Goal: Obtain resource: Download file/media

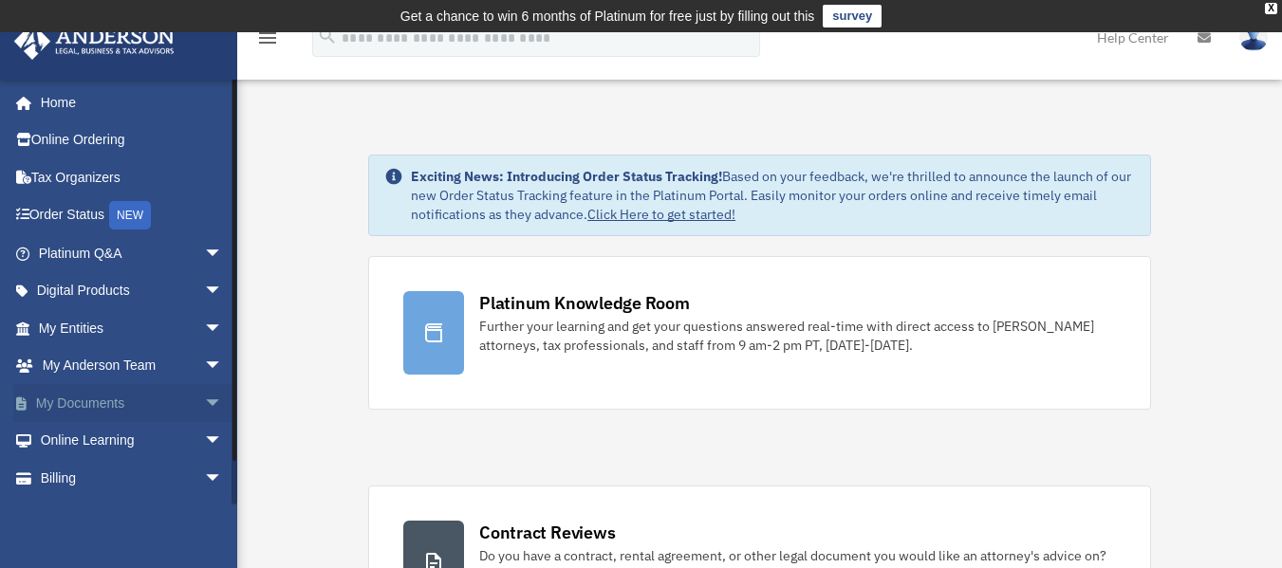
click at [79, 396] on link "My Documents arrow_drop_down" at bounding box center [132, 403] width 238 height 38
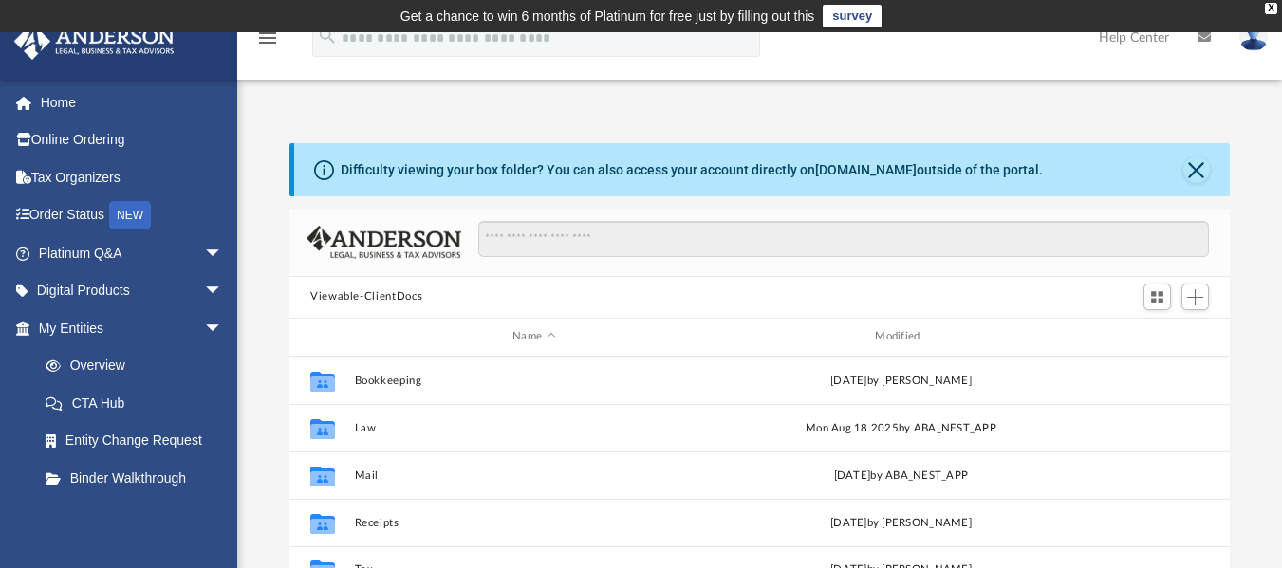
scroll to position [417, 926]
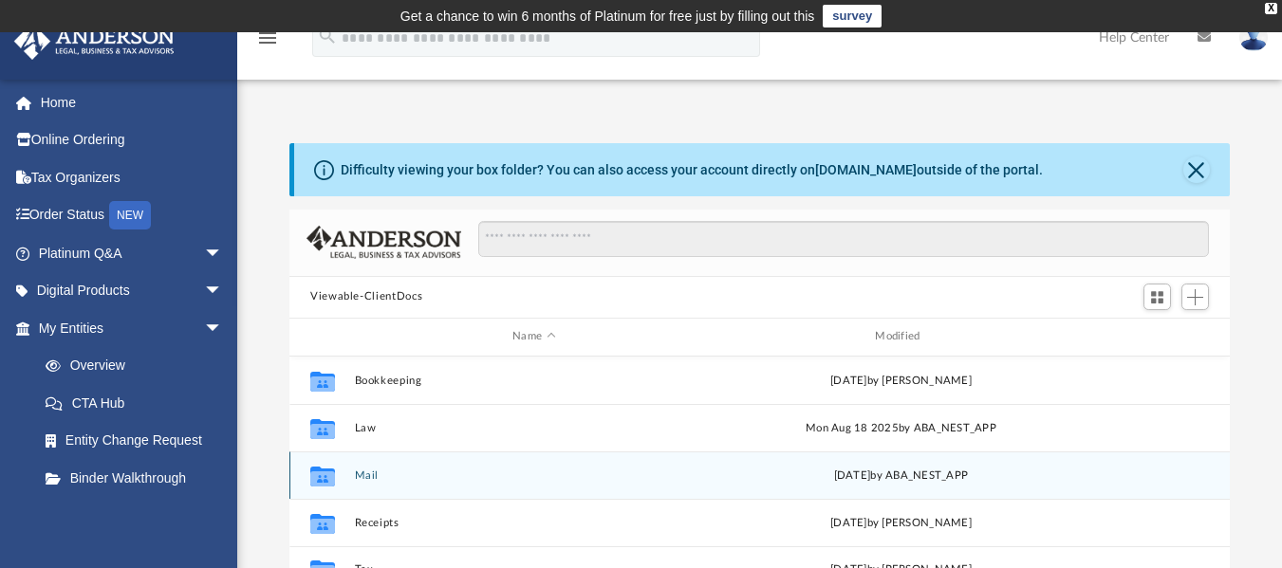
click at [369, 470] on button "Mail" at bounding box center [534, 475] width 359 height 12
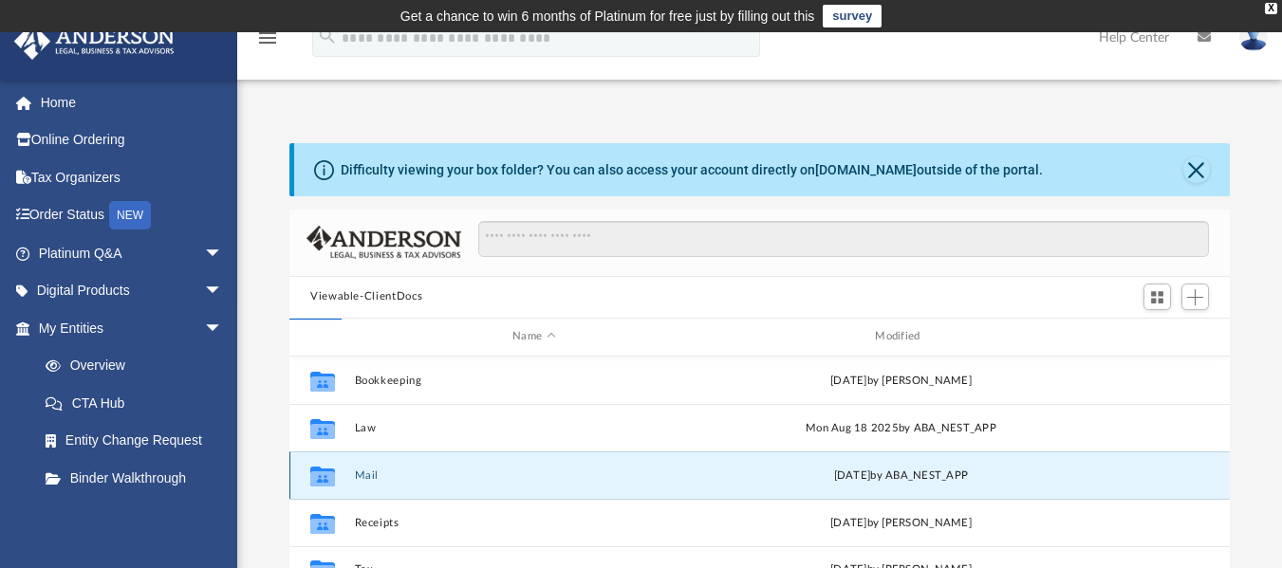
click at [369, 470] on button "Mail" at bounding box center [534, 475] width 359 height 12
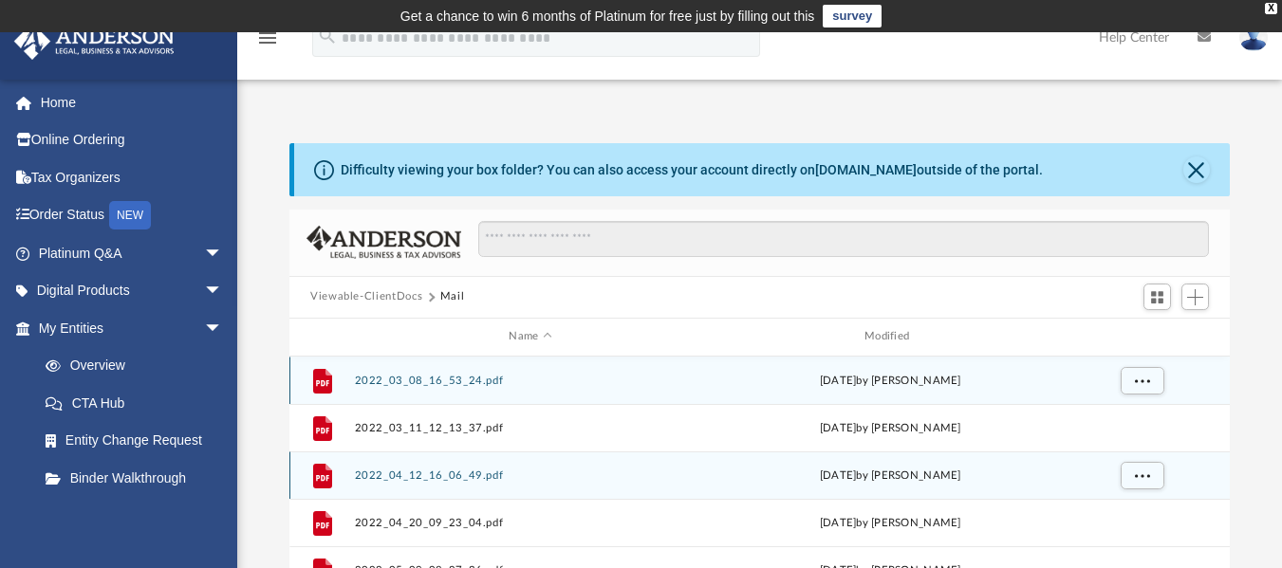
scroll to position [359, 926]
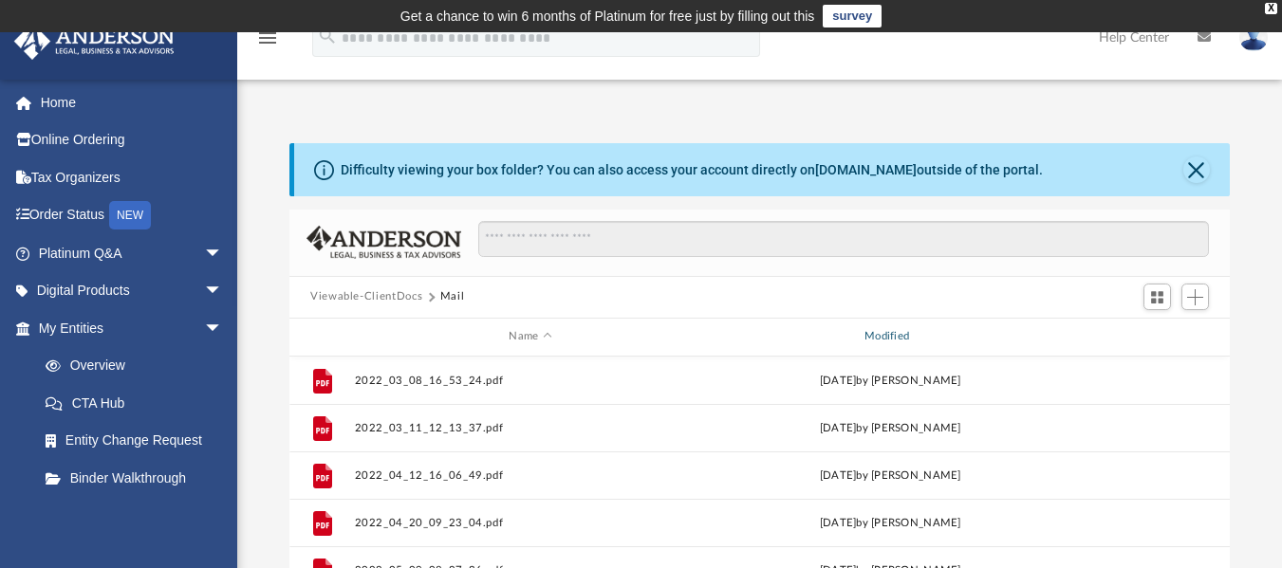
click at [875, 339] on div "Modified" at bounding box center [889, 336] width 352 height 17
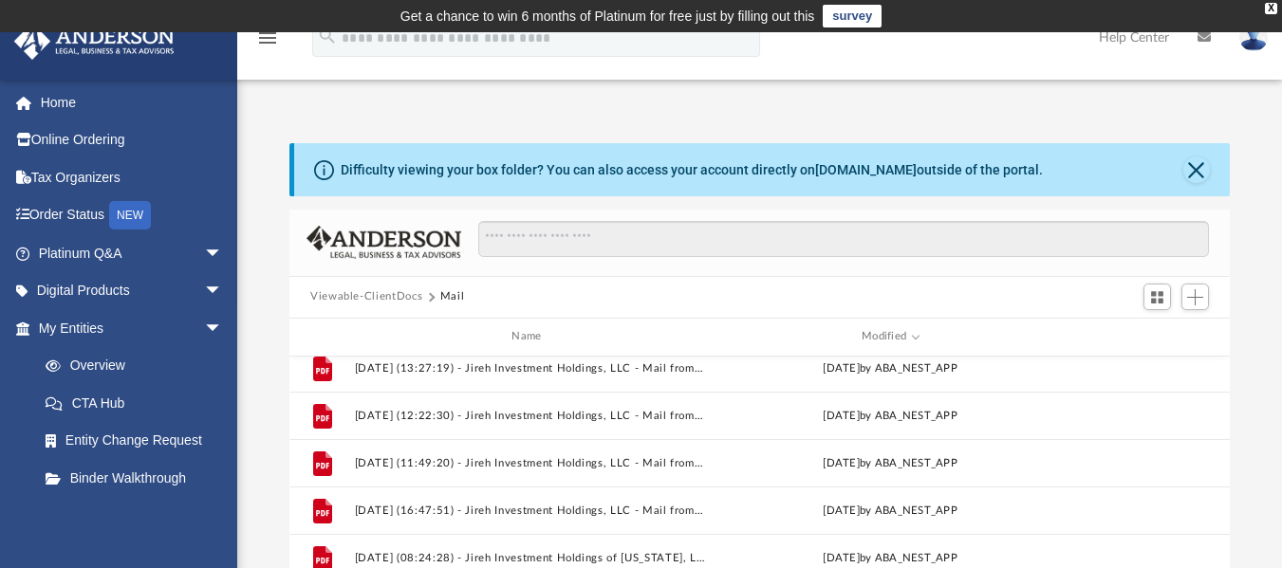
scroll to position [352, 0]
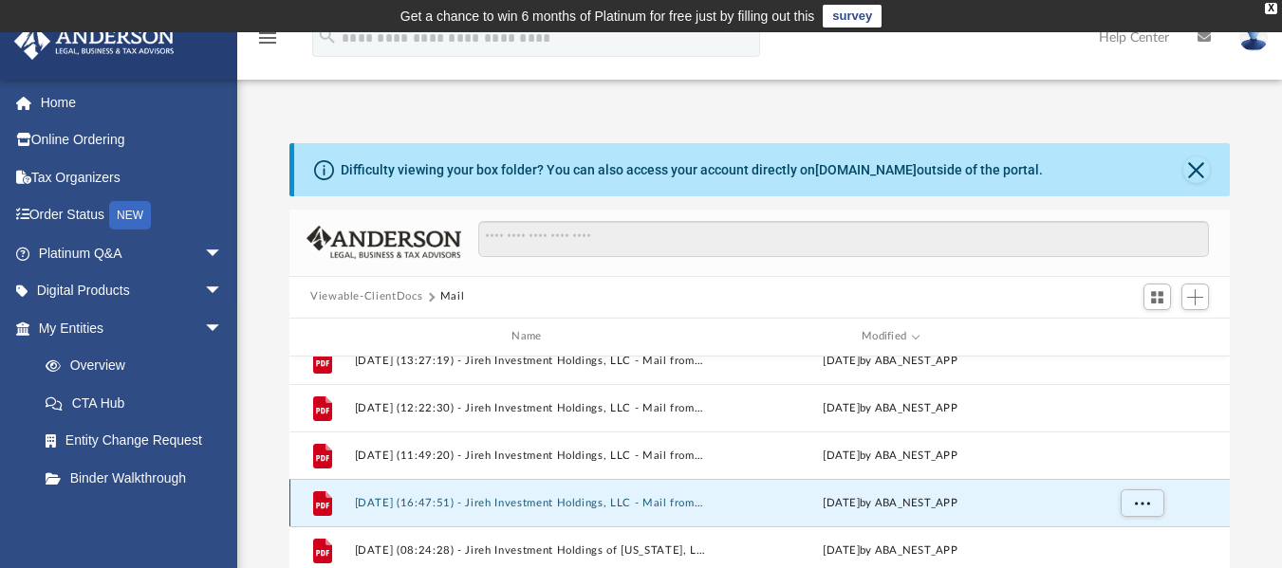
click at [585, 499] on button "[DATE] (16:47:51) - Jireh Investment Holdings, LLC - Mail from BANK OF AMERICA.…" at bounding box center [531, 502] width 352 height 12
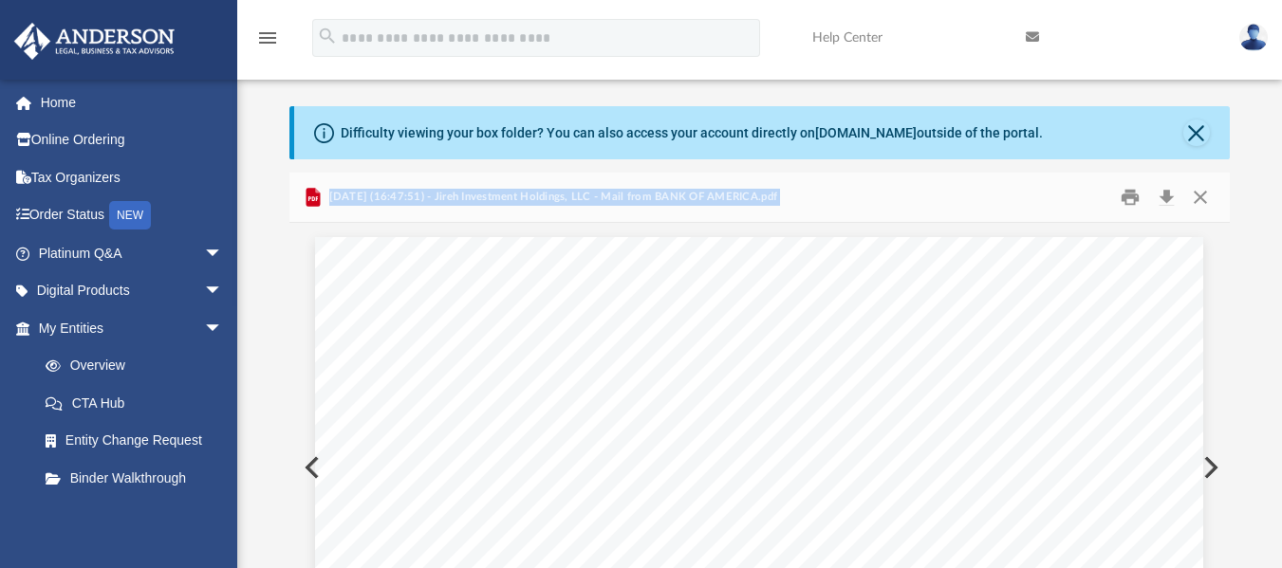
scroll to position [33, 0]
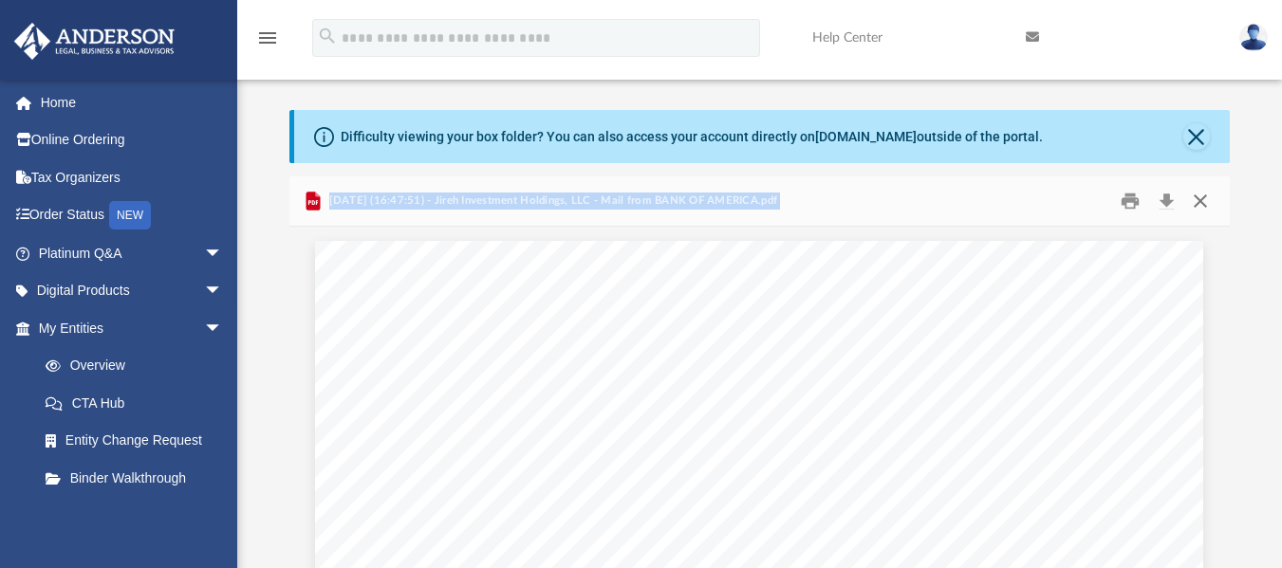
click at [1200, 196] on button "Close" at bounding box center [1200, 200] width 34 height 29
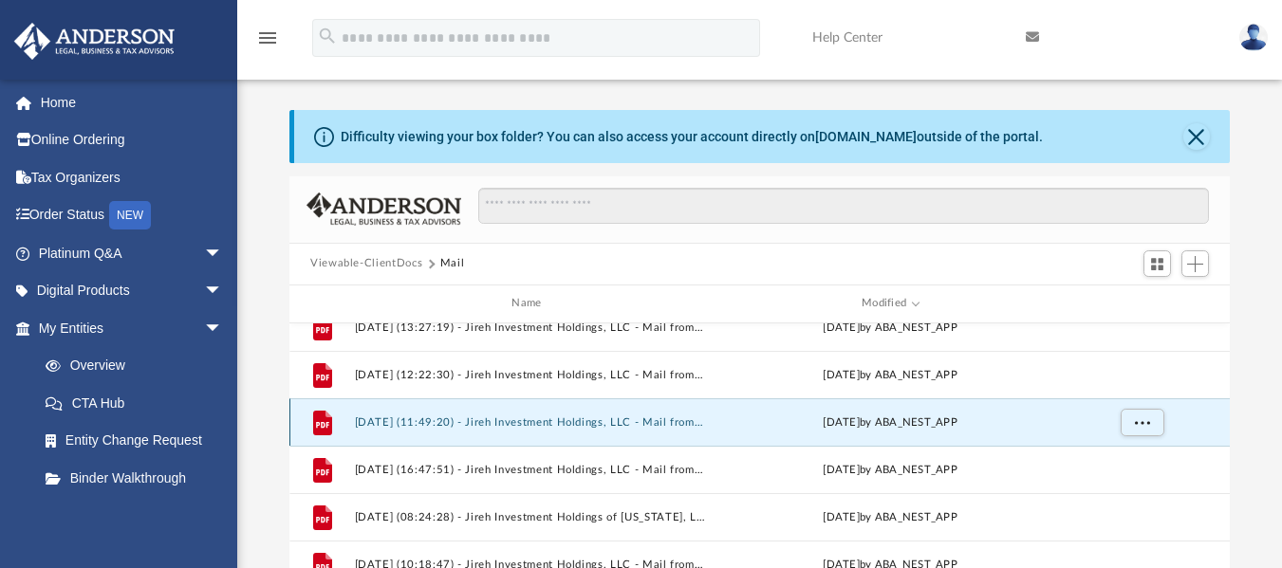
click at [388, 423] on button "[DATE] (11:49:20) - Jireh Investment Holdings, LLC - Mail from Customer Service…" at bounding box center [531, 422] width 352 height 12
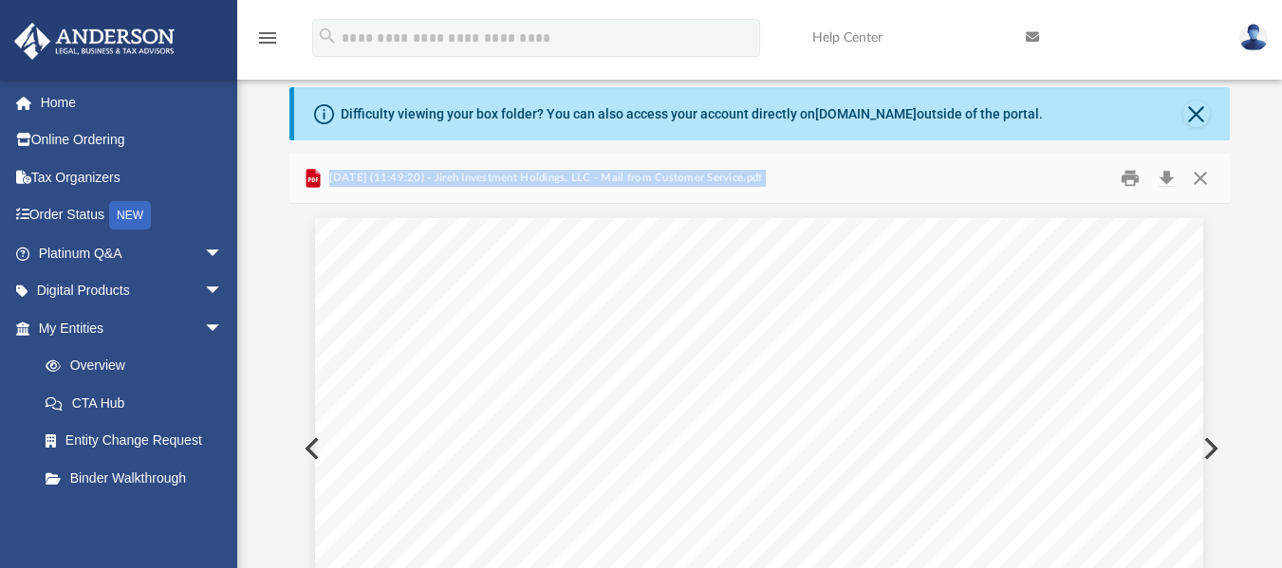
scroll to position [38, 0]
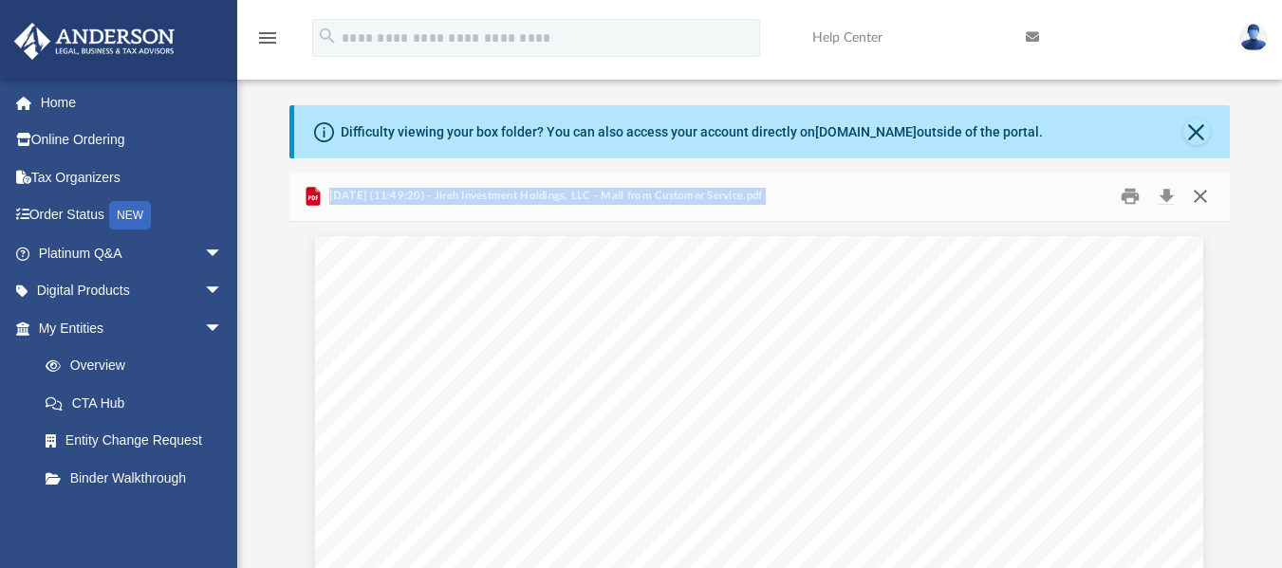
click at [1205, 194] on button "Close" at bounding box center [1200, 195] width 34 height 29
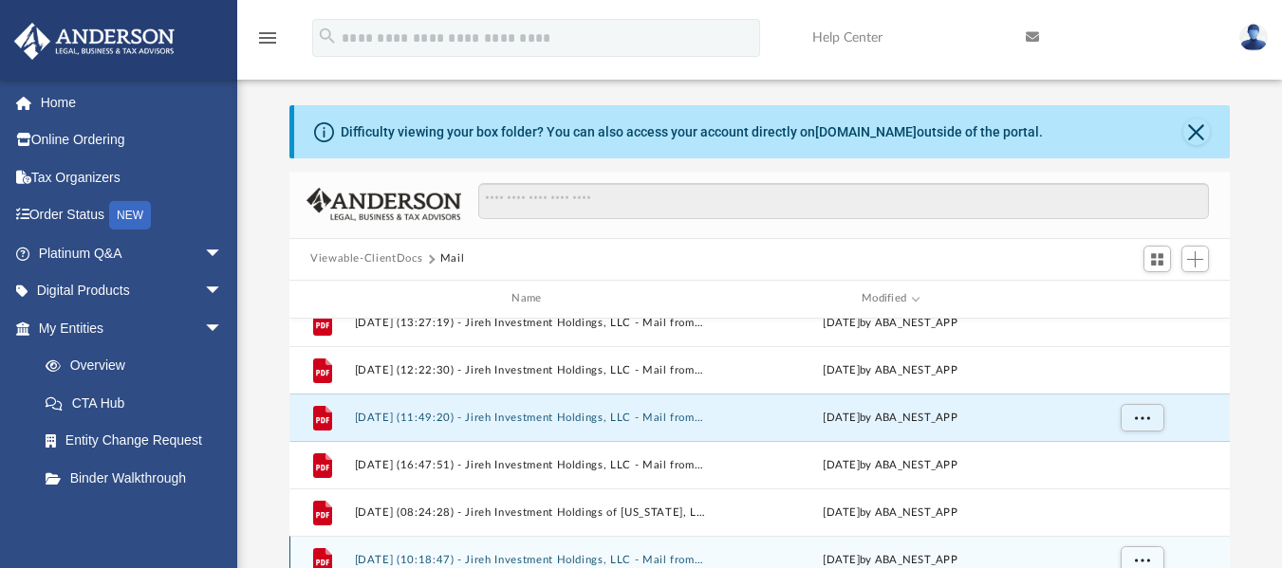
click at [550, 551] on div "File [DATE] (10:18:47) - Jireh Investment Holdings, LLC - Mail from Customer Se…" at bounding box center [759, 559] width 940 height 47
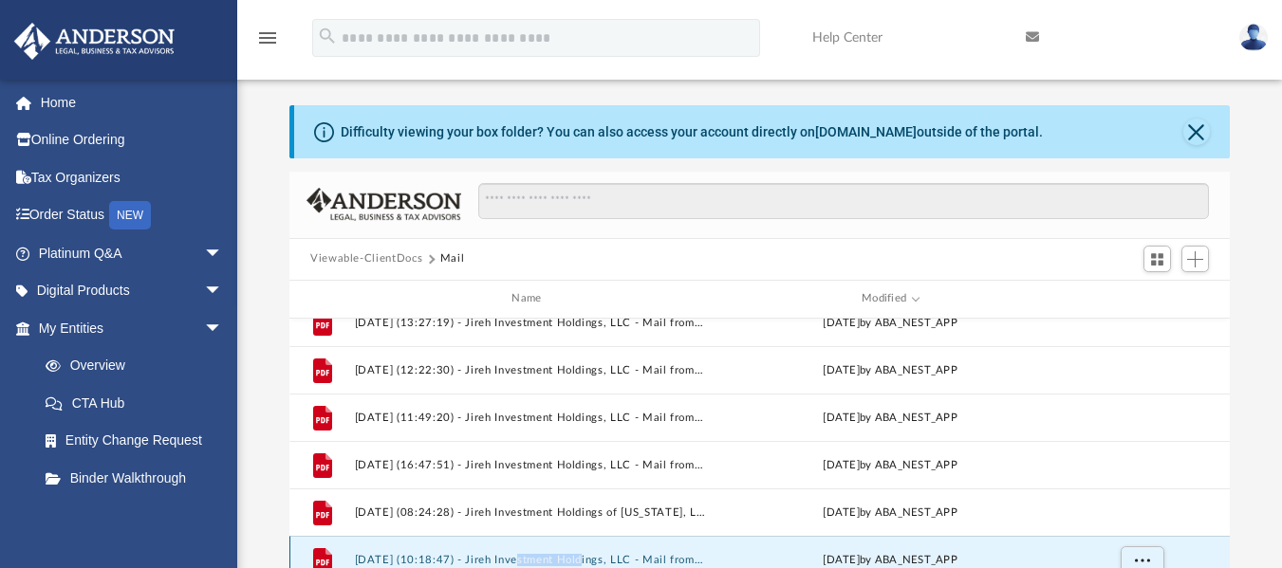
click at [550, 551] on div "File [DATE] (10:18:47) - Jireh Investment Holdings, LLC - Mail from Customer Se…" at bounding box center [759, 559] width 940 height 47
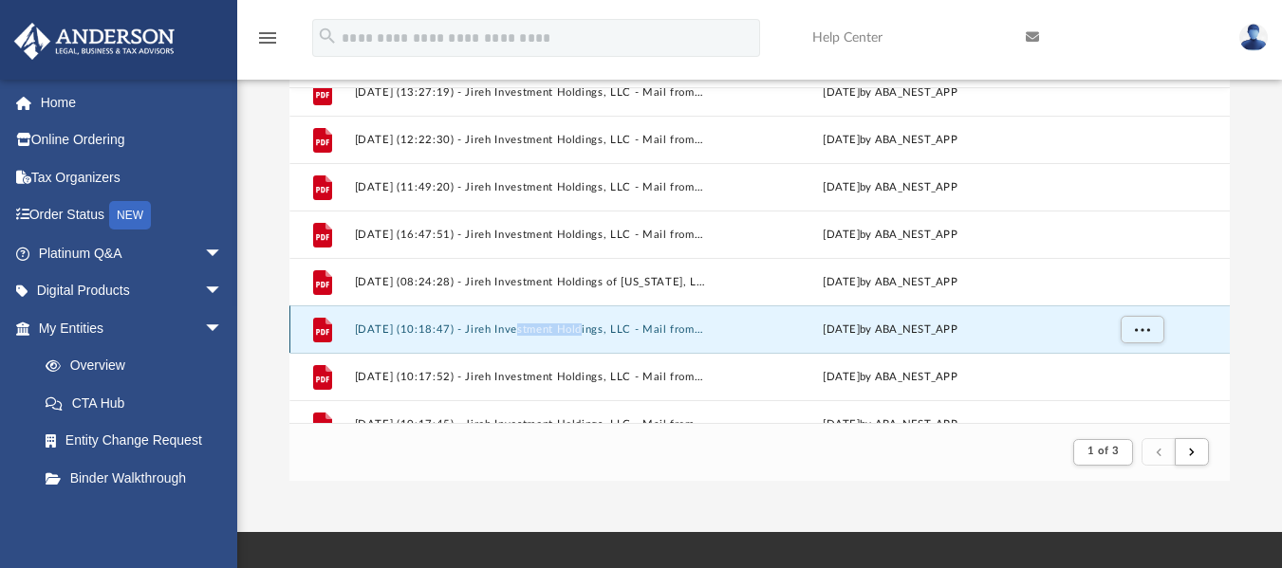
scroll to position [272, 0]
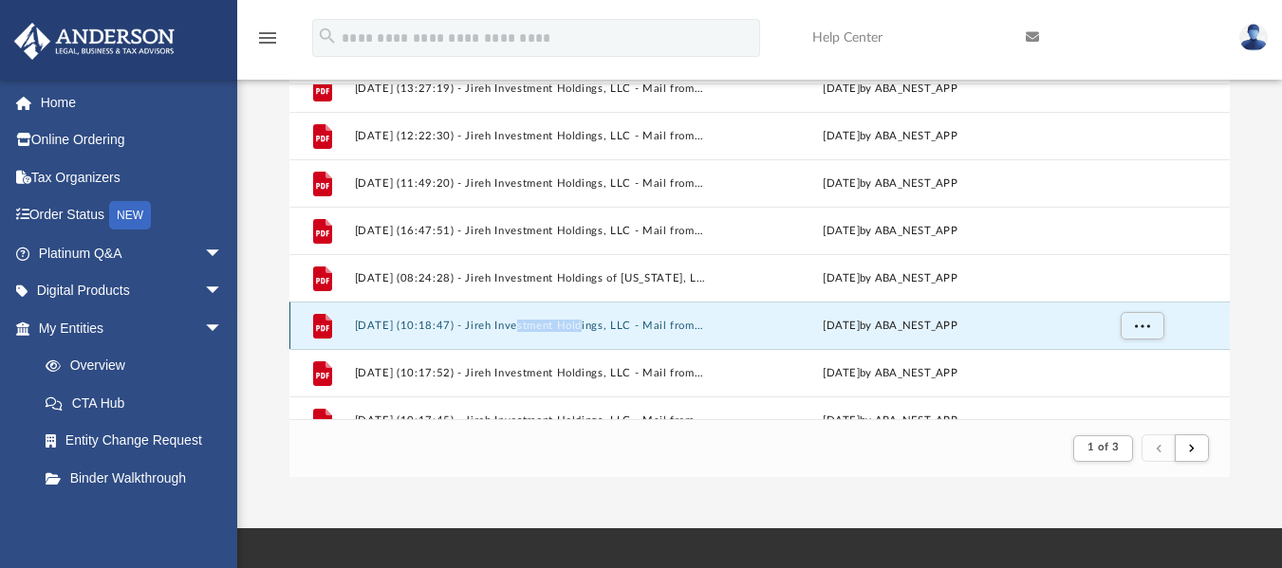
click at [408, 323] on button "[DATE] (10:18:47) - Jireh Investment Holdings, LLC - Mail from Customer Service…" at bounding box center [531, 325] width 352 height 12
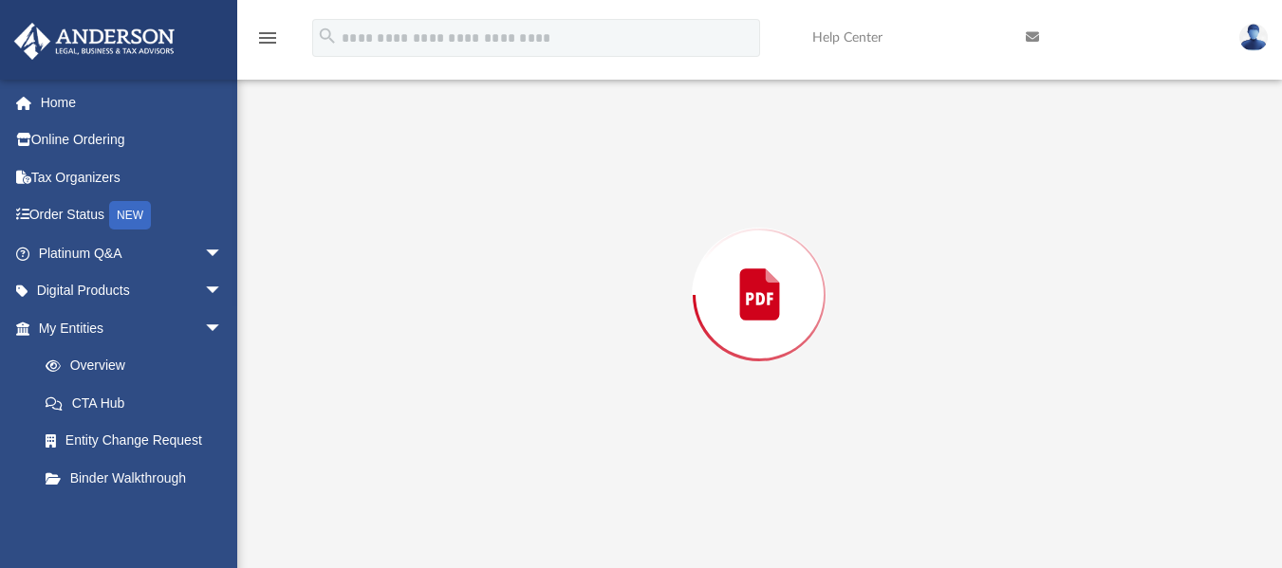
click at [408, 323] on div "Preview" at bounding box center [759, 295] width 940 height 490
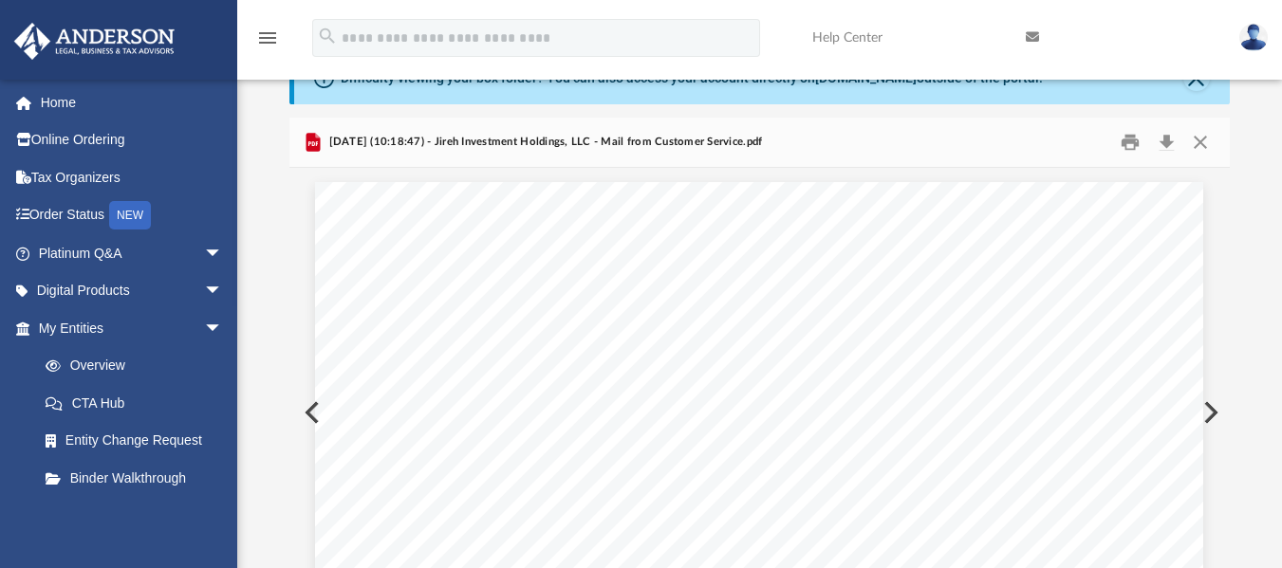
scroll to position [83, 0]
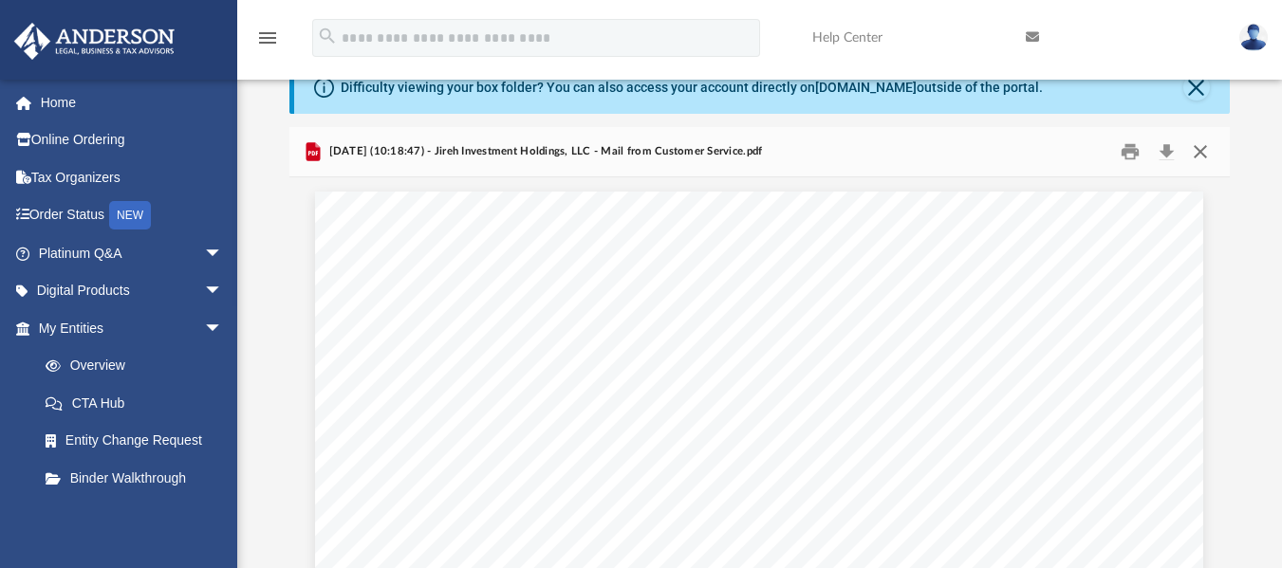
click at [1199, 158] on button "Close" at bounding box center [1200, 151] width 34 height 29
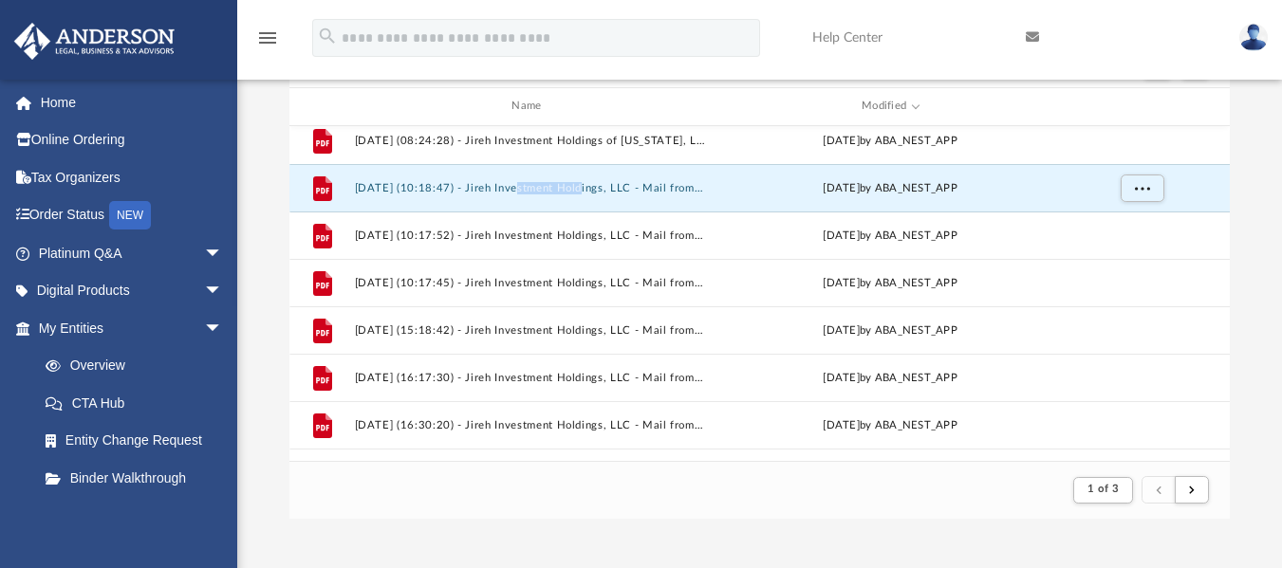
scroll to position [539, 0]
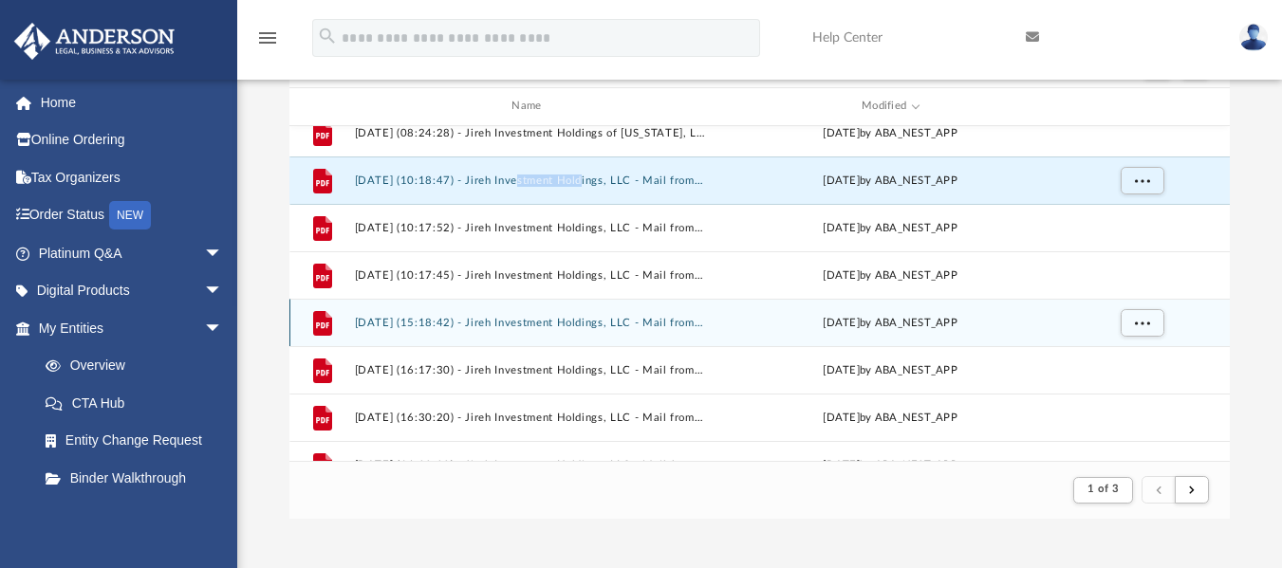
click at [545, 324] on button "[DATE] (15:18:42) - Jireh Investment Holdings, LLC - Mail from [PERSON_NAME], L…" at bounding box center [531, 322] width 352 height 12
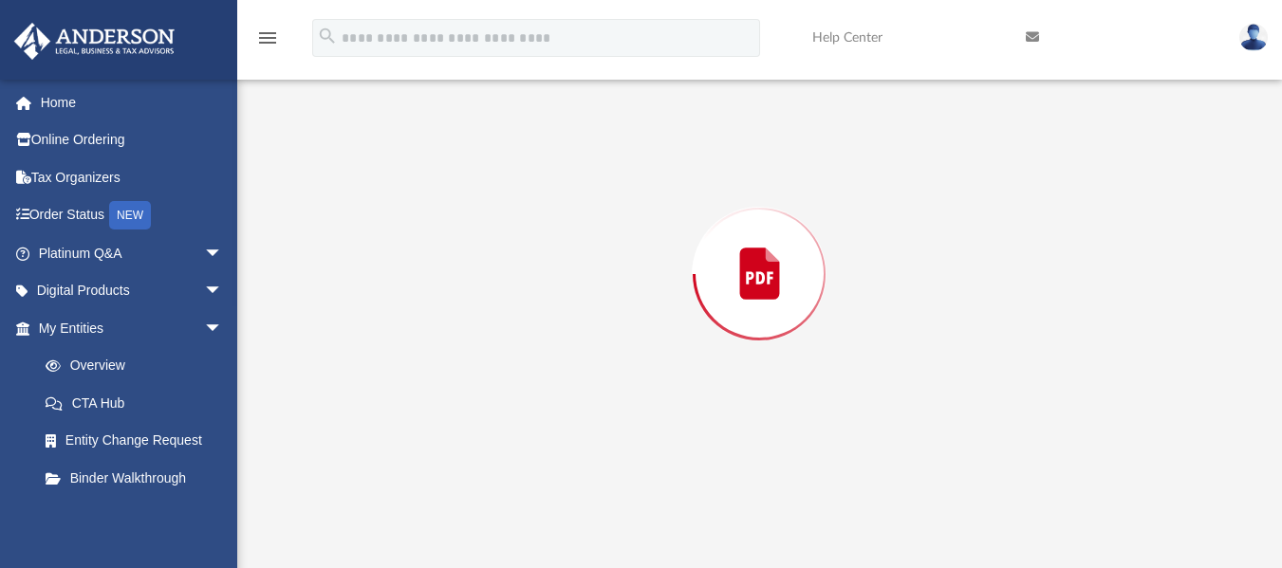
scroll to position [210, 0]
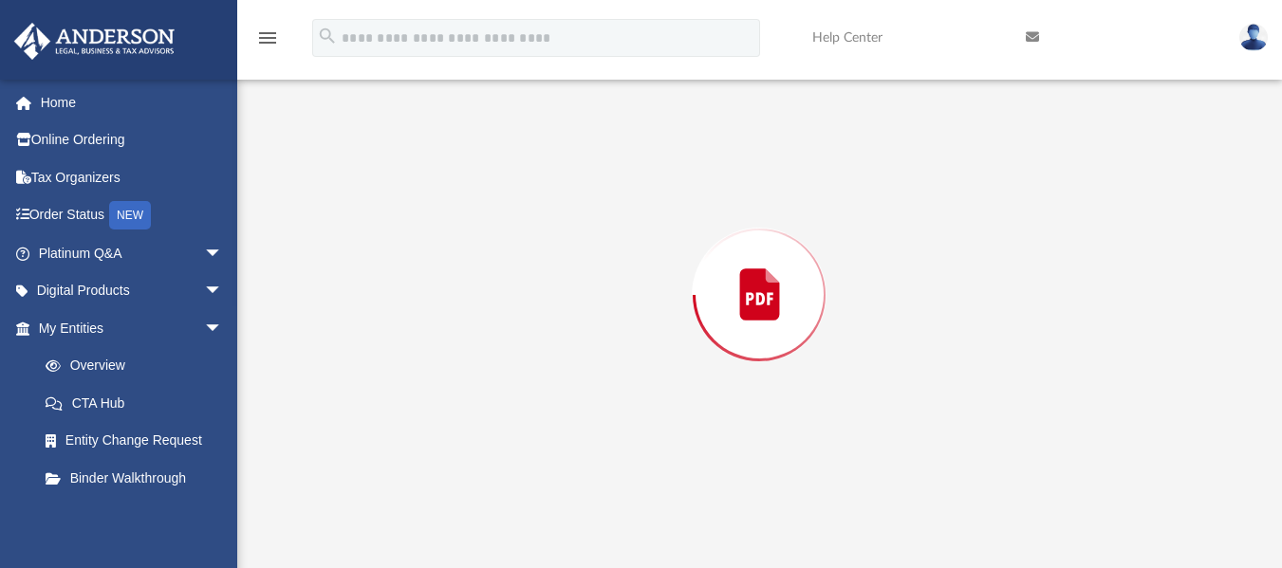
click at [545, 324] on div "Preview" at bounding box center [759, 295] width 940 height 490
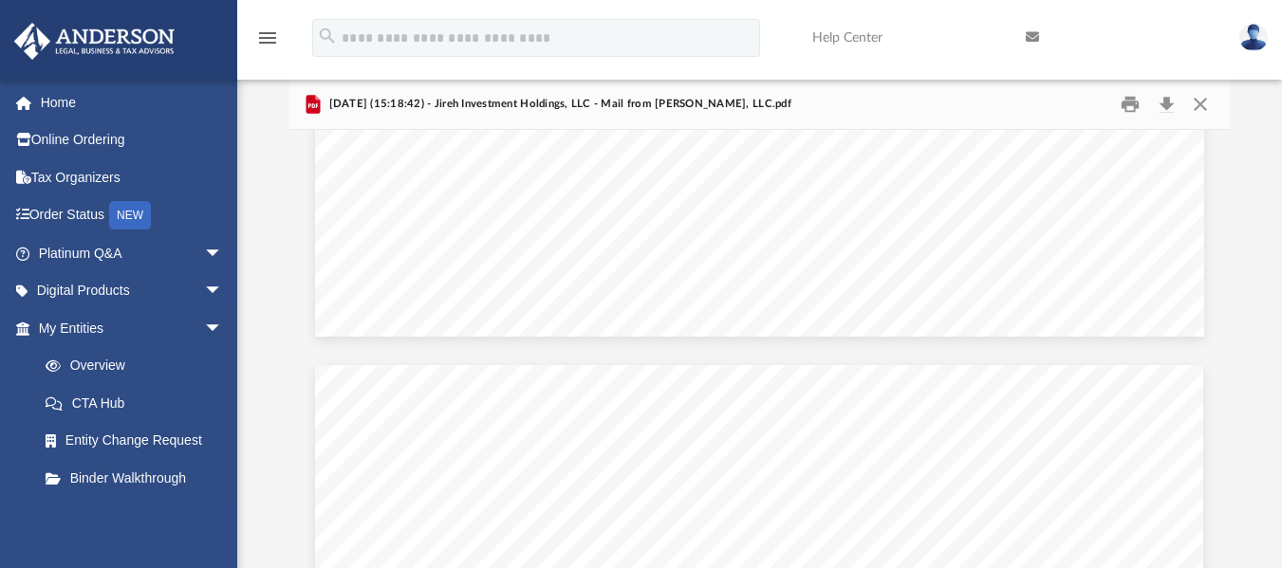
scroll to position [2815, 0]
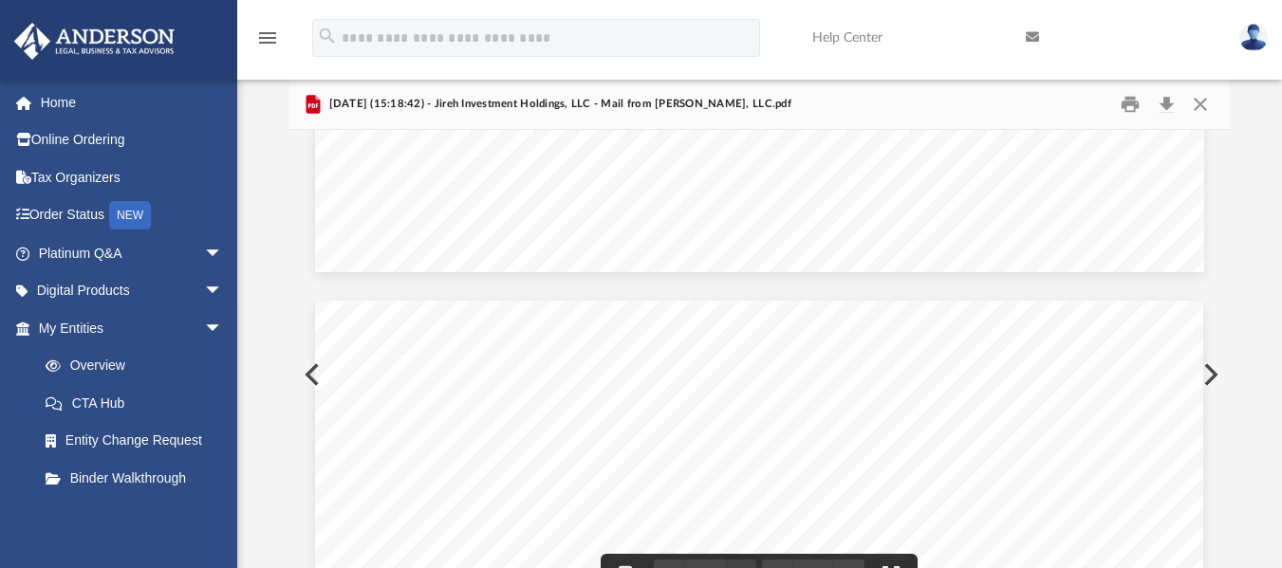
drag, startPoint x: 1193, startPoint y: 438, endPoint x: 1197, endPoint y: 448, distance: 10.2
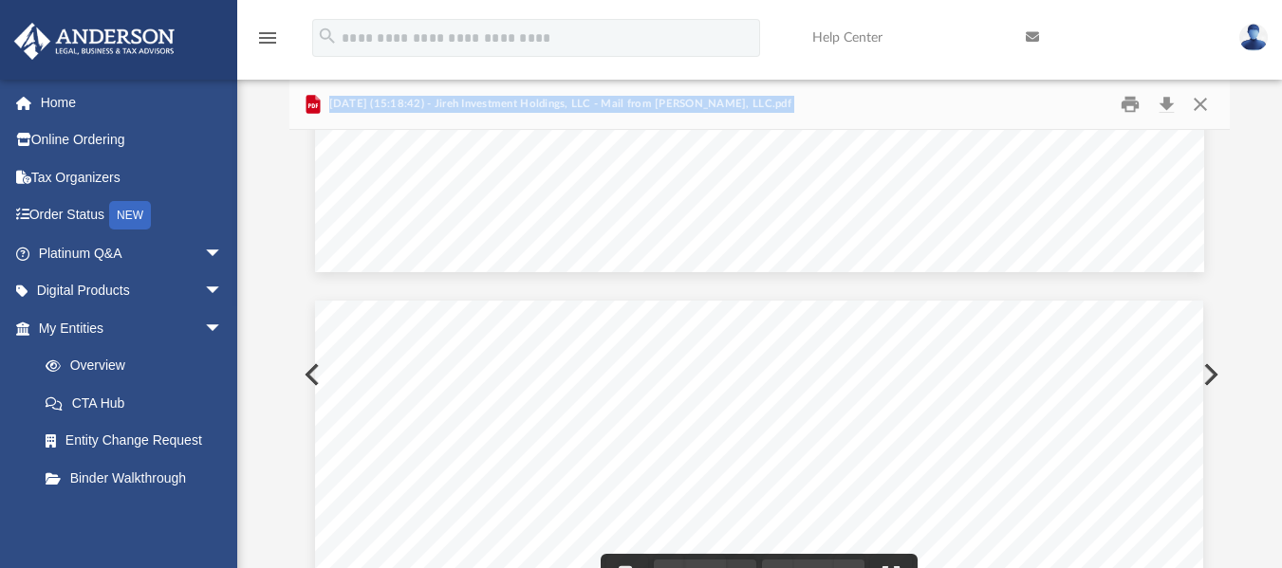
drag, startPoint x: 1220, startPoint y: 454, endPoint x: 1242, endPoint y: 155, distance: 300.6
click at [1242, 155] on body "X Get a chance to win 6 months of Platinum for free just by filling out this su…" at bounding box center [641, 439] width 1282 height 1139
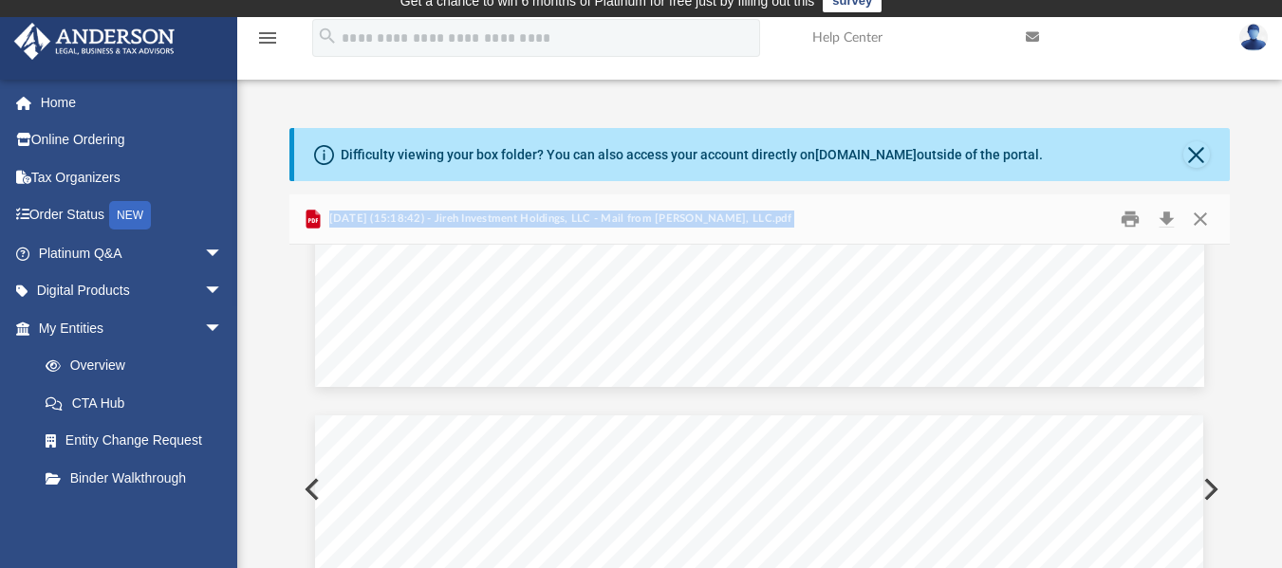
scroll to position [1, 0]
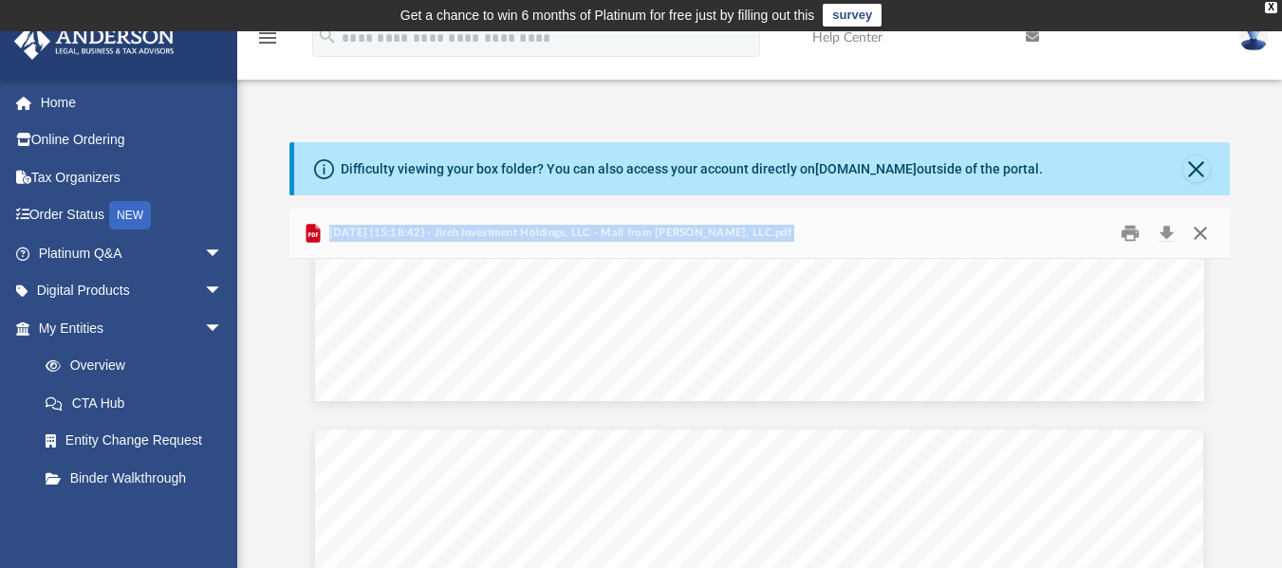
click at [1200, 234] on button "Close" at bounding box center [1200, 232] width 34 height 29
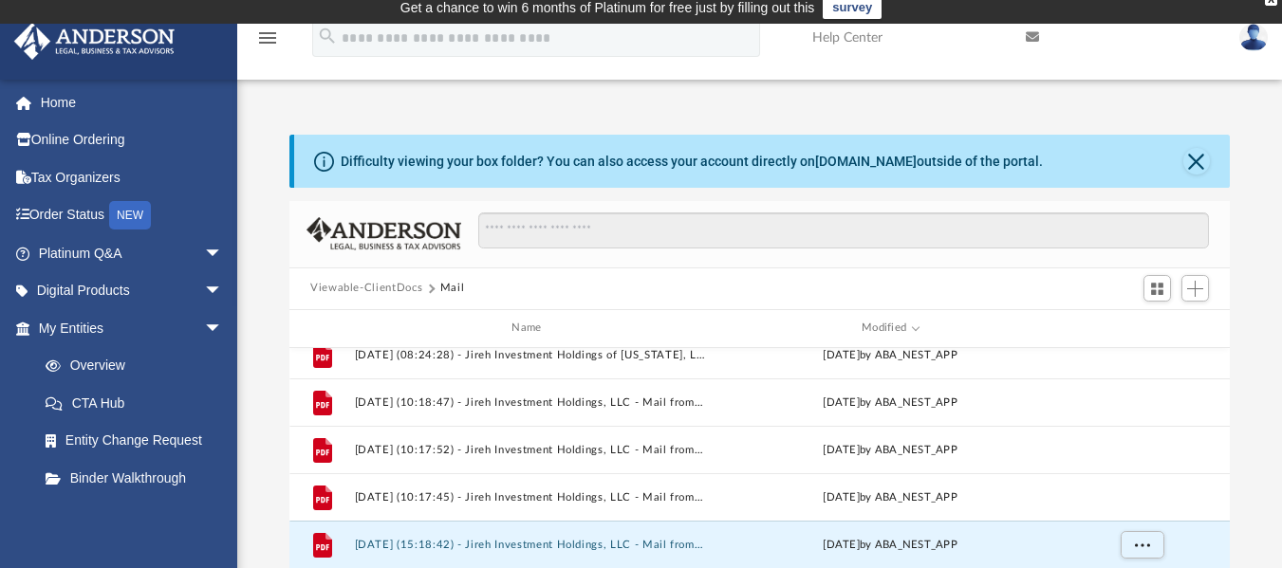
click at [1250, 287] on div "Difficulty viewing your box folder? You can also access your account directly o…" at bounding box center [759, 438] width 1045 height 606
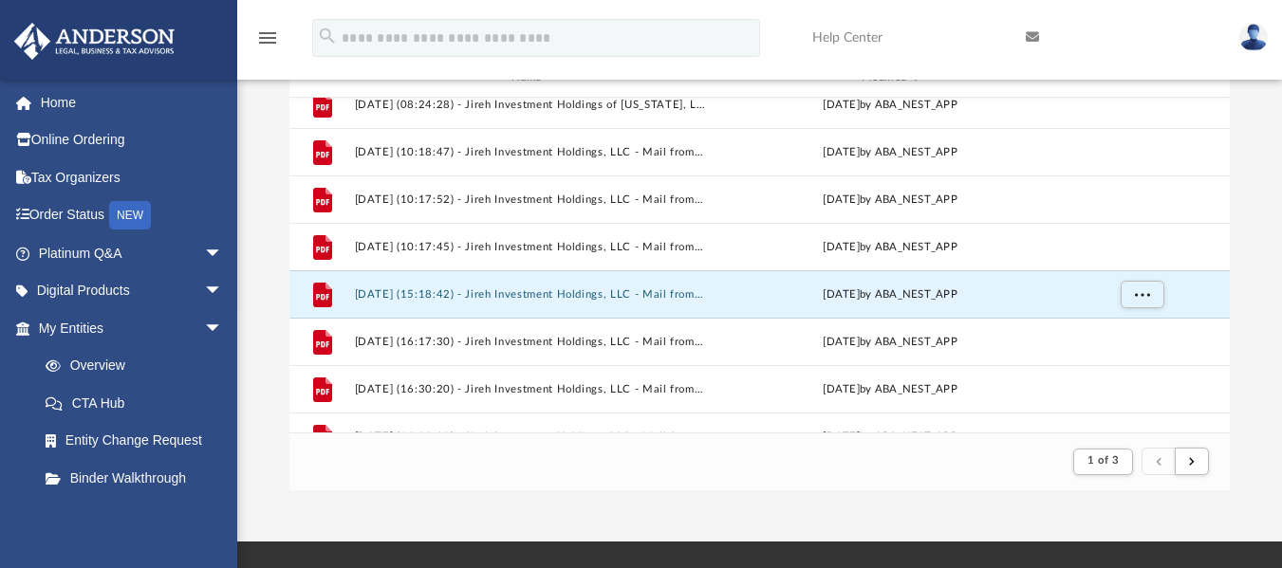
scroll to position [273, 0]
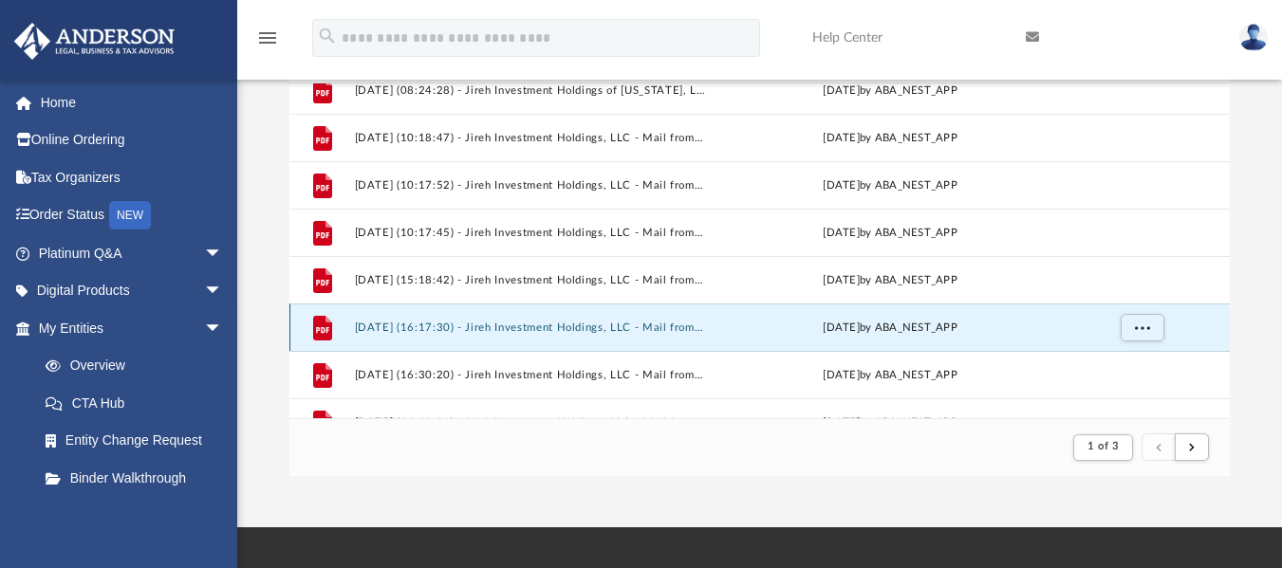
click at [395, 325] on button "[DATE] (16:17:30) - Jireh Investment Holdings, LLC - Mail from BANK OF AMERICA.…" at bounding box center [531, 327] width 352 height 12
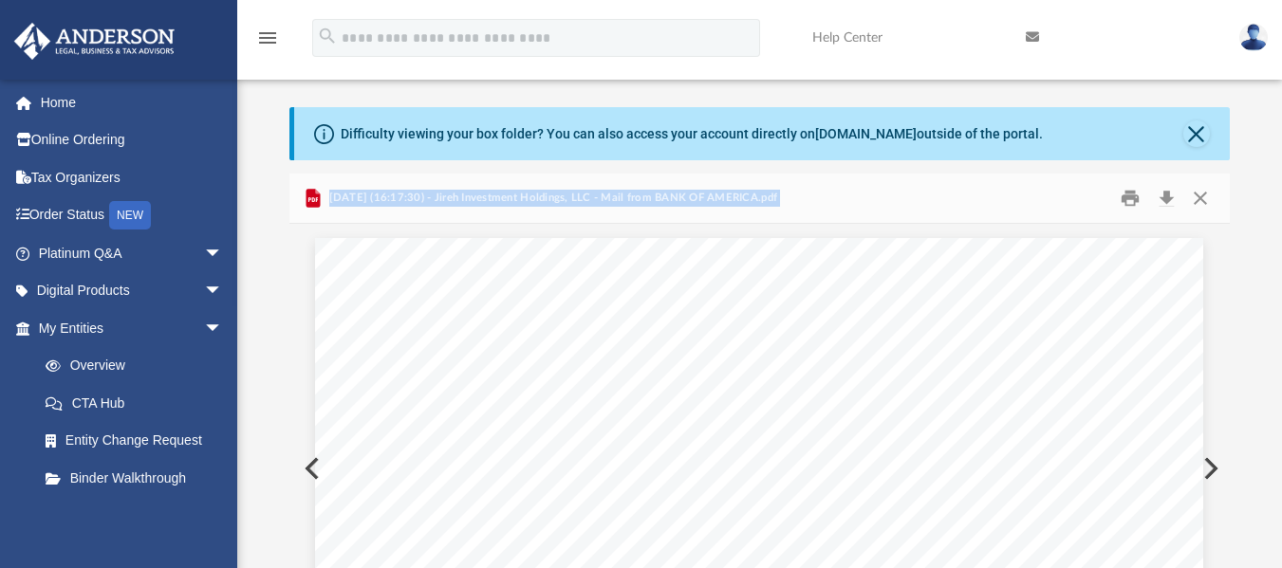
scroll to position [29, 0]
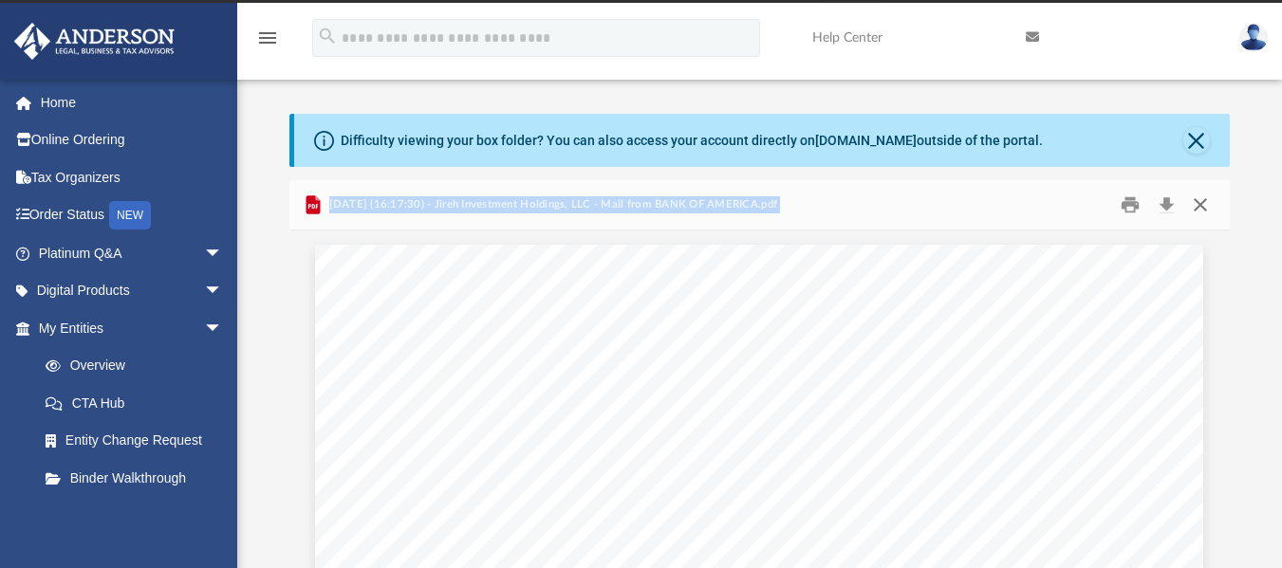
click at [1204, 206] on button "Close" at bounding box center [1200, 204] width 34 height 29
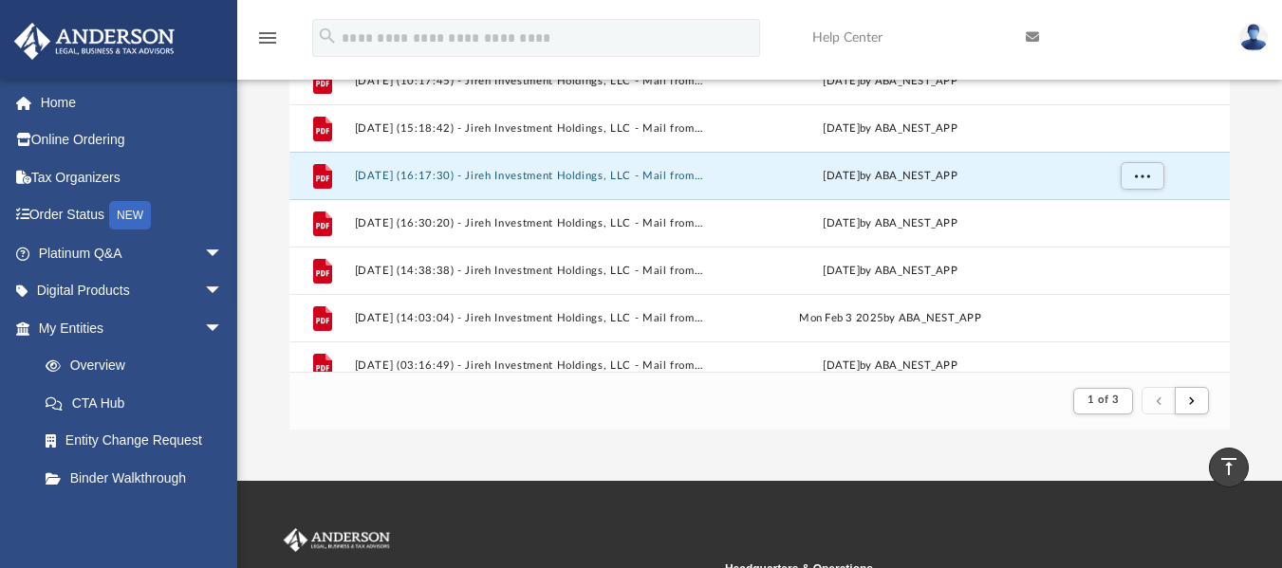
scroll to position [659, 0]
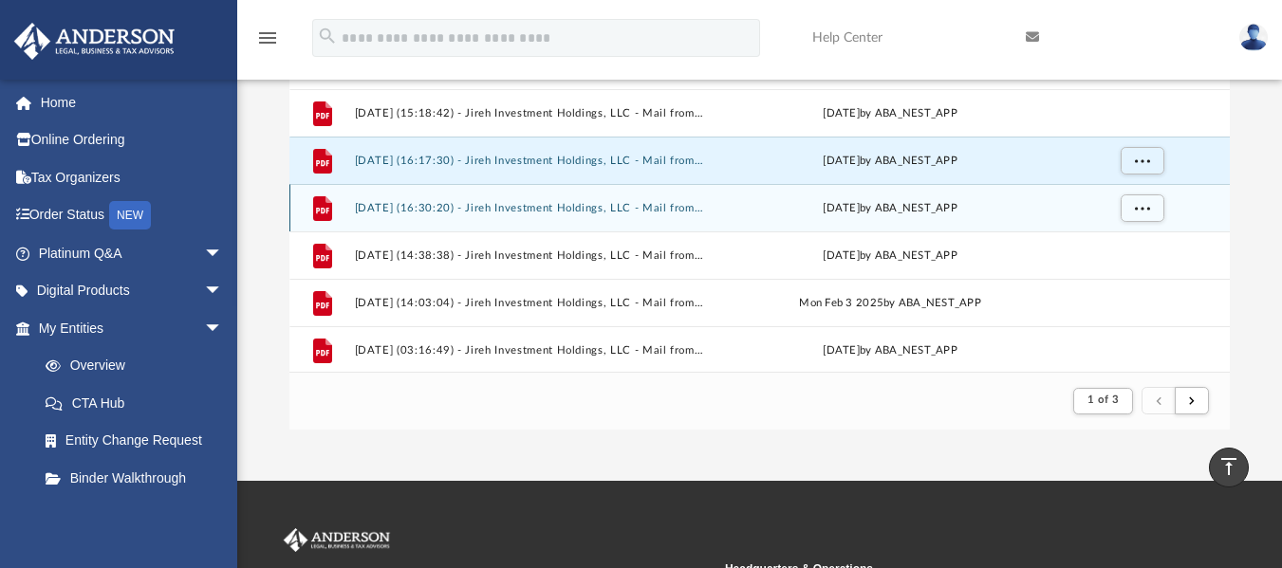
click at [562, 205] on button "[DATE] (16:30:20) - Jireh Investment Holdings, LLC - Mail from ALL CHICAGO [PER…" at bounding box center [531, 207] width 352 height 12
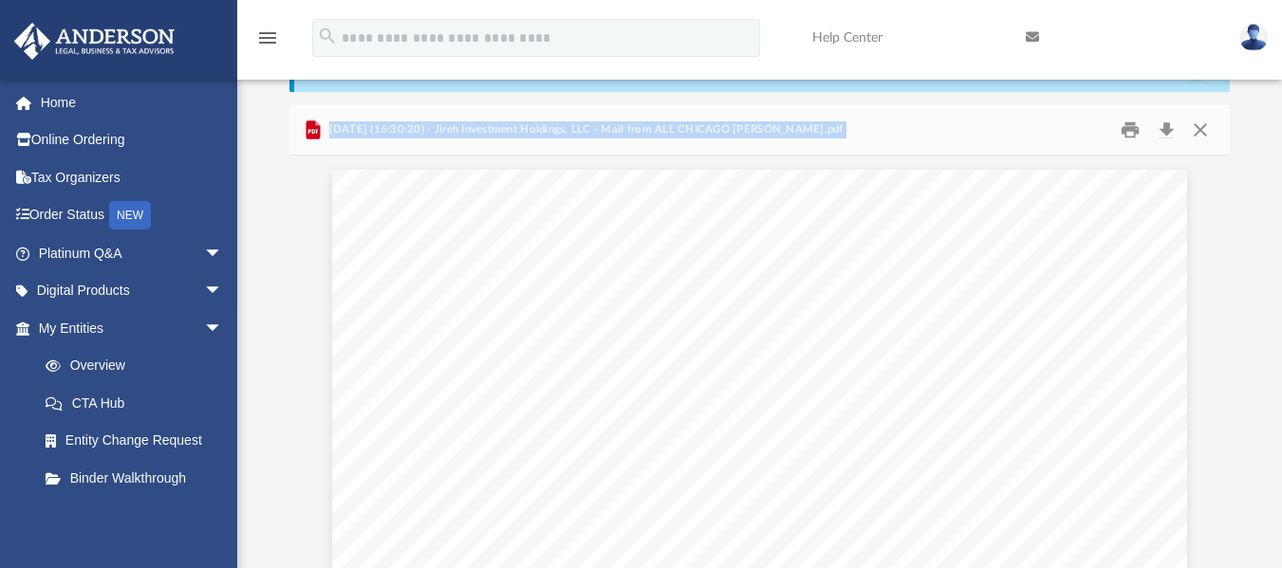
scroll to position [90, 0]
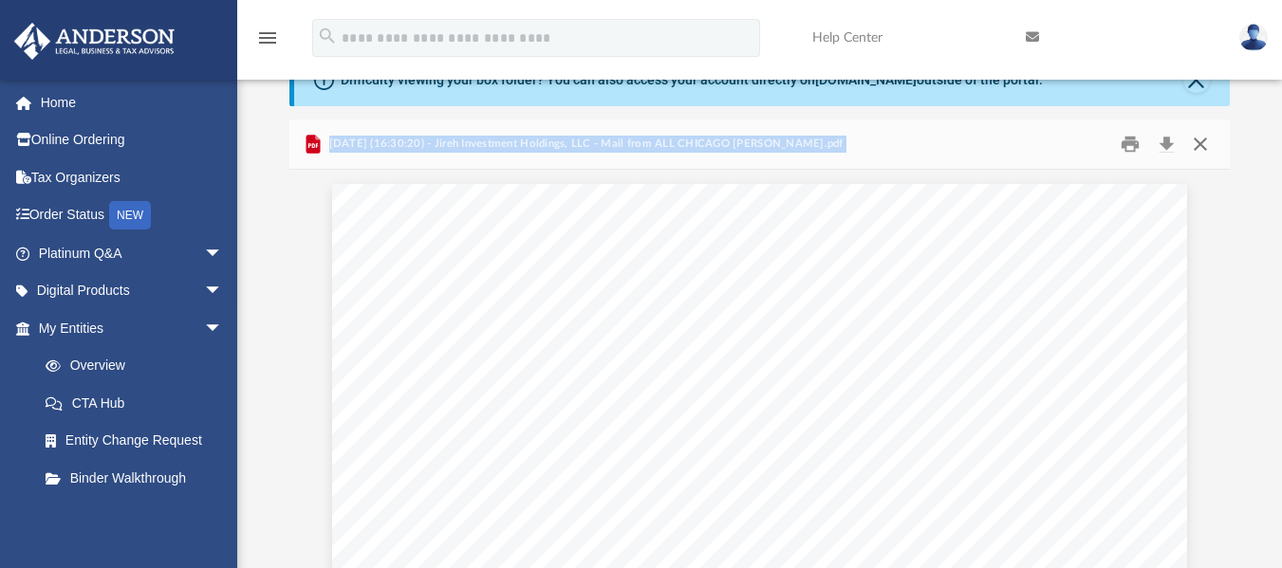
click at [1203, 145] on button "Close" at bounding box center [1200, 143] width 34 height 29
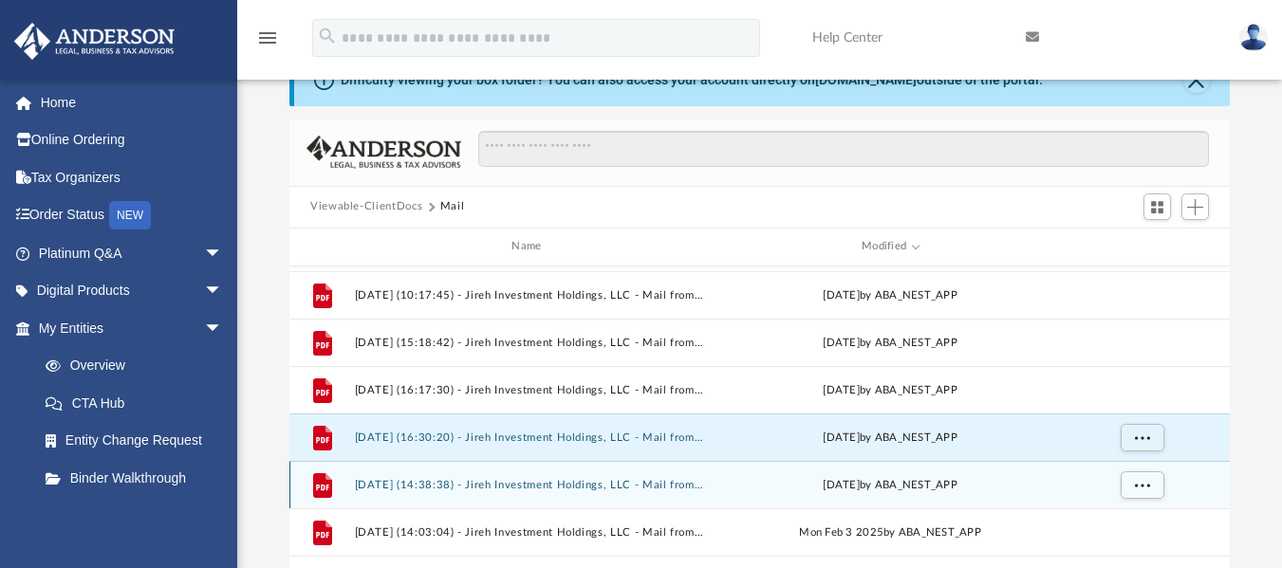
click at [392, 489] on button "[DATE] (14:38:38) - Jireh Investment Holdings, LLC - Mail from Lil' Wave Financ…" at bounding box center [531, 484] width 352 height 12
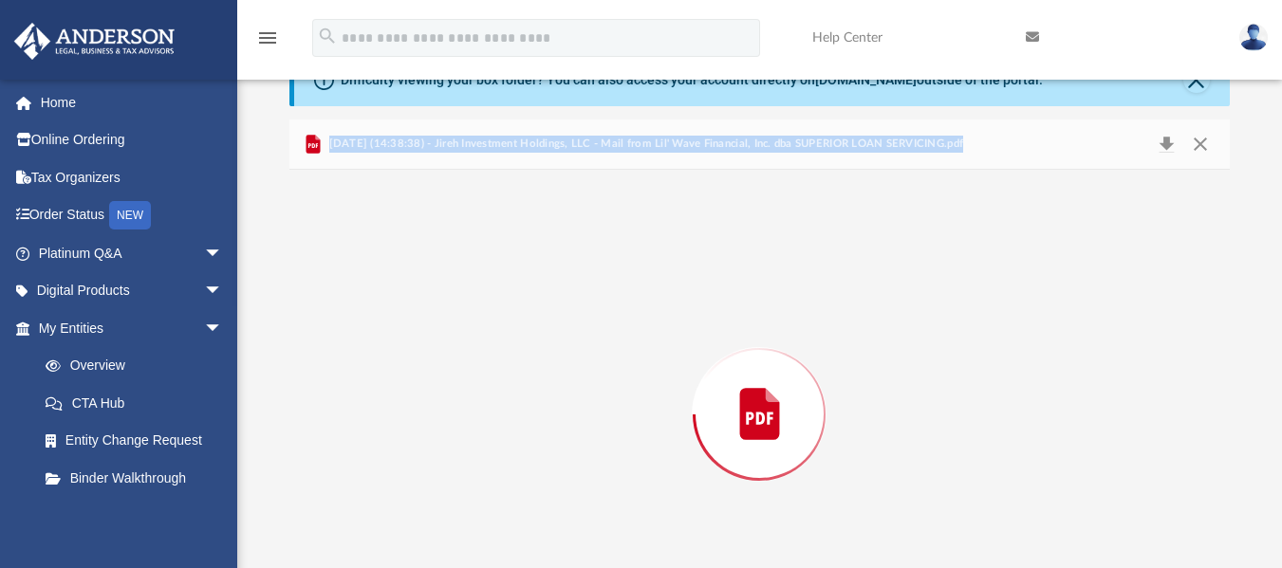
scroll to position [181, 0]
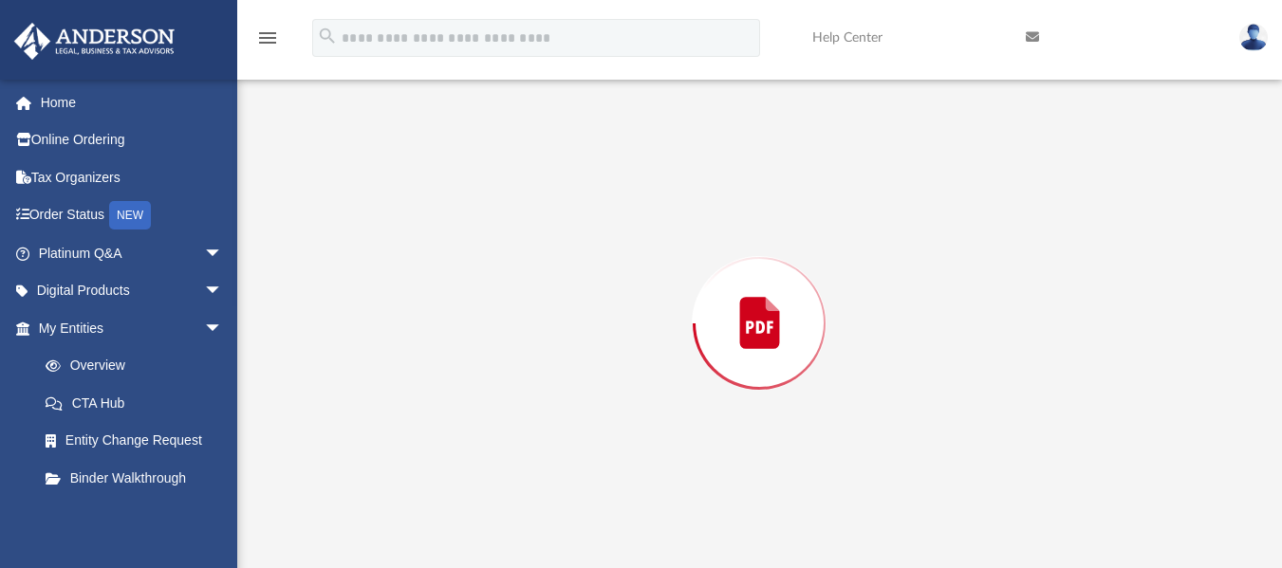
click at [392, 489] on div "Preview" at bounding box center [759, 324] width 940 height 490
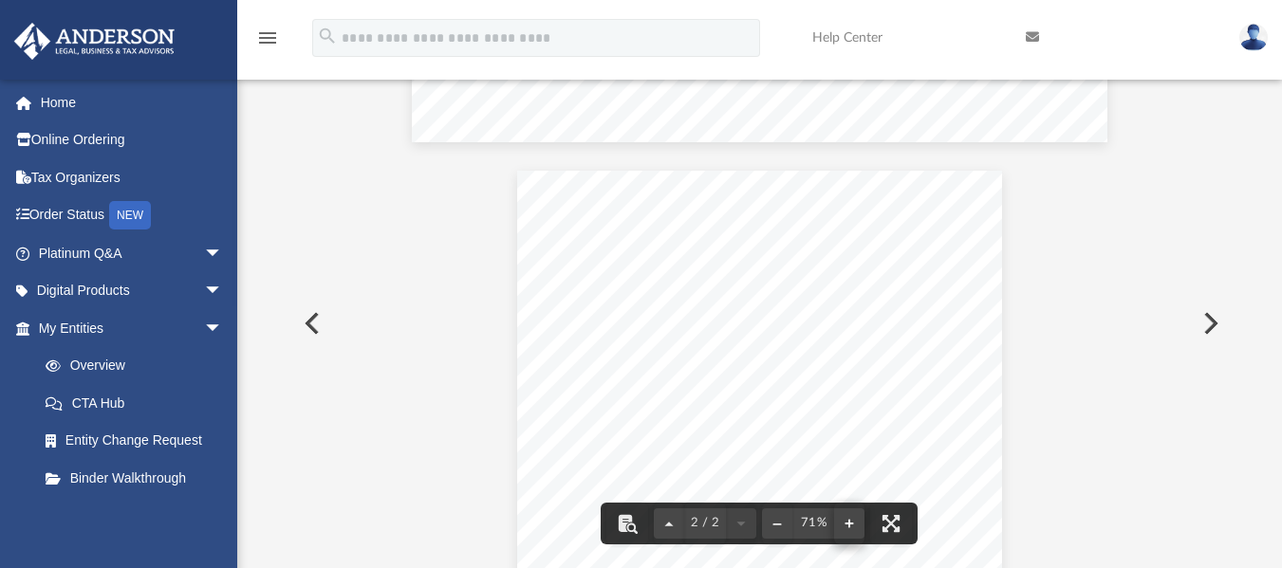
click at [855, 520] on button "File preview" at bounding box center [849, 524] width 30 height 42
click at [855, 520] on div "Page 2" at bounding box center [759, 572] width 553 height 821
click at [850, 526] on button "File preview" at bounding box center [849, 524] width 30 height 42
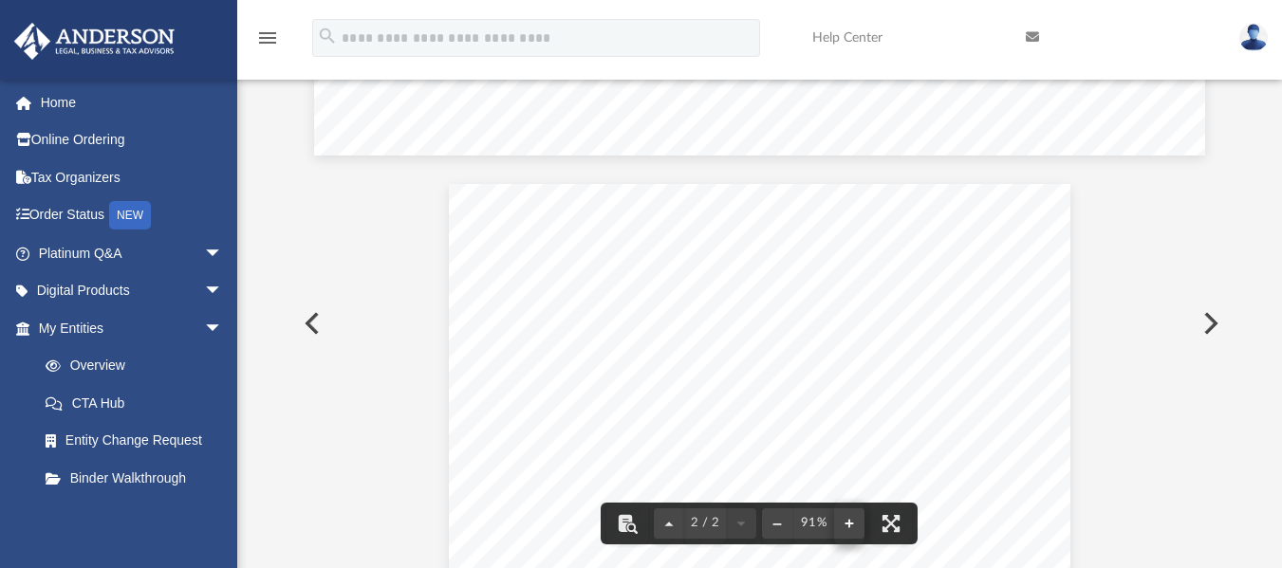
click at [850, 526] on button "File preview" at bounding box center [849, 524] width 30 height 42
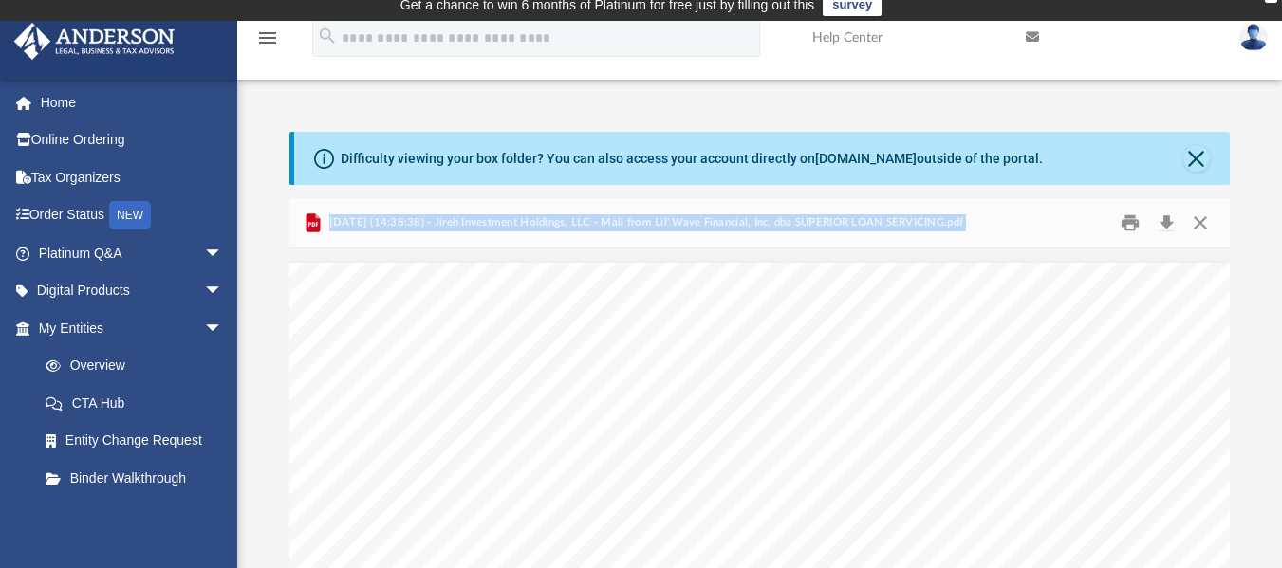
scroll to position [9, 0]
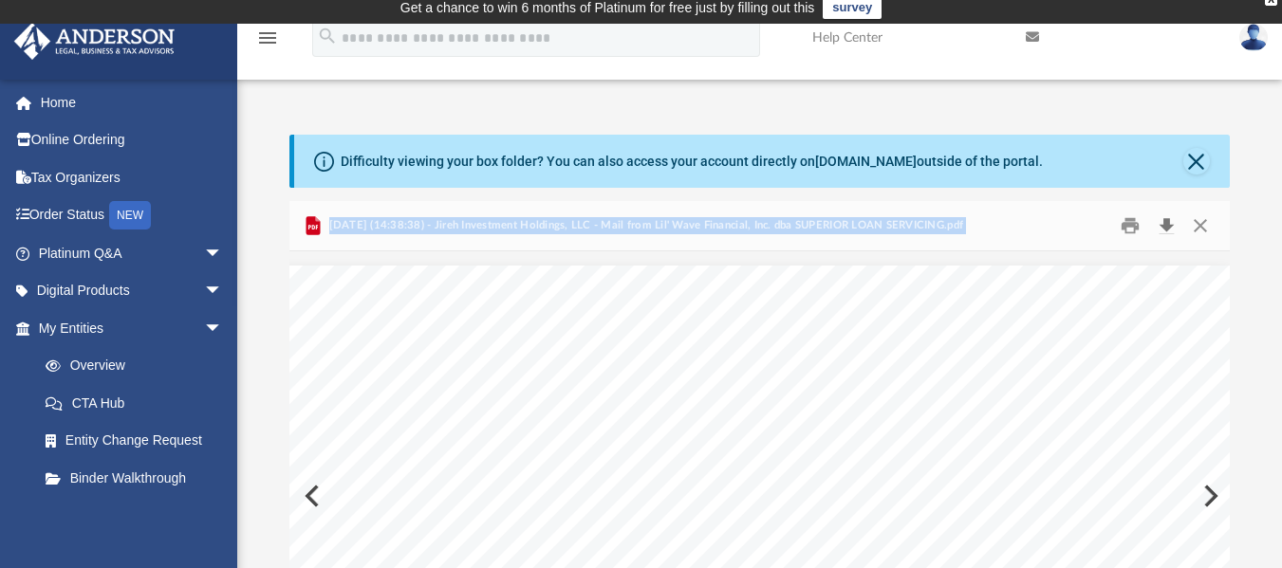
click at [1162, 229] on button "Download" at bounding box center [1166, 225] width 34 height 29
click at [1193, 227] on button "Close" at bounding box center [1200, 225] width 34 height 29
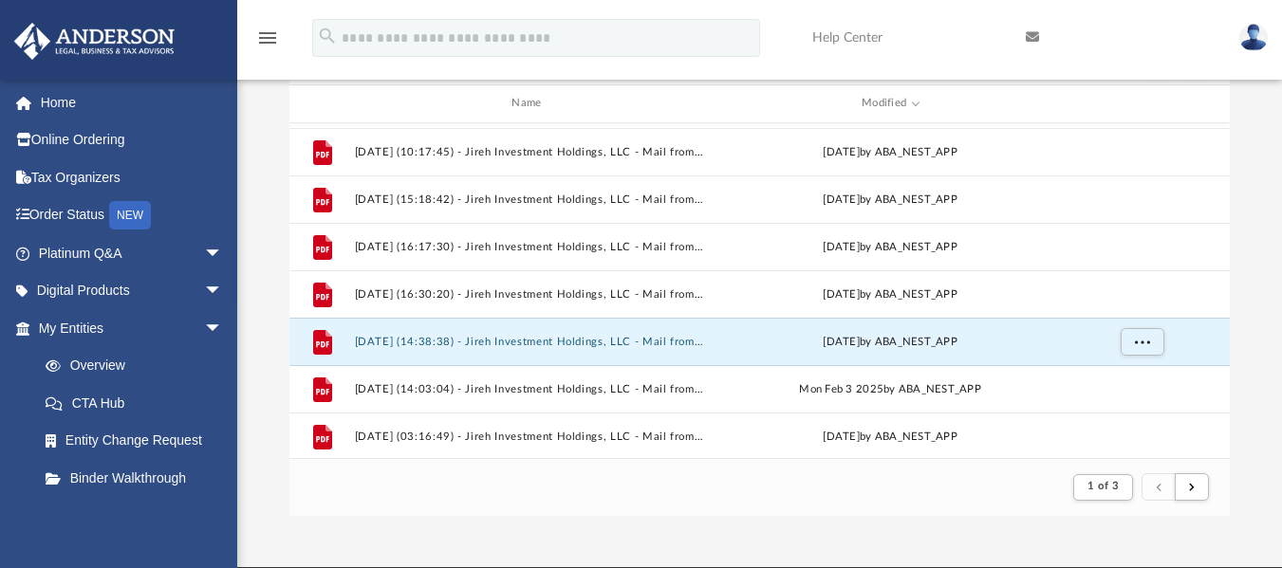
scroll to position [235, 0]
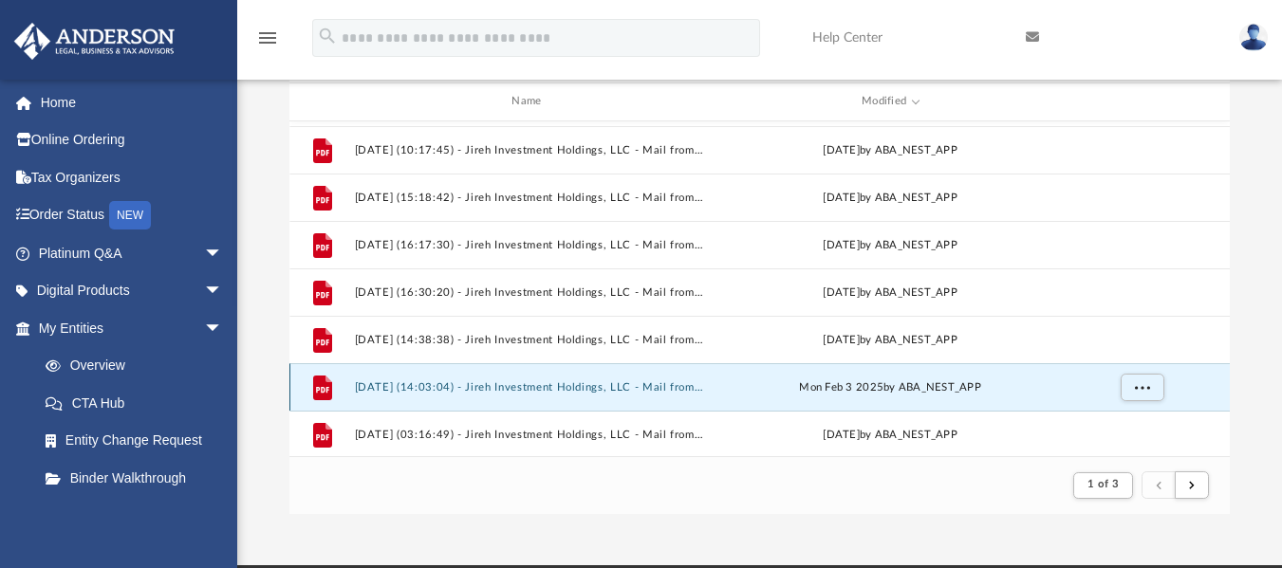
click at [534, 390] on button "[DATE] (14:03:04) - Jireh Investment Holdings, LLC - Mail from [PERSON_NAME], C…" at bounding box center [531, 386] width 352 height 12
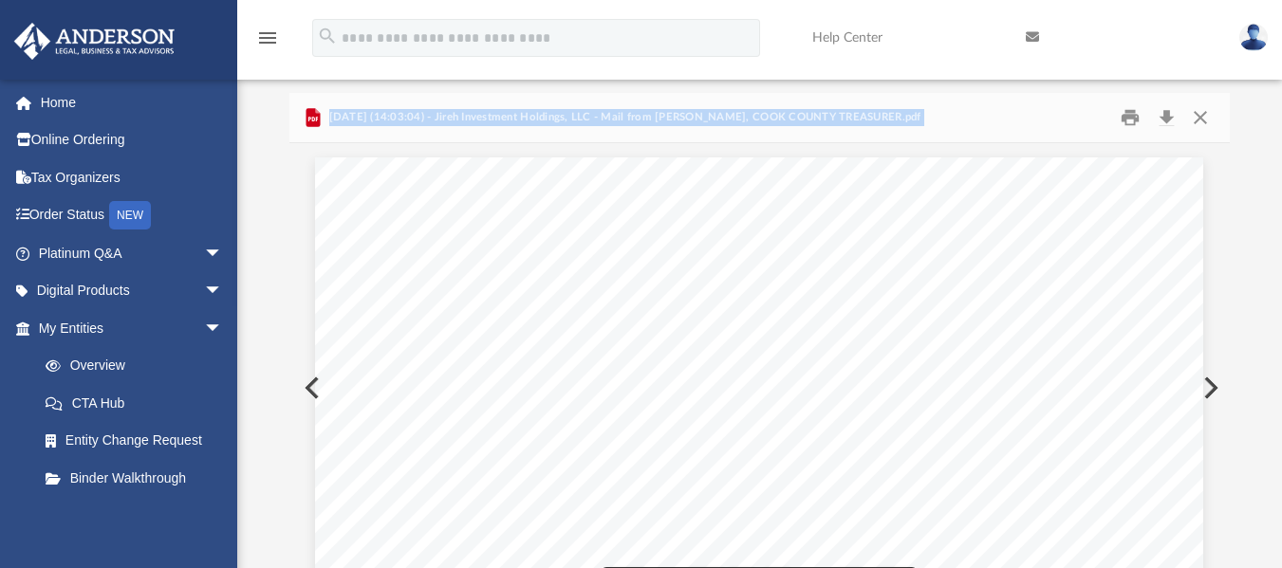
scroll to position [106, 0]
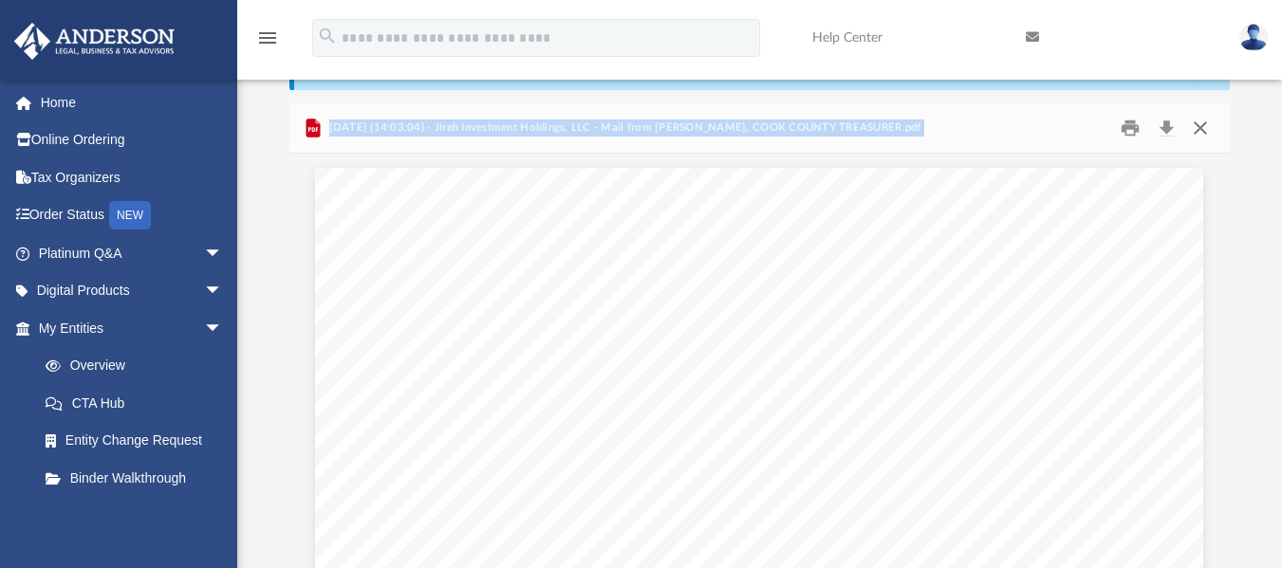
click at [1204, 127] on button "Close" at bounding box center [1200, 127] width 34 height 29
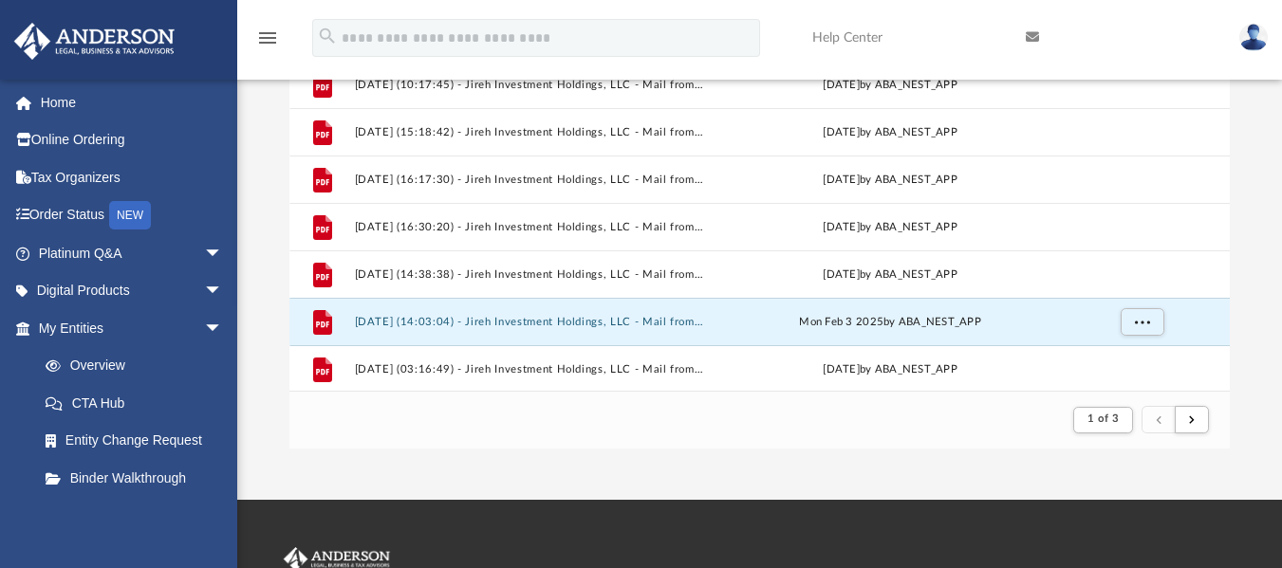
scroll to position [311, 0]
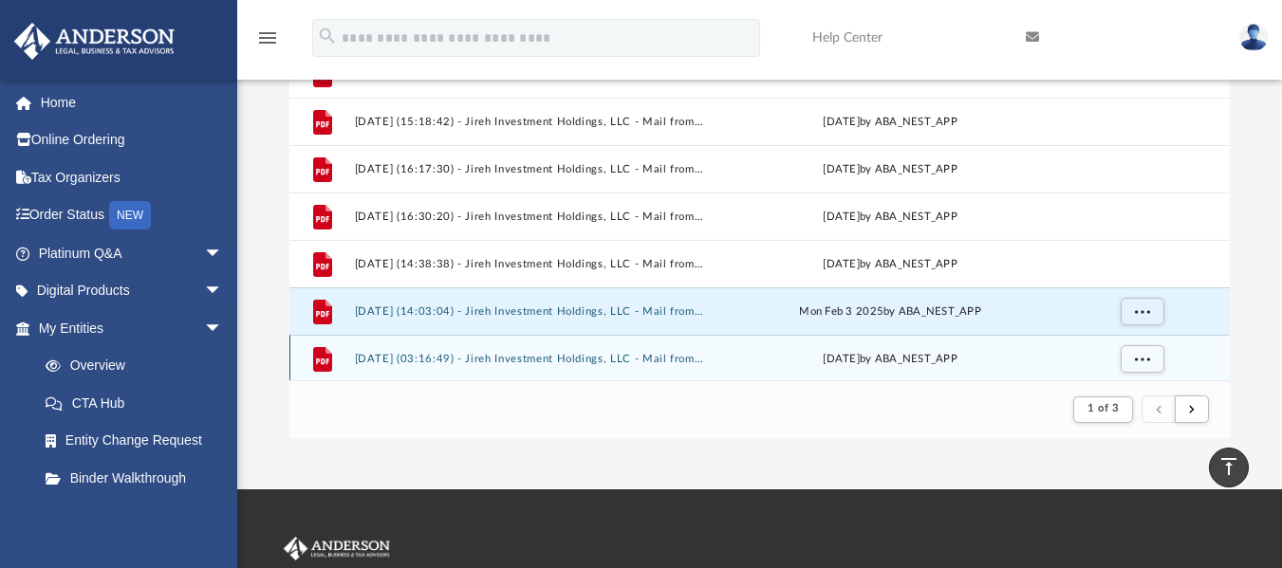
click at [598, 360] on button "[DATE] (03:16:49) - Jireh Investment Holdings, LLC - Mail from [PERSON_NAME] Se…" at bounding box center [531, 358] width 352 height 12
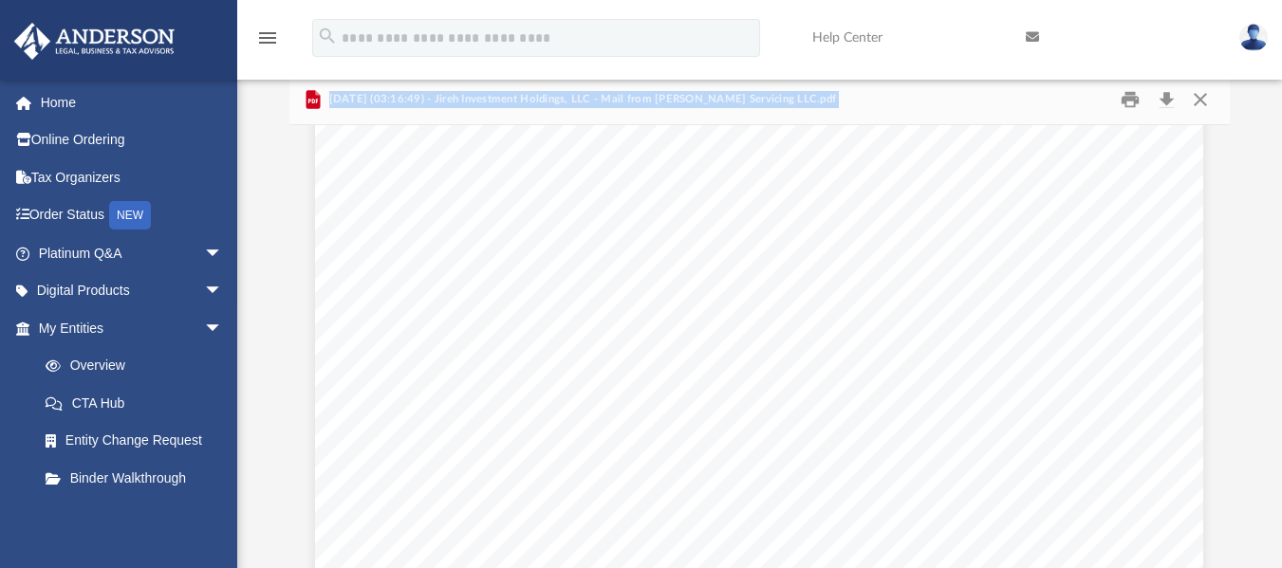
scroll to position [0, 0]
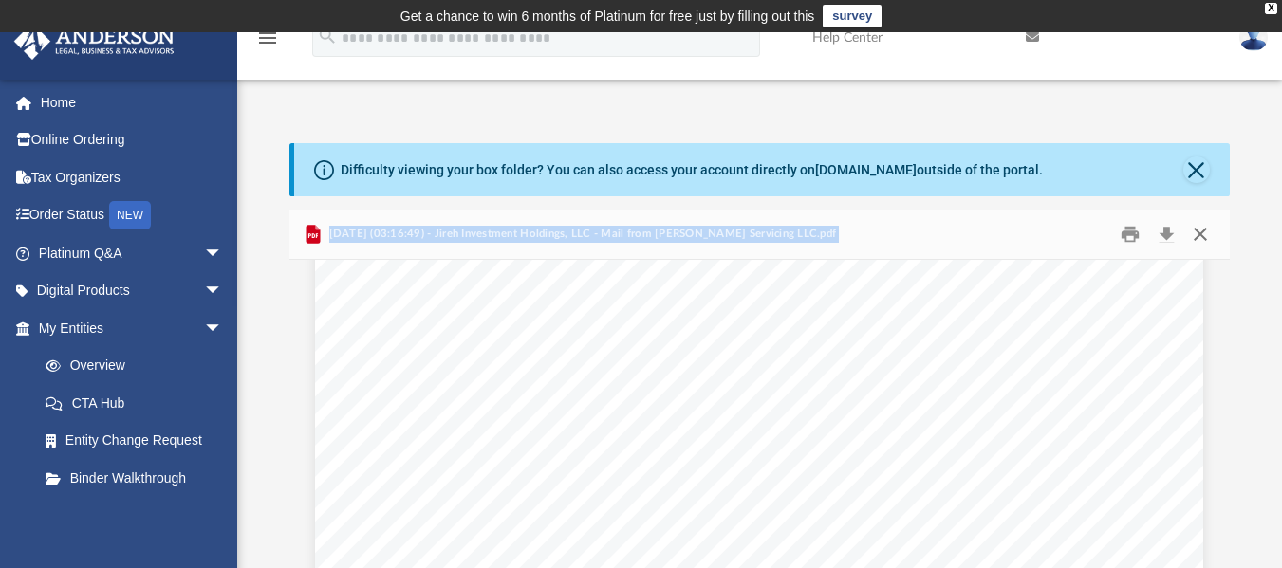
click at [1197, 232] on button "Close" at bounding box center [1200, 233] width 34 height 29
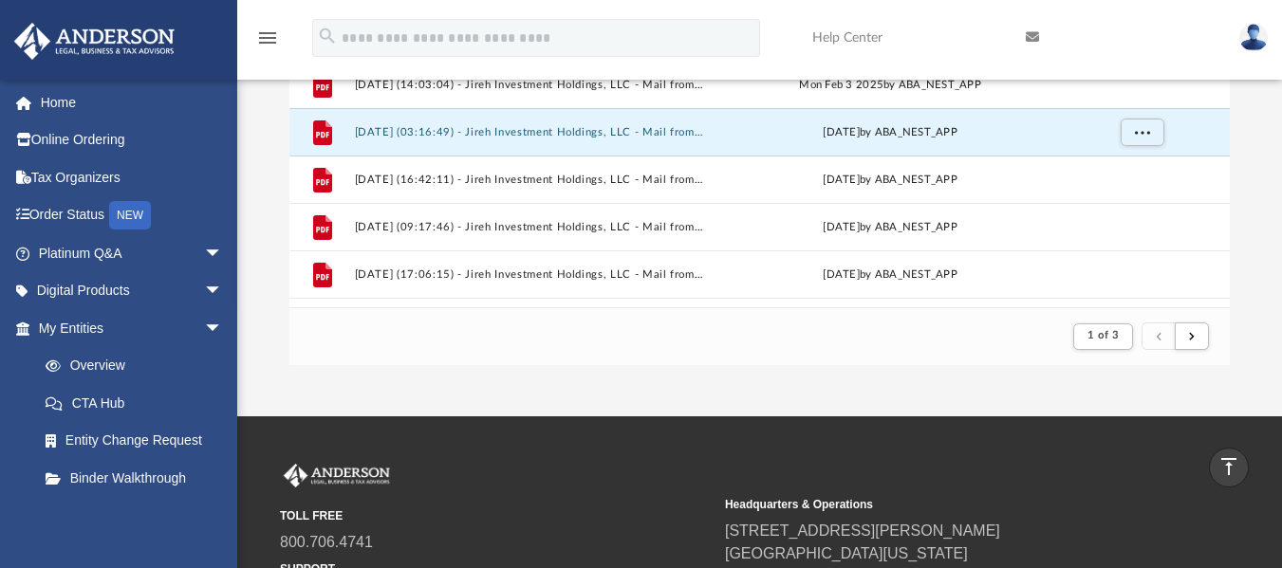
scroll to position [851, 0]
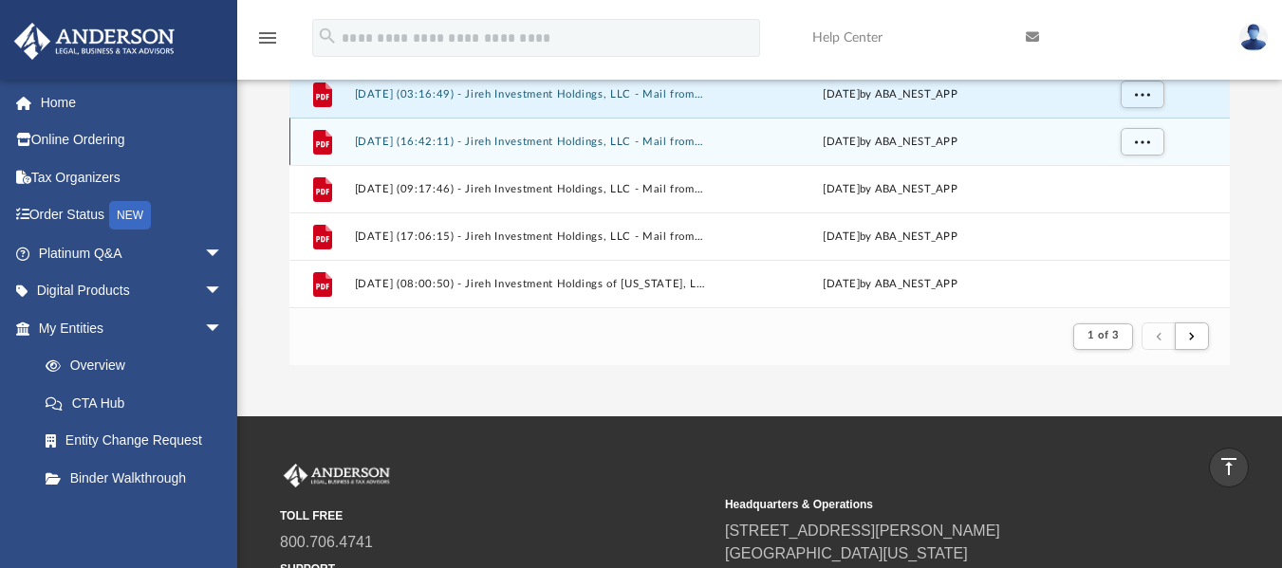
click at [569, 144] on button "[DATE] (16:42:11) - Jireh Investment Holdings, LLC - Mail from BSI Financial Se…" at bounding box center [531, 141] width 352 height 12
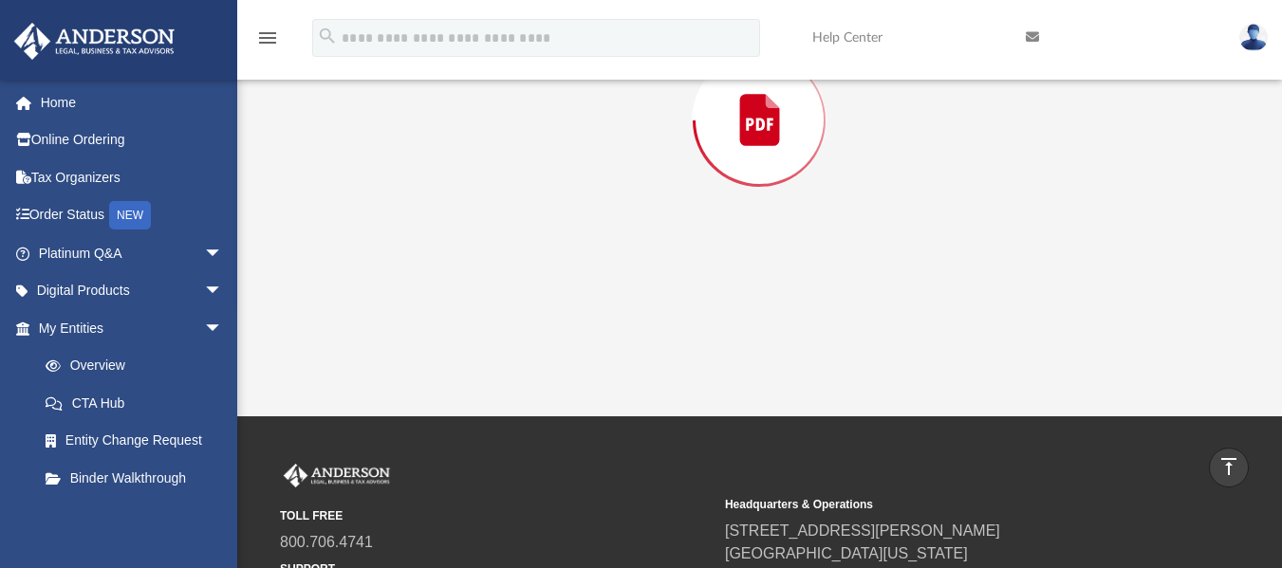
scroll to position [210, 0]
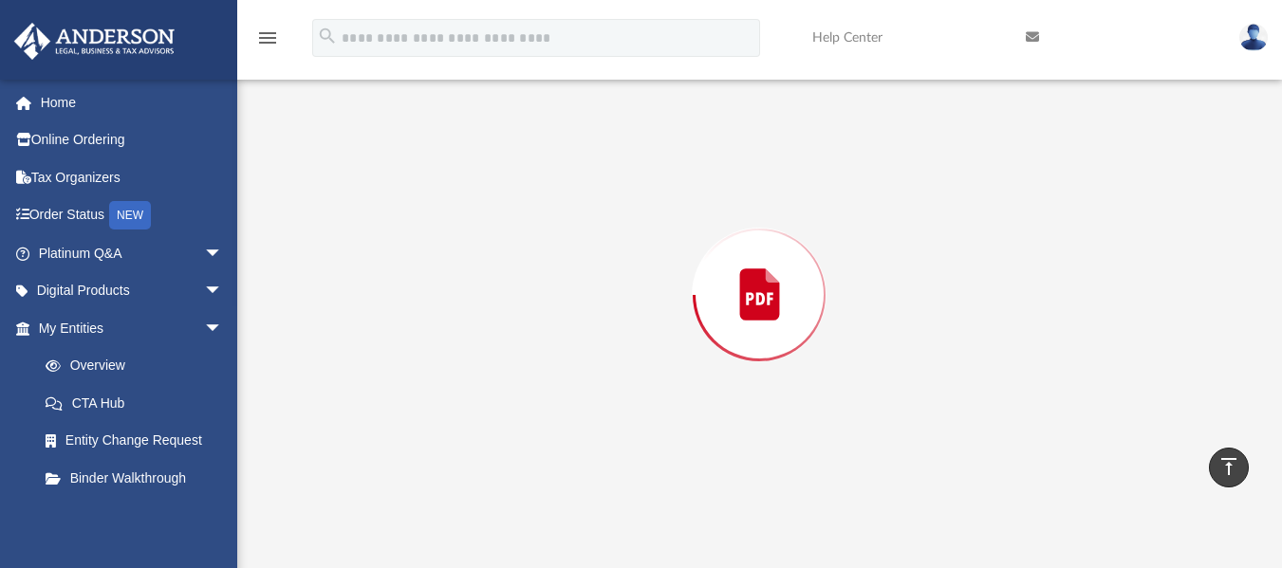
click at [569, 144] on div "Preview" at bounding box center [759, 295] width 940 height 490
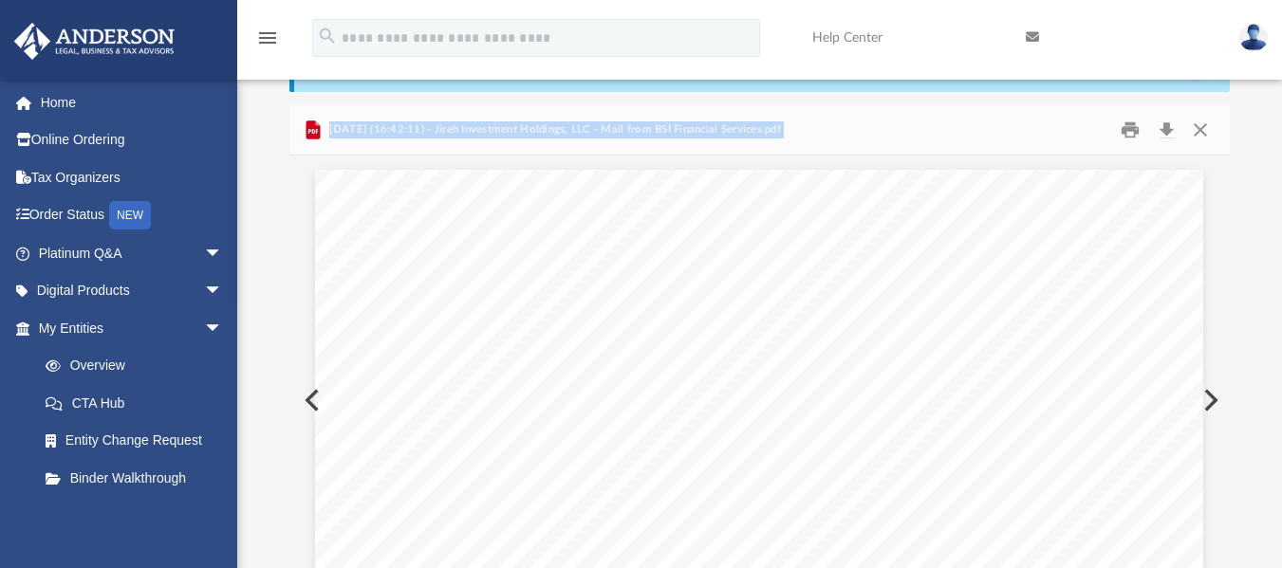
scroll to position [101, 0]
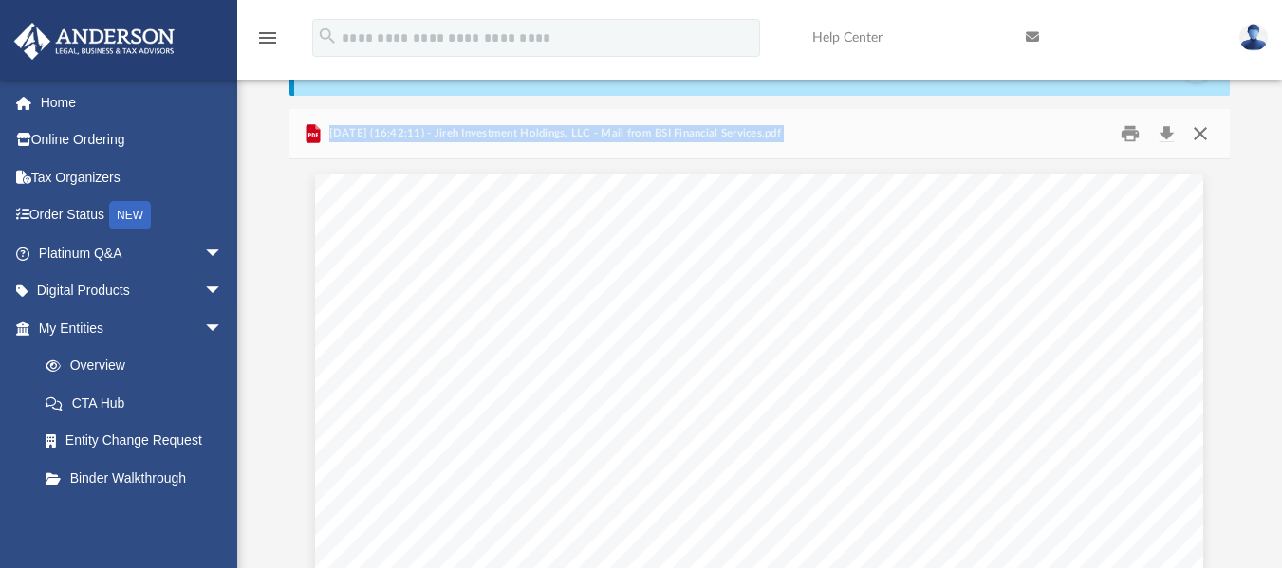
click at [1197, 138] on button "Close" at bounding box center [1200, 133] width 34 height 29
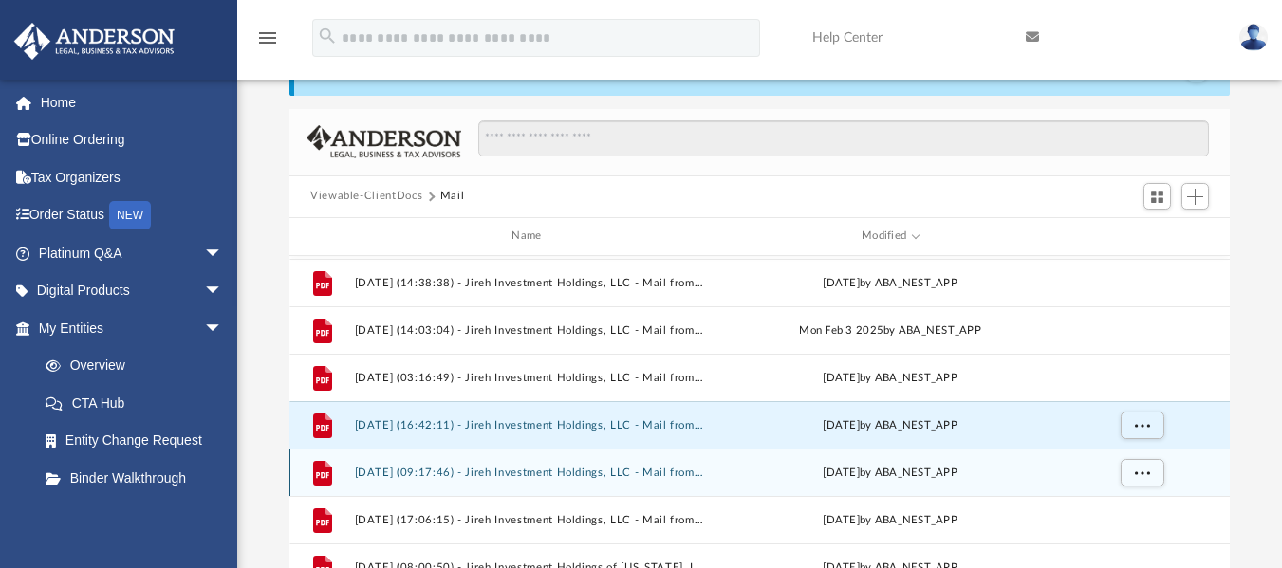
click at [526, 470] on button "[DATE] (09:17:46) - Jireh Investment Holdings, LLC - Mail from GENEVA BANK & TR…" at bounding box center [531, 472] width 352 height 12
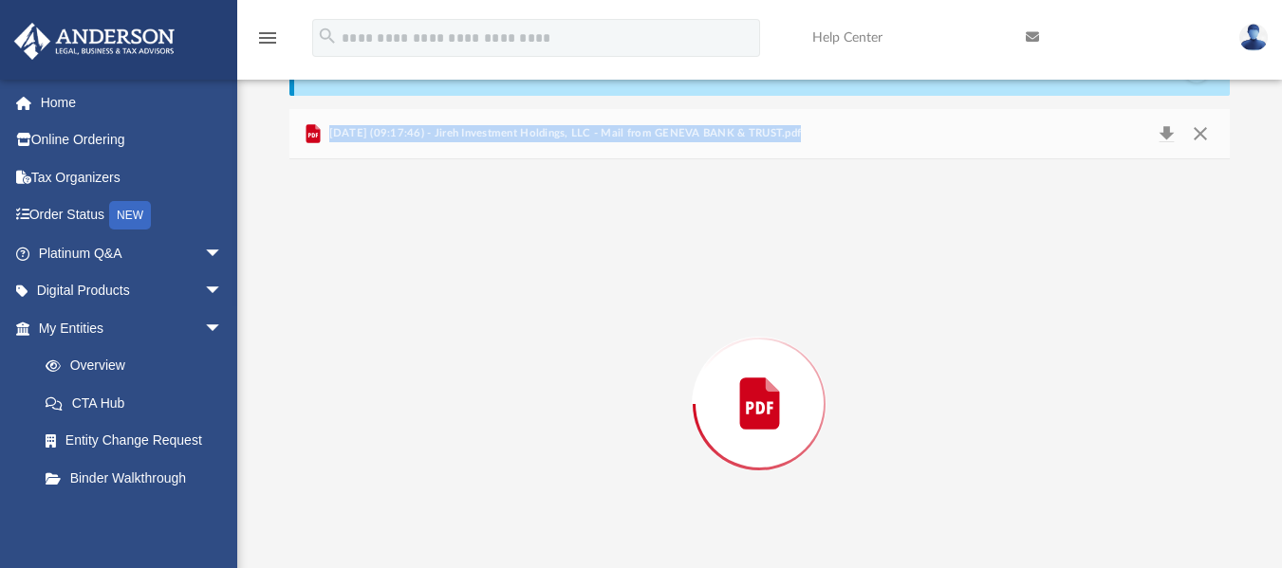
scroll to position [181, 0]
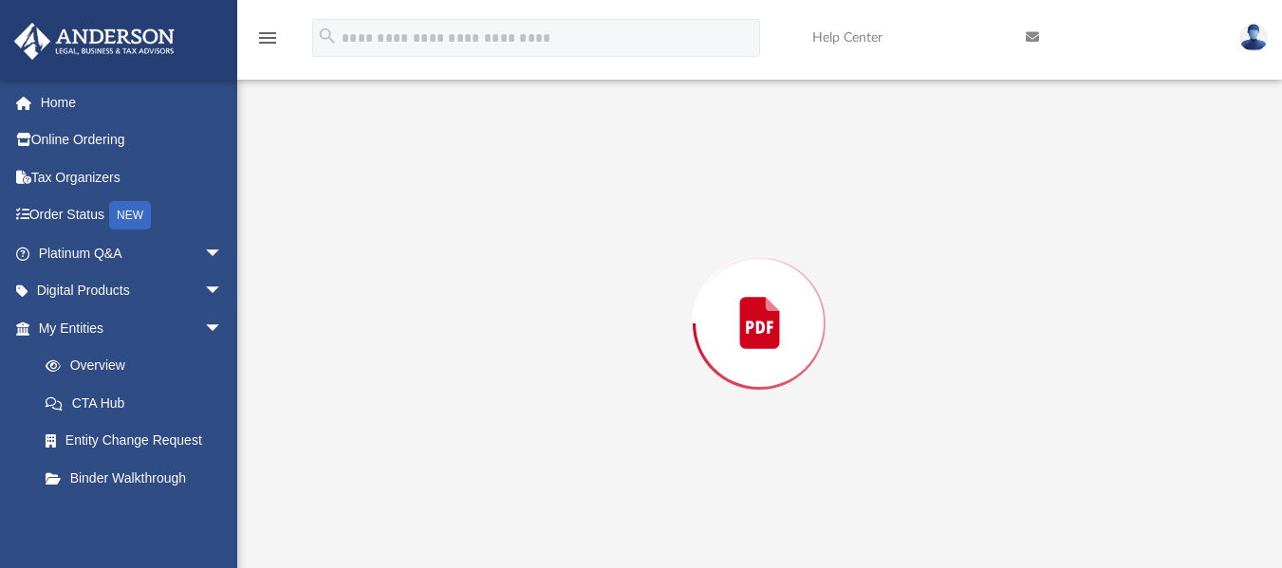
click at [526, 470] on div "Preview" at bounding box center [759, 324] width 940 height 490
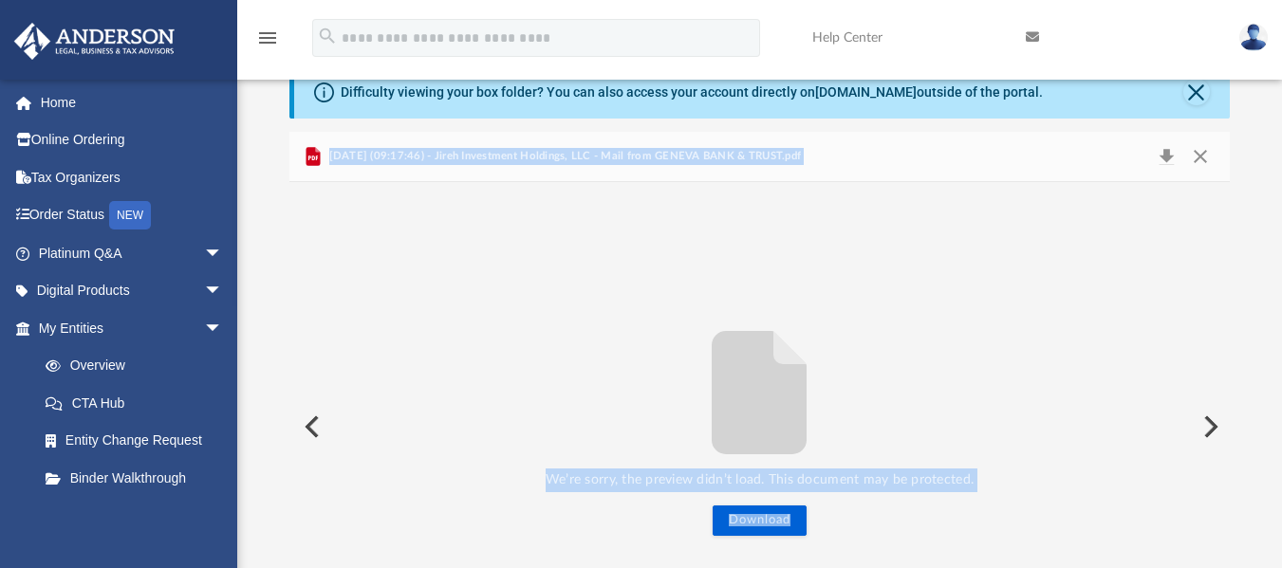
scroll to position [67, 0]
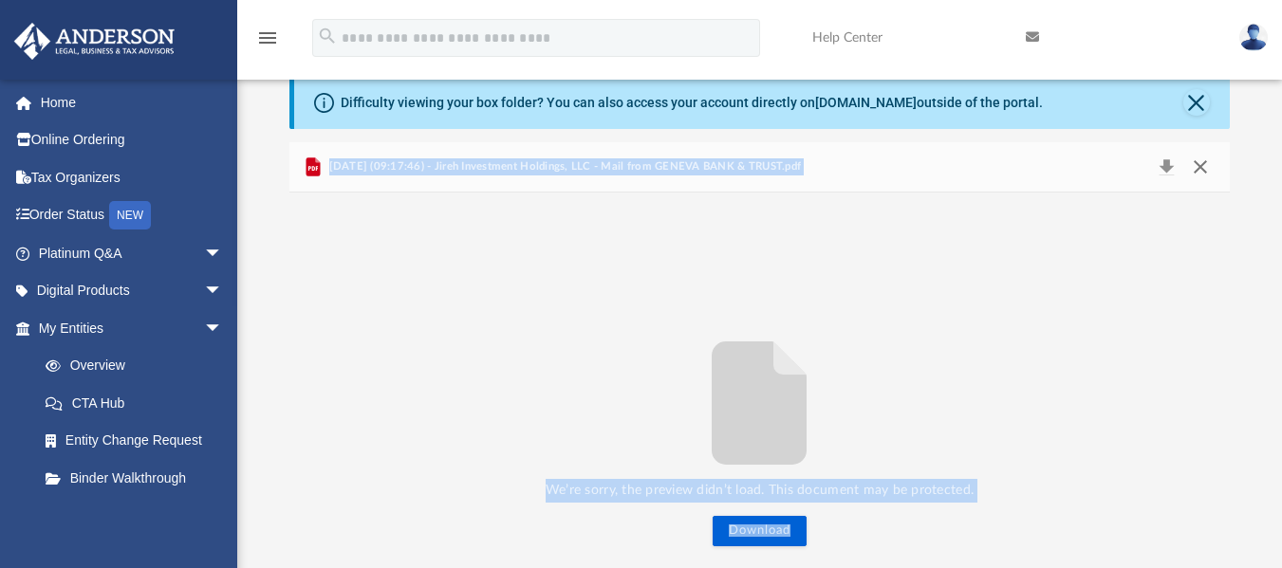
click at [1196, 166] on button "Close" at bounding box center [1200, 167] width 34 height 27
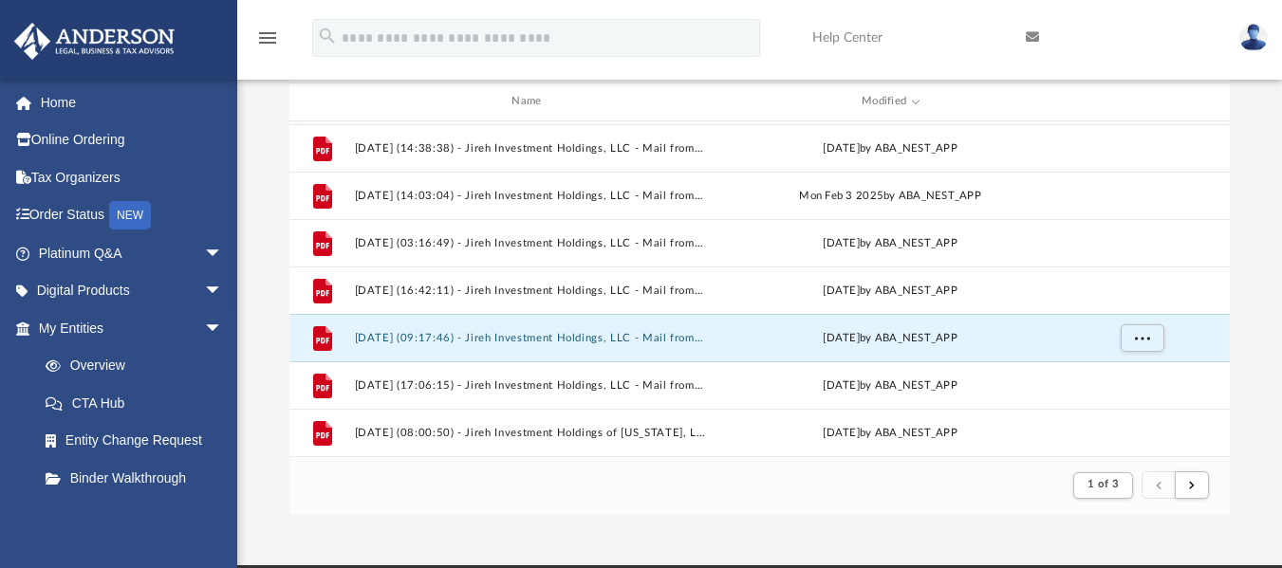
scroll to position [244, 0]
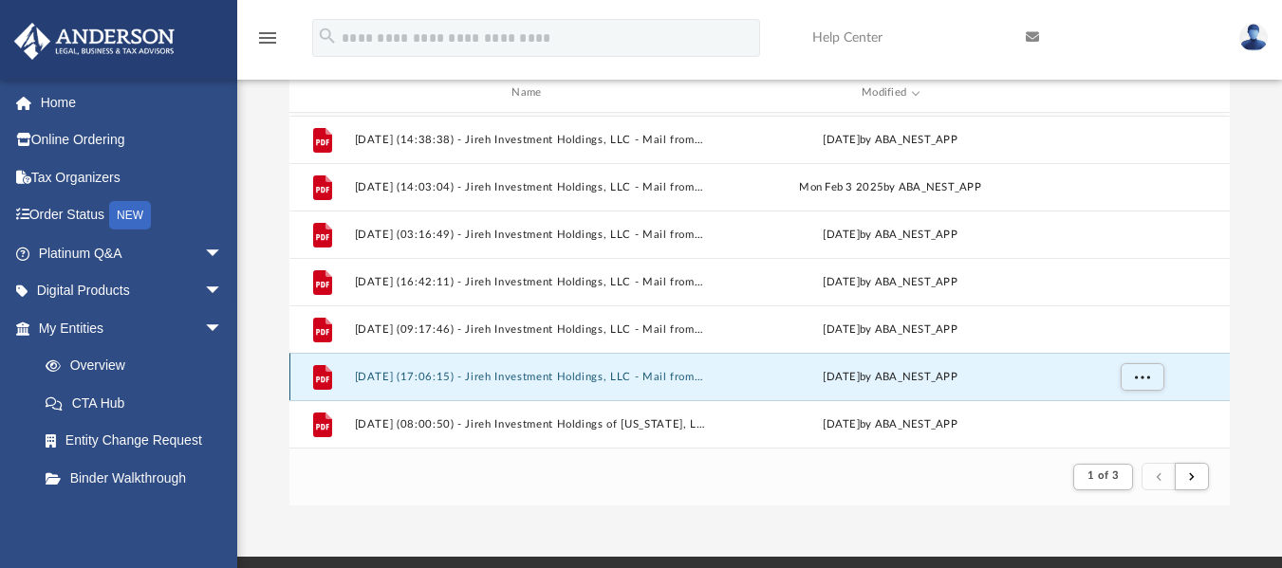
click at [554, 380] on button "[DATE] (17:06:15) - Jireh Investment Holdings, LLC - Mail from BANK OF AMERICA.…" at bounding box center [531, 376] width 352 height 12
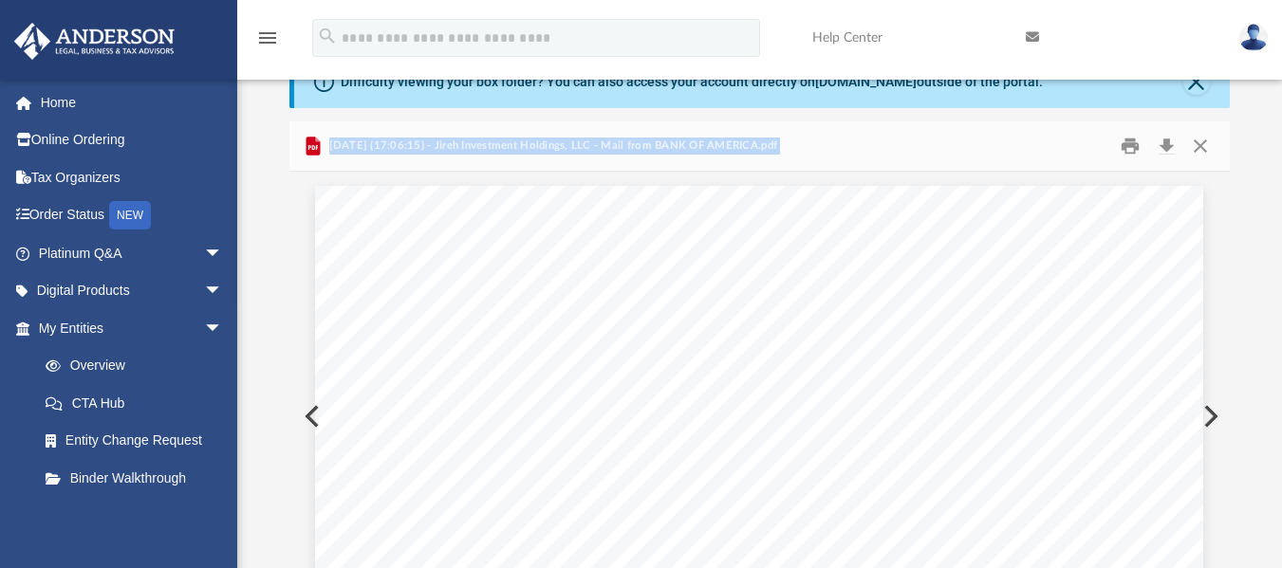
scroll to position [82, 0]
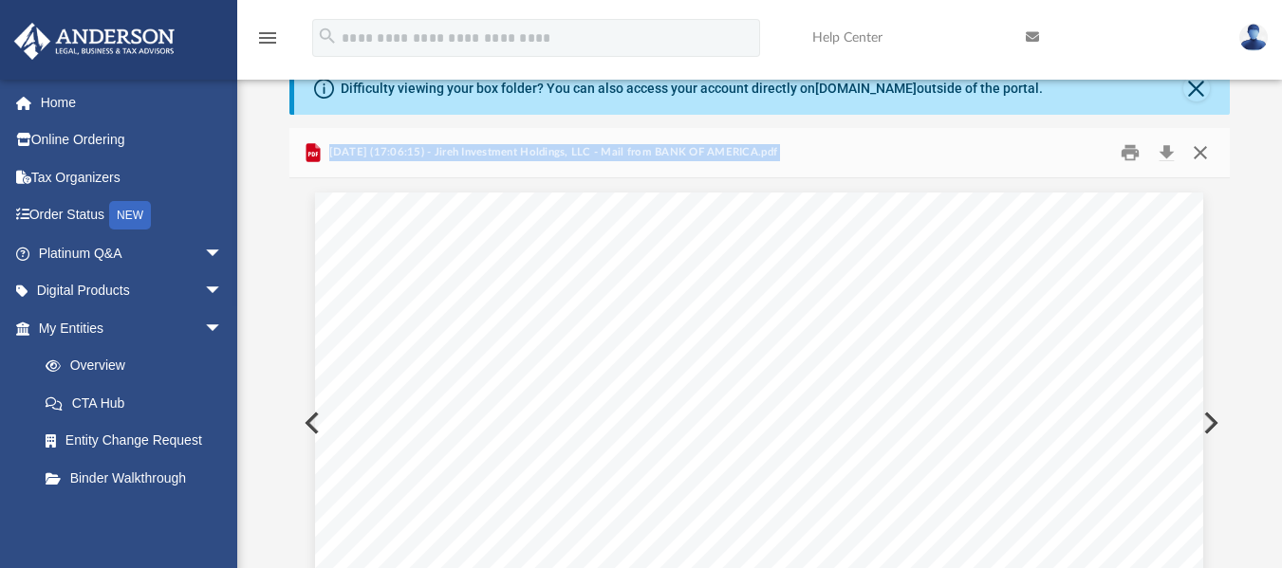
click at [1202, 154] on button "Close" at bounding box center [1200, 152] width 34 height 29
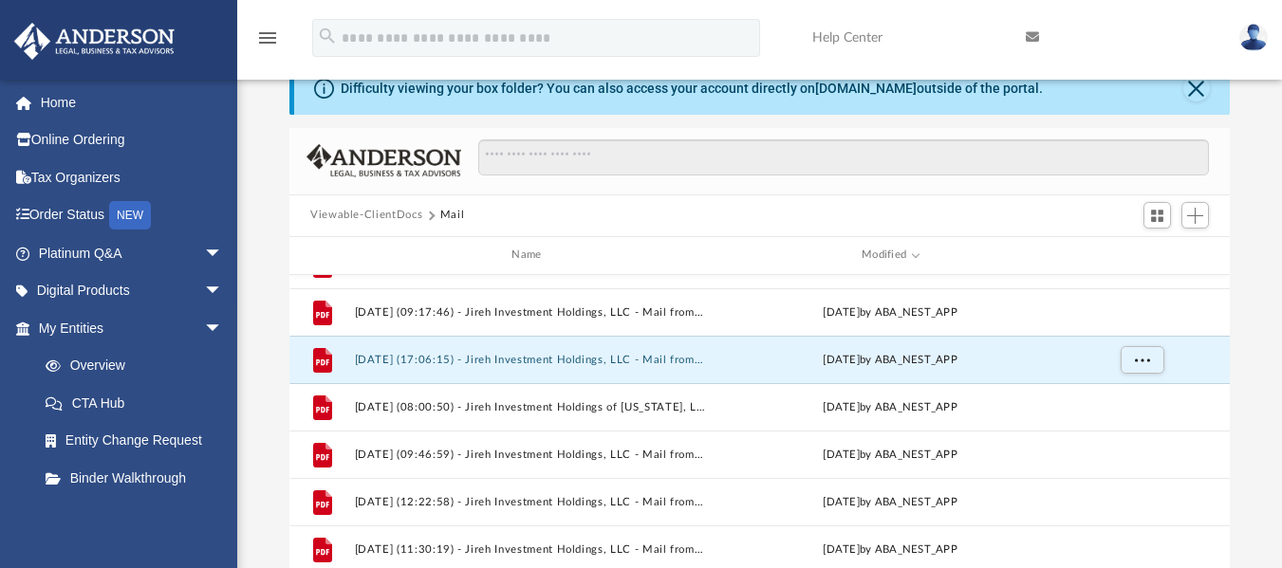
scroll to position [1045, 0]
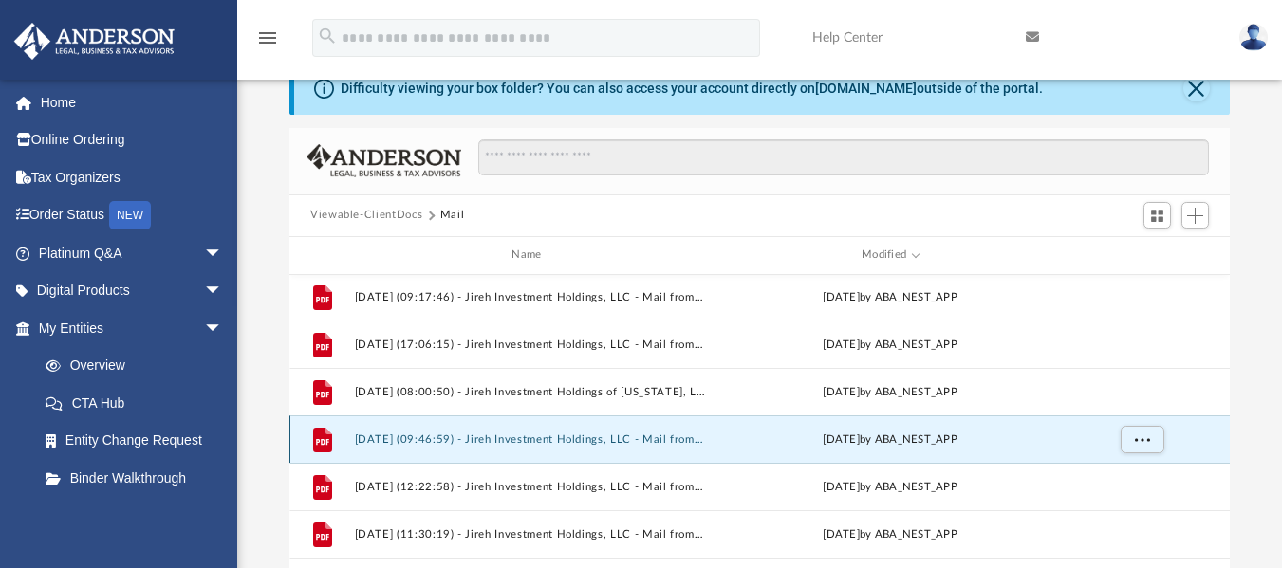
click at [531, 436] on button "[DATE] (09:46:59) - Jireh Investment Holdings, LLC - Mail from [PERSON_NAME].pdf" at bounding box center [531, 439] width 352 height 12
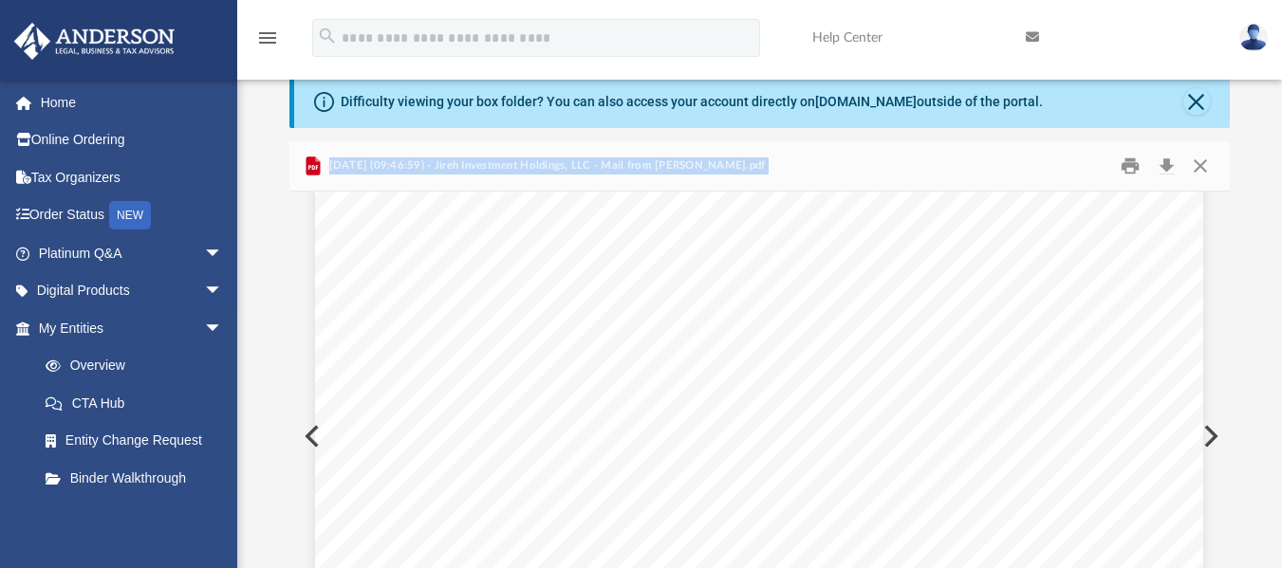
scroll to position [66, 0]
click at [1202, 173] on button "Close" at bounding box center [1200, 167] width 34 height 29
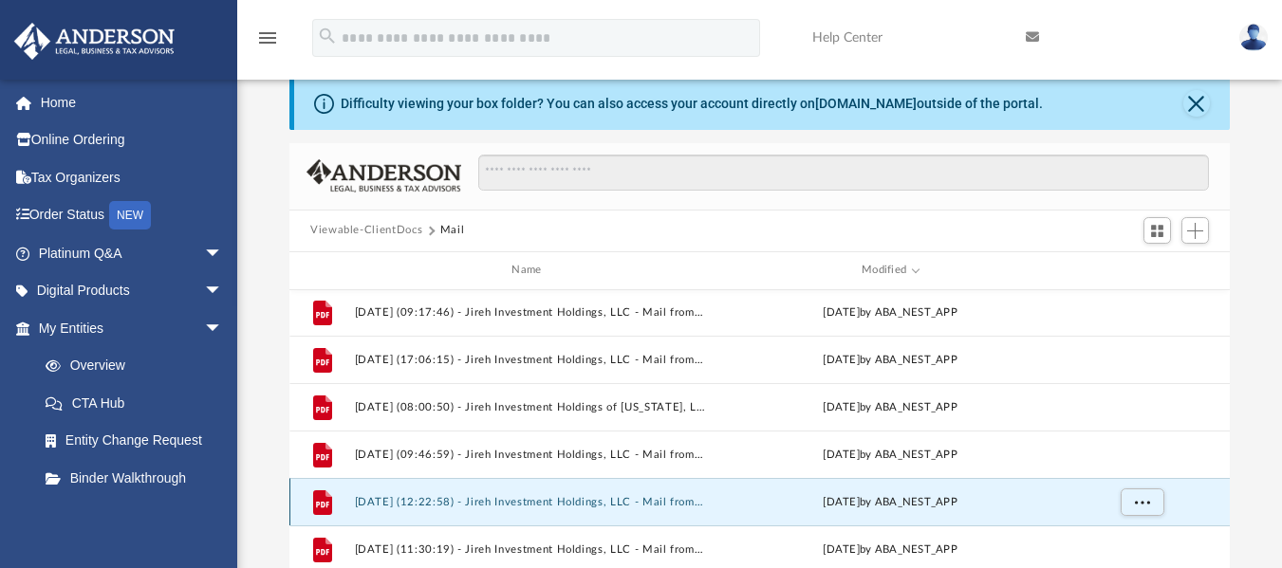
click at [555, 504] on button "[DATE] (12:22:58) - Jireh Investment Holdings, LLC - Mail from BANK OF AMERICA.…" at bounding box center [531, 501] width 352 height 12
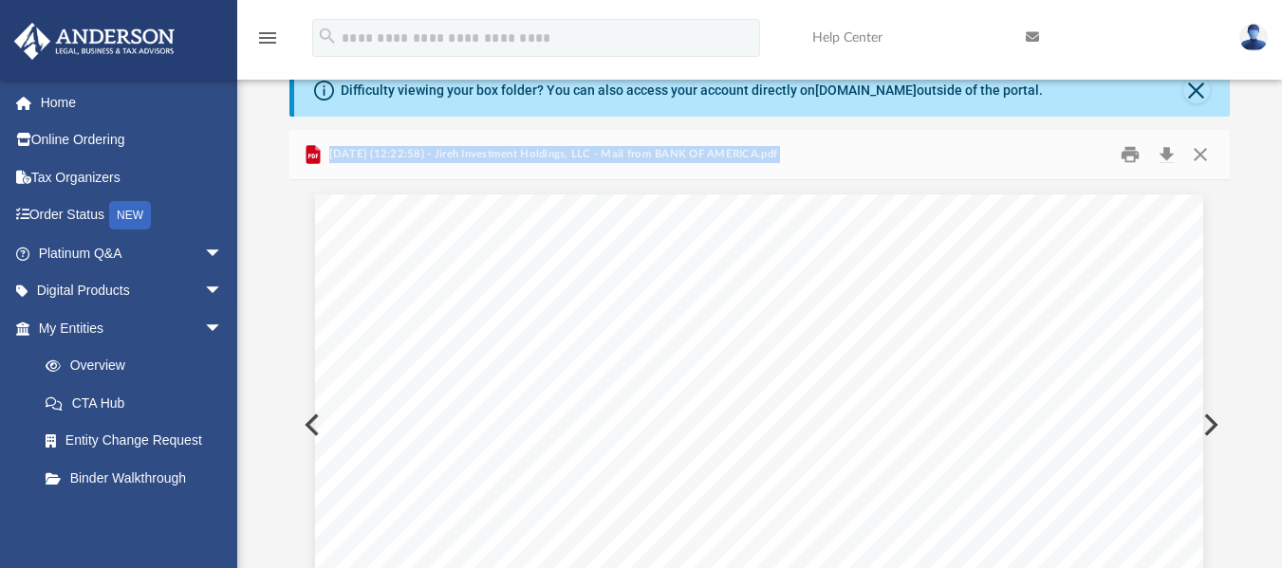
scroll to position [78, 0]
click at [1193, 157] on button "Close" at bounding box center [1200, 155] width 34 height 29
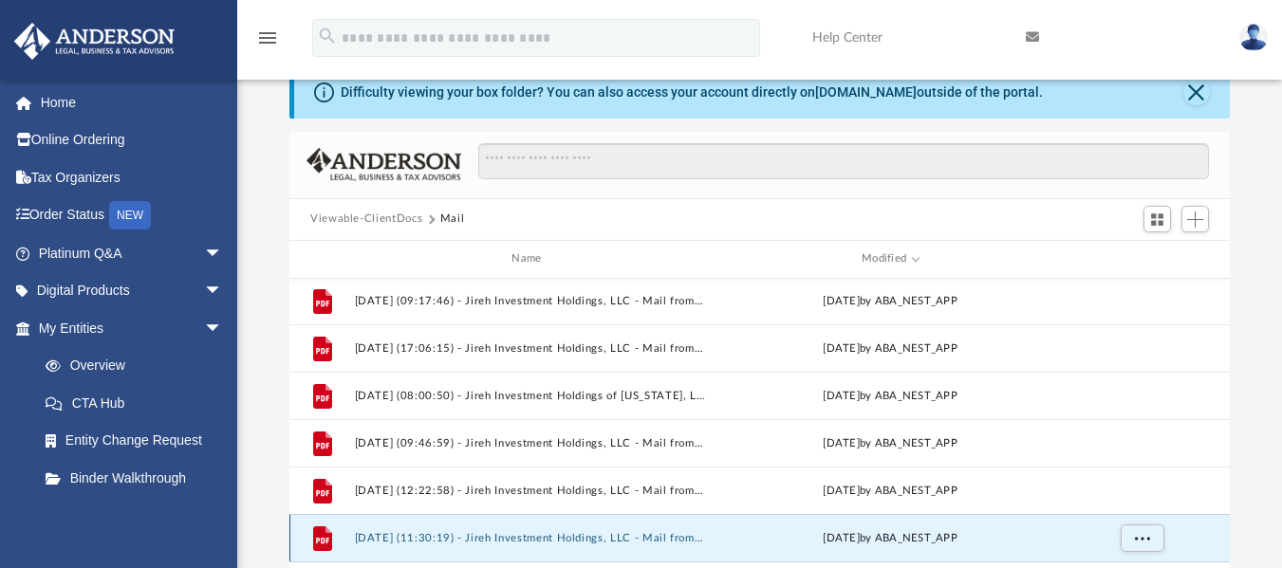
click at [603, 534] on button "[DATE] (11:30:19) - Jireh Investment Holdings, LLC - Mail from [PERSON_NAME].pdf" at bounding box center [531, 537] width 352 height 12
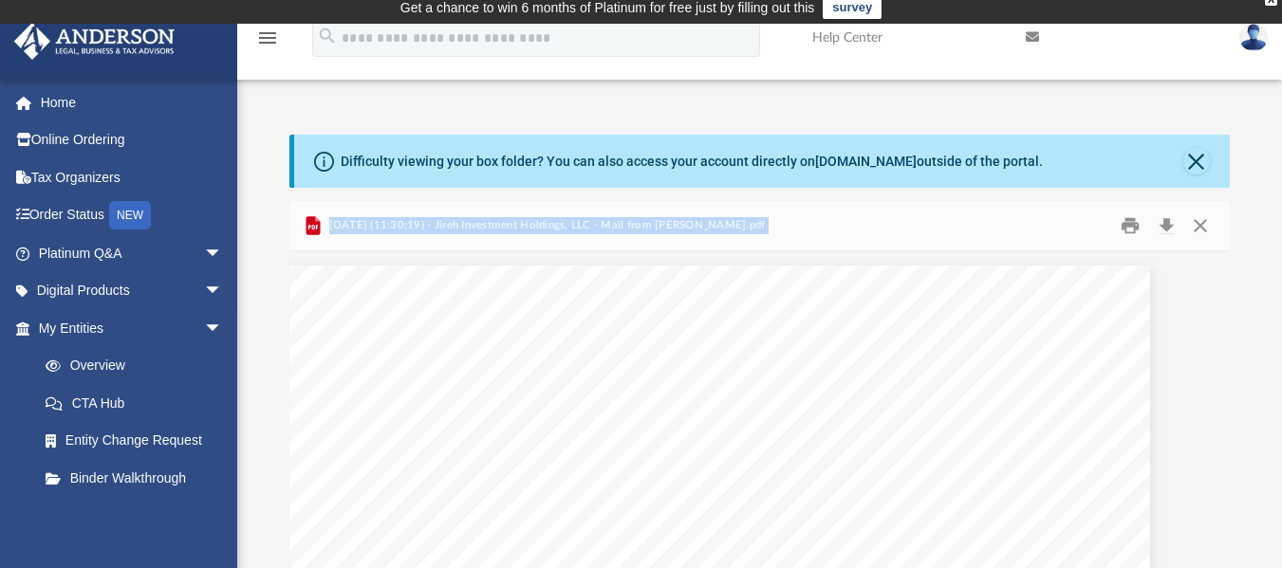
scroll to position [5, 0]
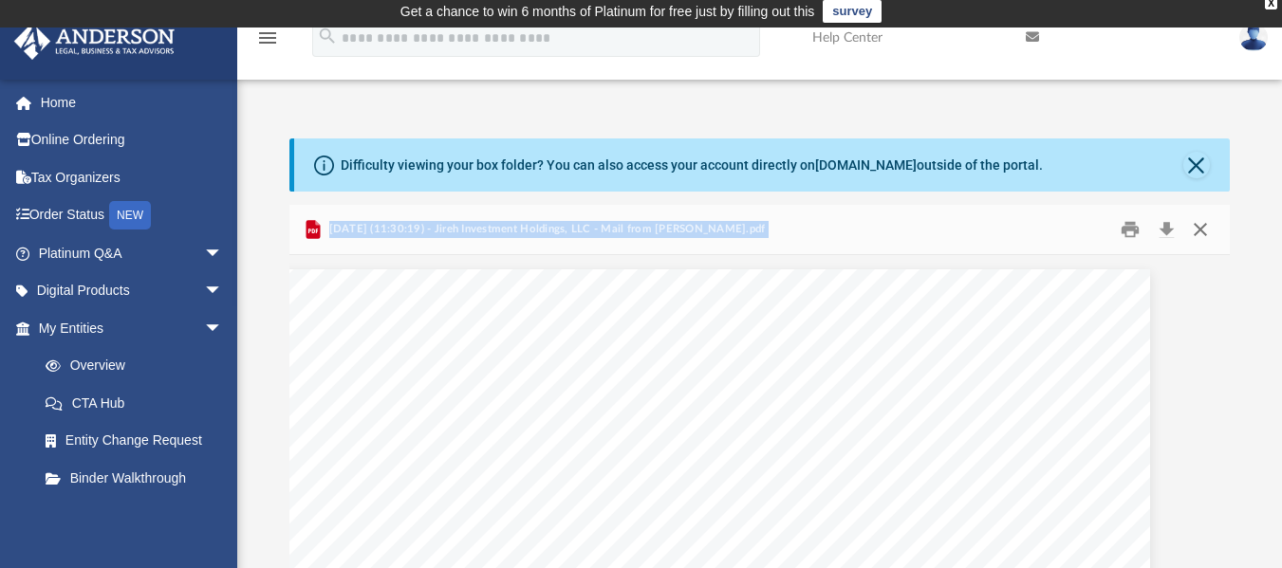
click at [1205, 230] on button "Close" at bounding box center [1200, 228] width 34 height 29
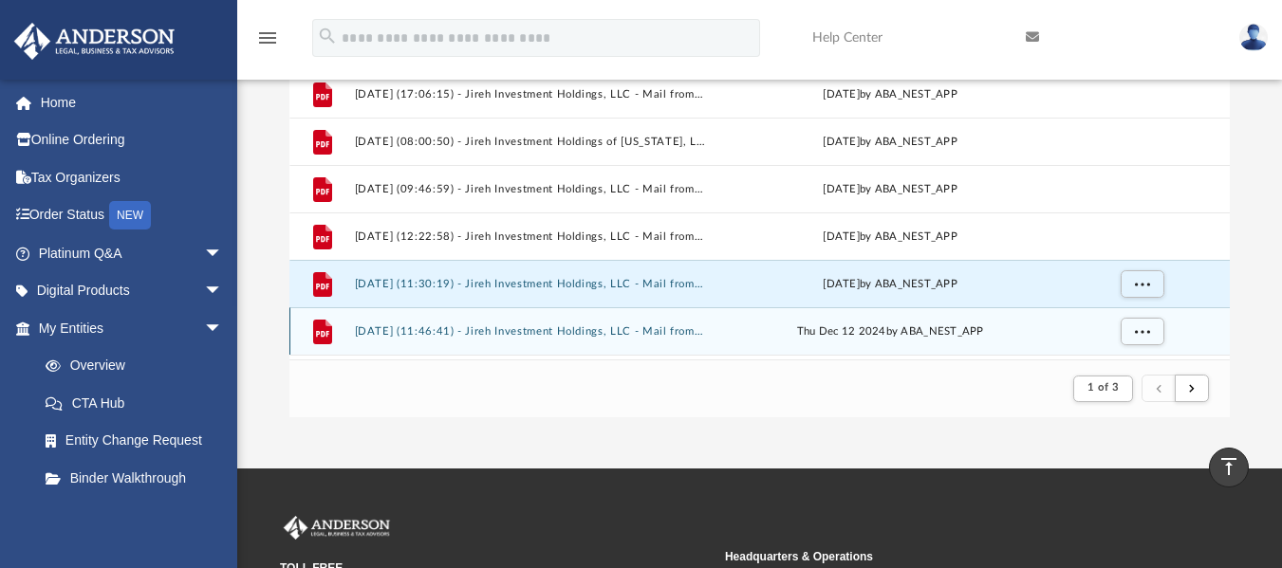
click at [504, 327] on button "[DATE] (11:46:41) - Jireh Investment Holdings, LLC - Mail from City of Chicago …" at bounding box center [531, 330] width 352 height 12
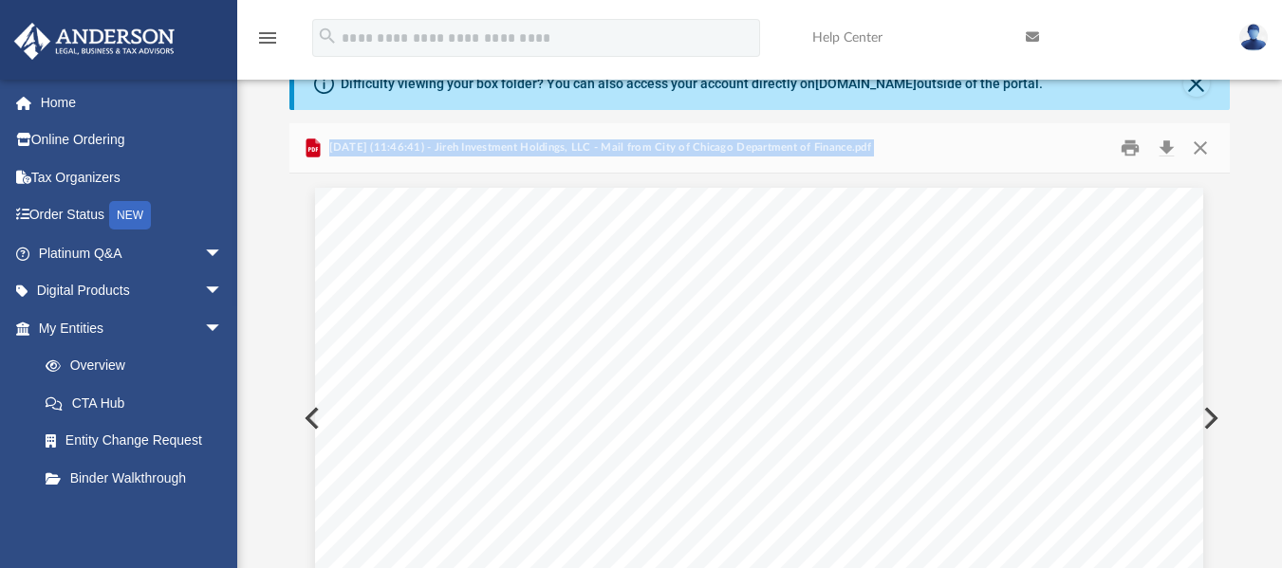
scroll to position [84, 0]
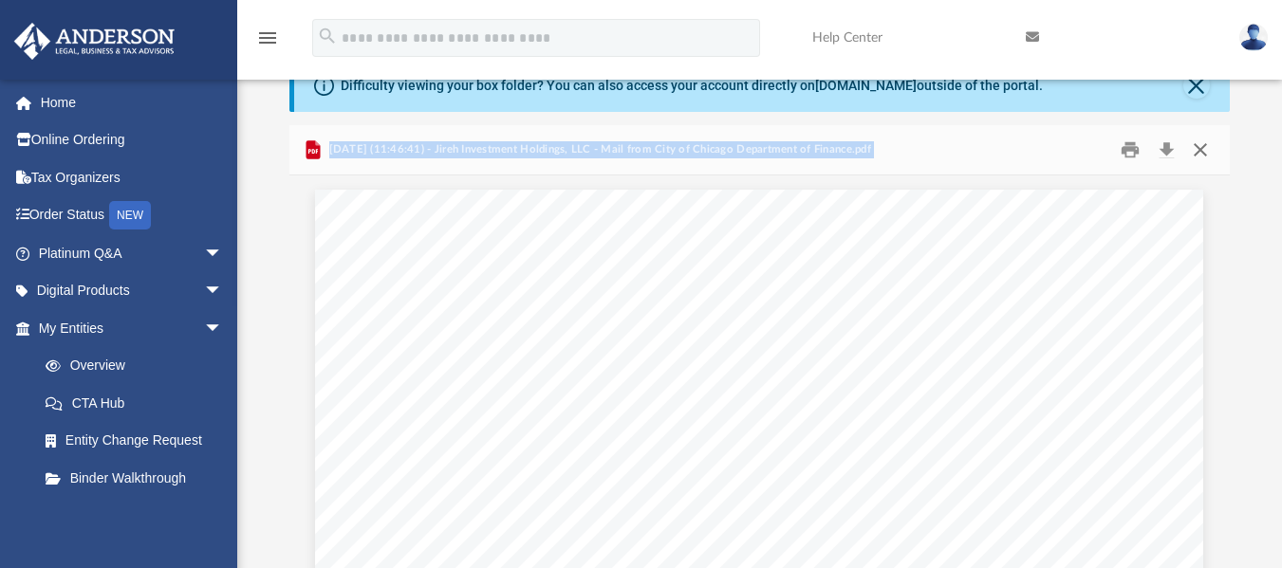
click at [1205, 153] on button "Close" at bounding box center [1200, 149] width 34 height 29
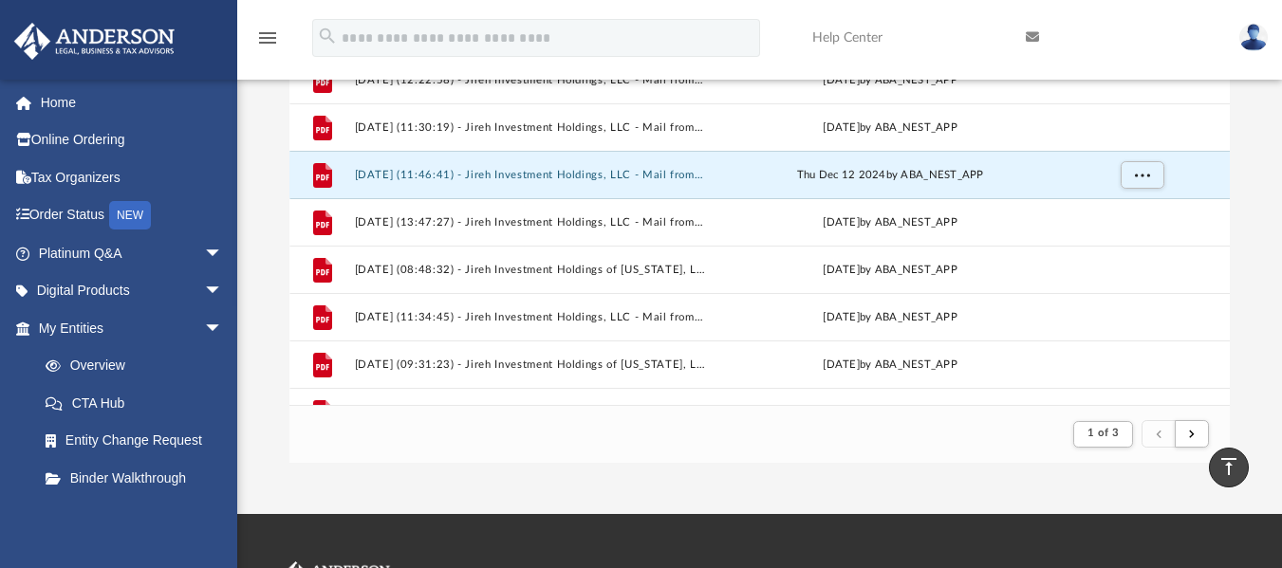
scroll to position [1255, 0]
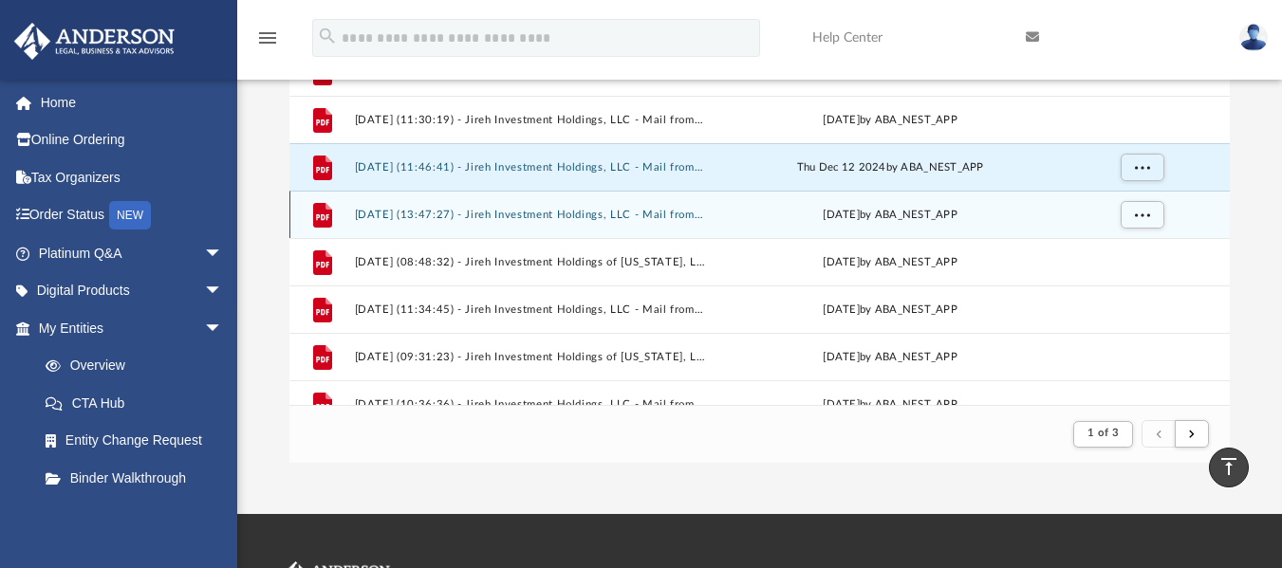
click at [590, 215] on button "[DATE] (13:47:27) - Jireh Investment Holdings, LLC - Mail from BANK OF AMERICA.…" at bounding box center [531, 214] width 352 height 12
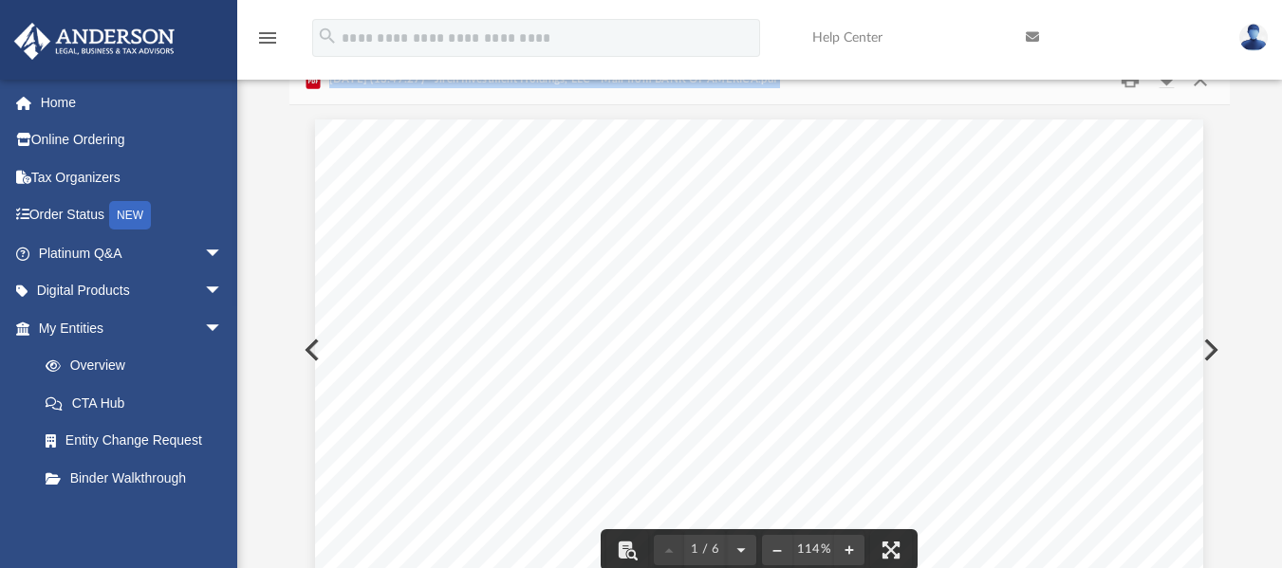
scroll to position [137, 0]
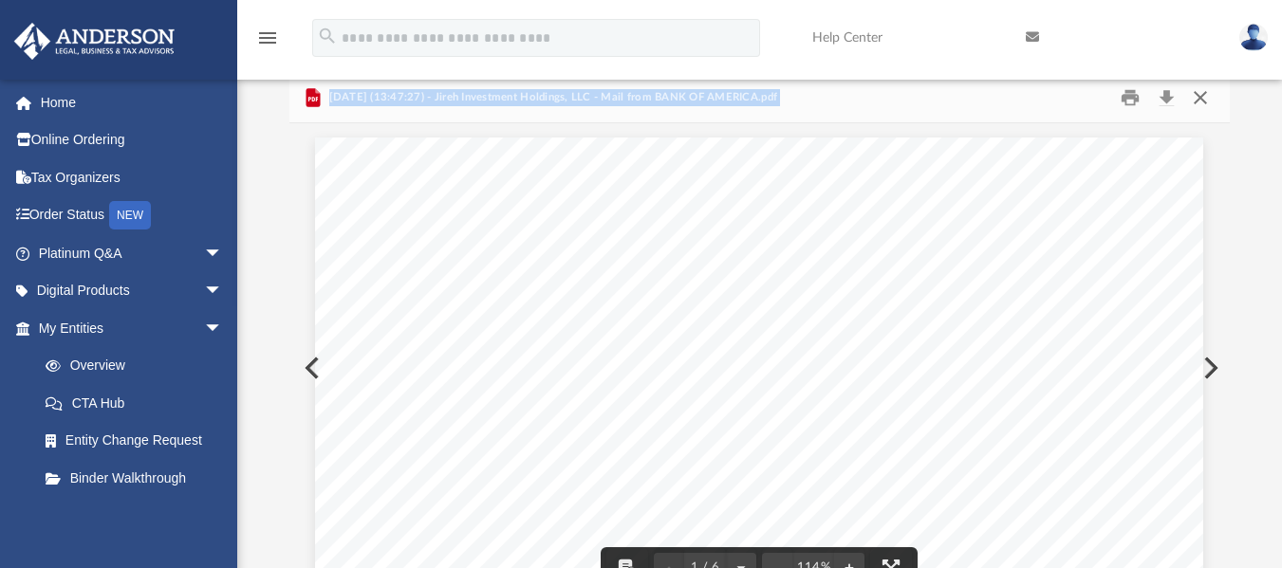
click at [1201, 99] on button "Close" at bounding box center [1200, 97] width 34 height 29
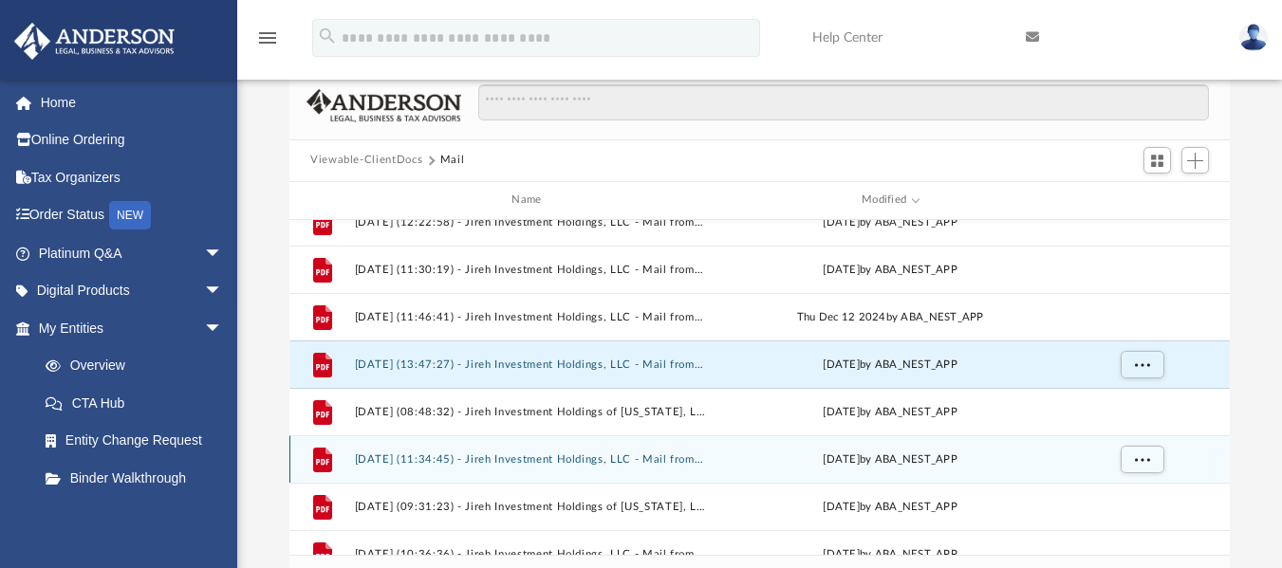
click at [530, 455] on button "[DATE] (11:34:45) - Jireh Investment Holdings, LLC - Mail from City of Chicago …" at bounding box center [531, 459] width 352 height 12
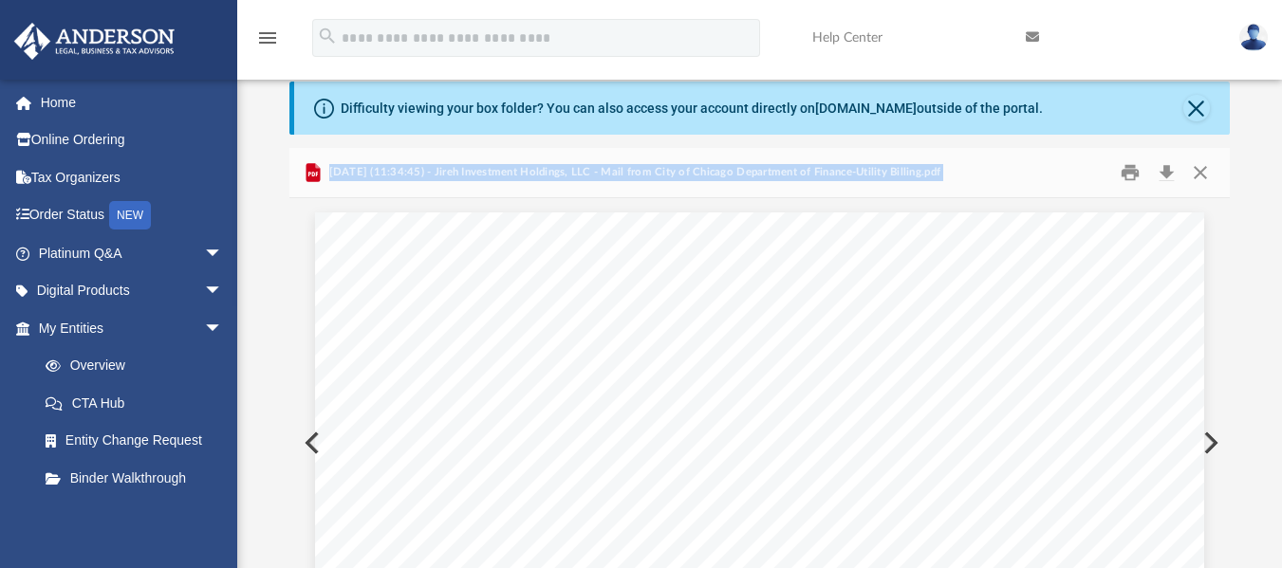
scroll to position [58, 0]
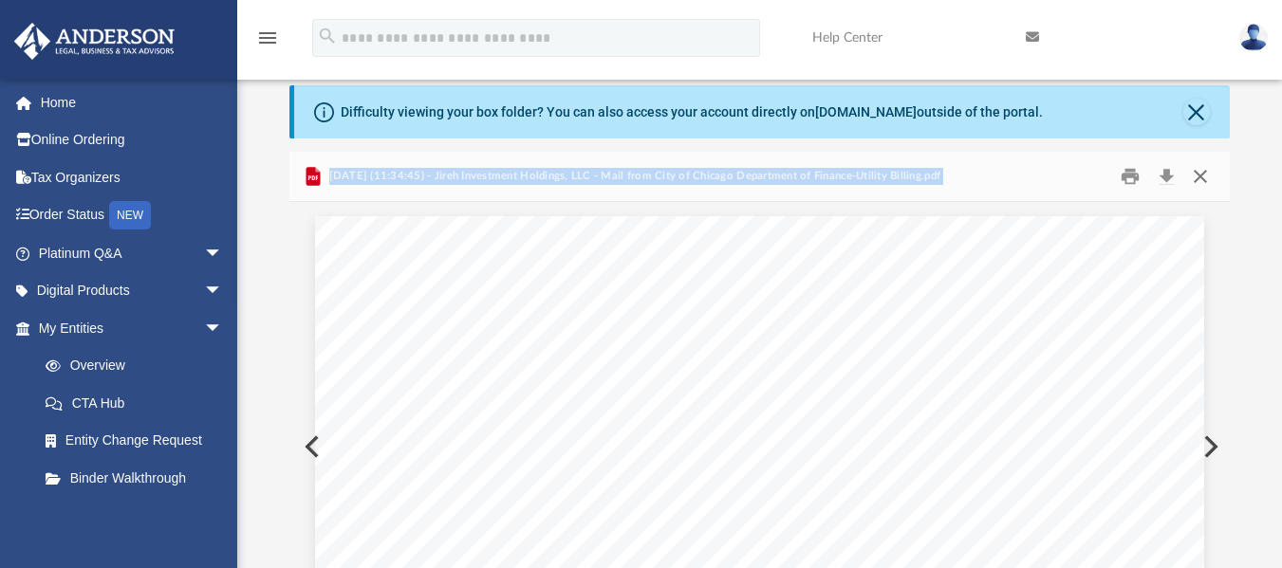
click at [1200, 176] on button "Close" at bounding box center [1200, 175] width 34 height 29
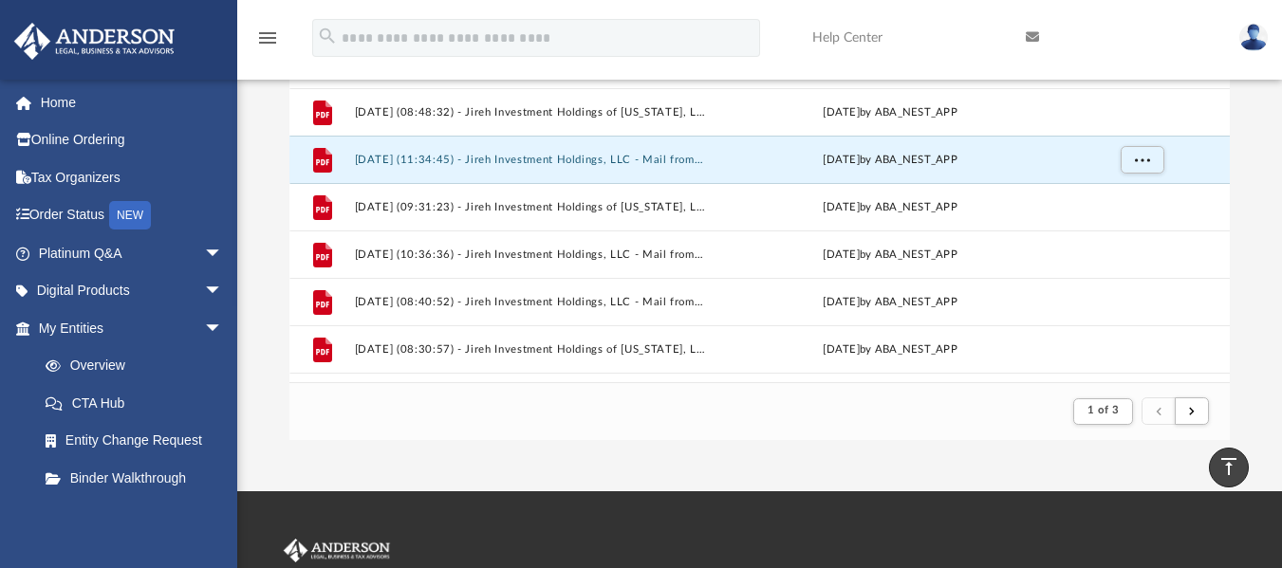
scroll to position [1390, 0]
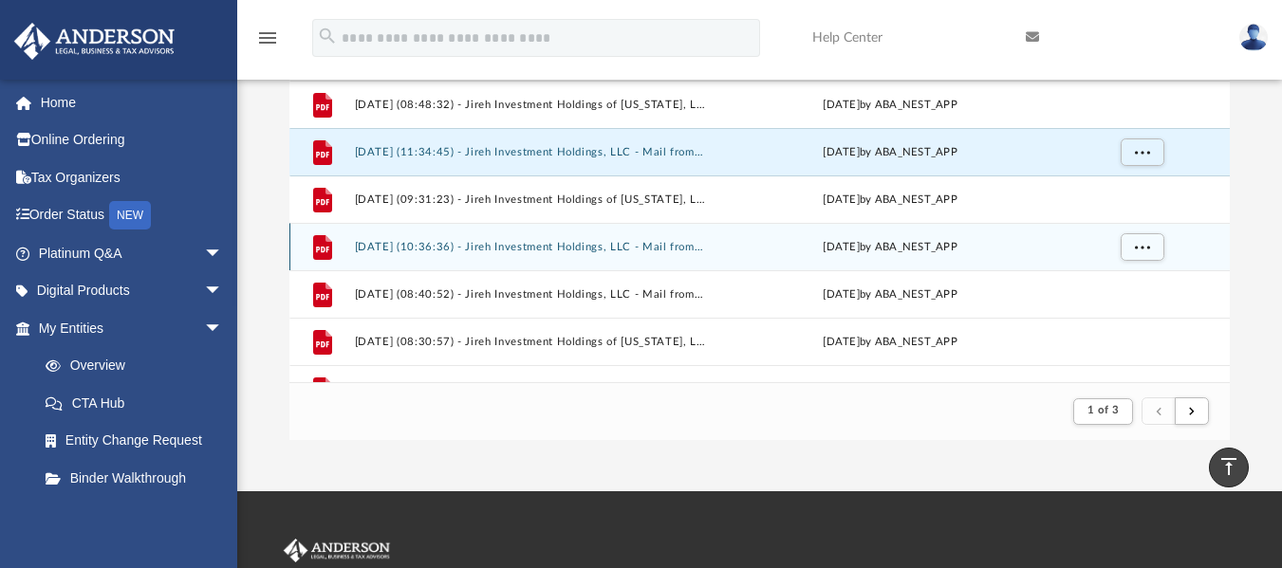
click at [565, 248] on button "[DATE] (10:36:36) - Jireh Investment Holdings, LLC - Mail from BANK OF AMERICA.…" at bounding box center [531, 246] width 352 height 12
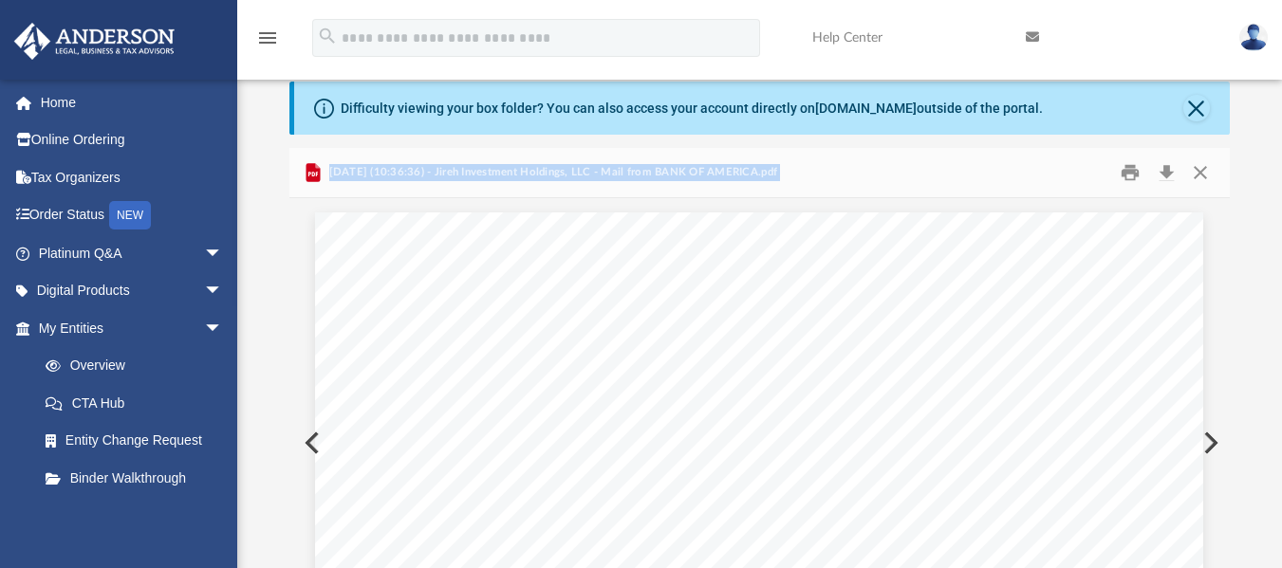
scroll to position [57, 0]
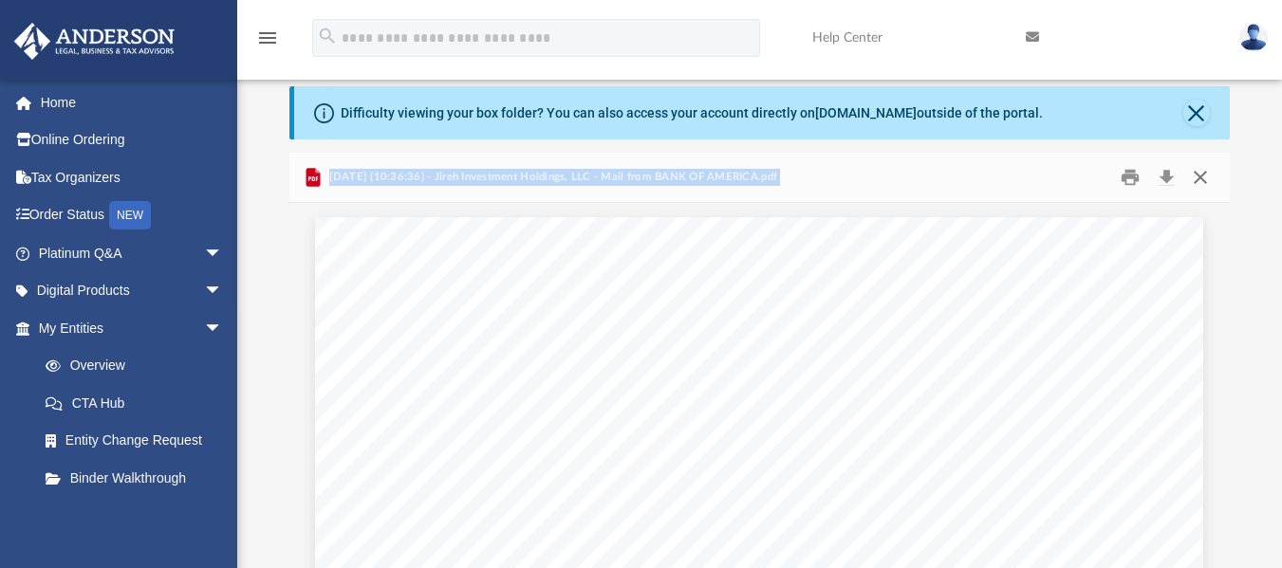
click at [1206, 178] on button "Close" at bounding box center [1200, 176] width 34 height 29
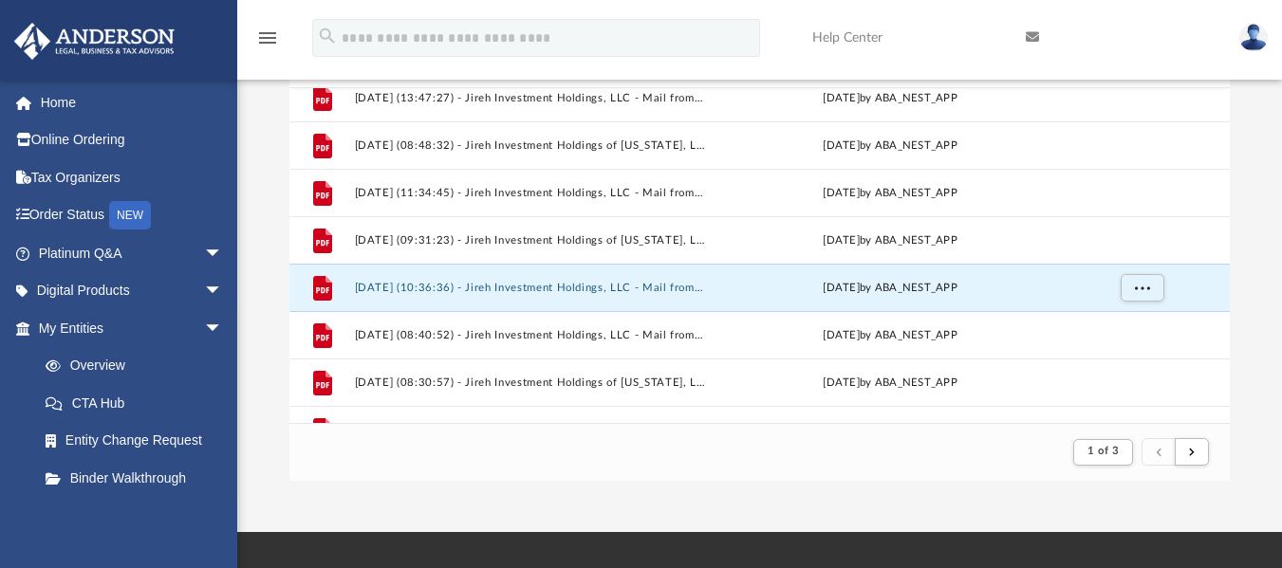
scroll to position [280, 0]
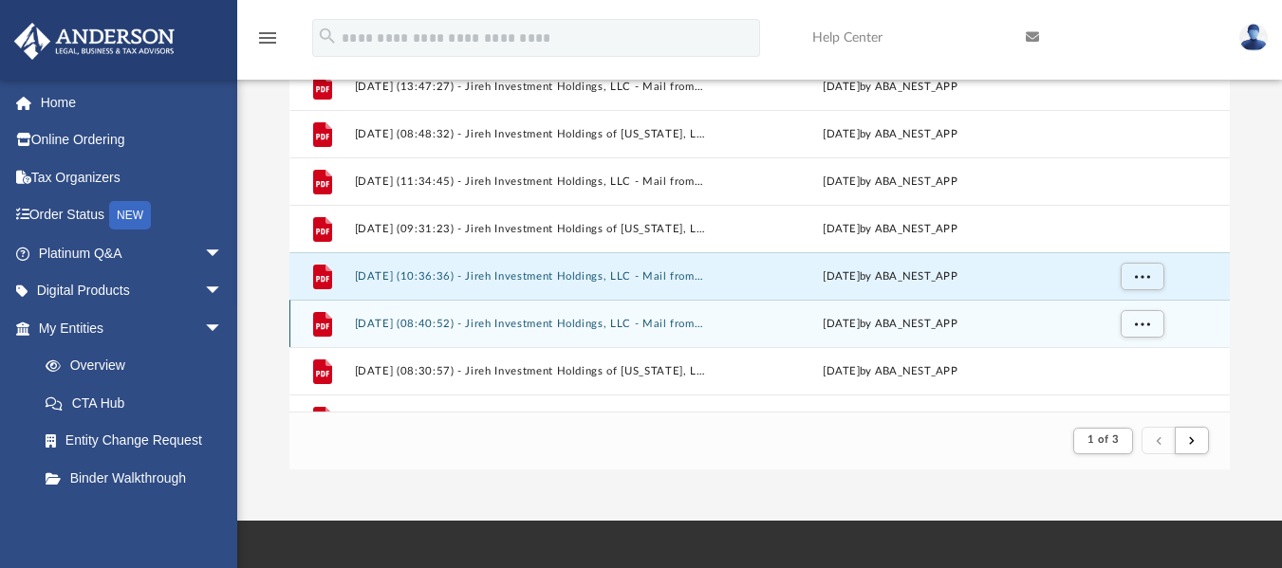
click at [559, 324] on button "[DATE] (08:40:52) - Jireh Investment Holdings, LLC - Mail from City of Chicago …" at bounding box center [531, 323] width 352 height 12
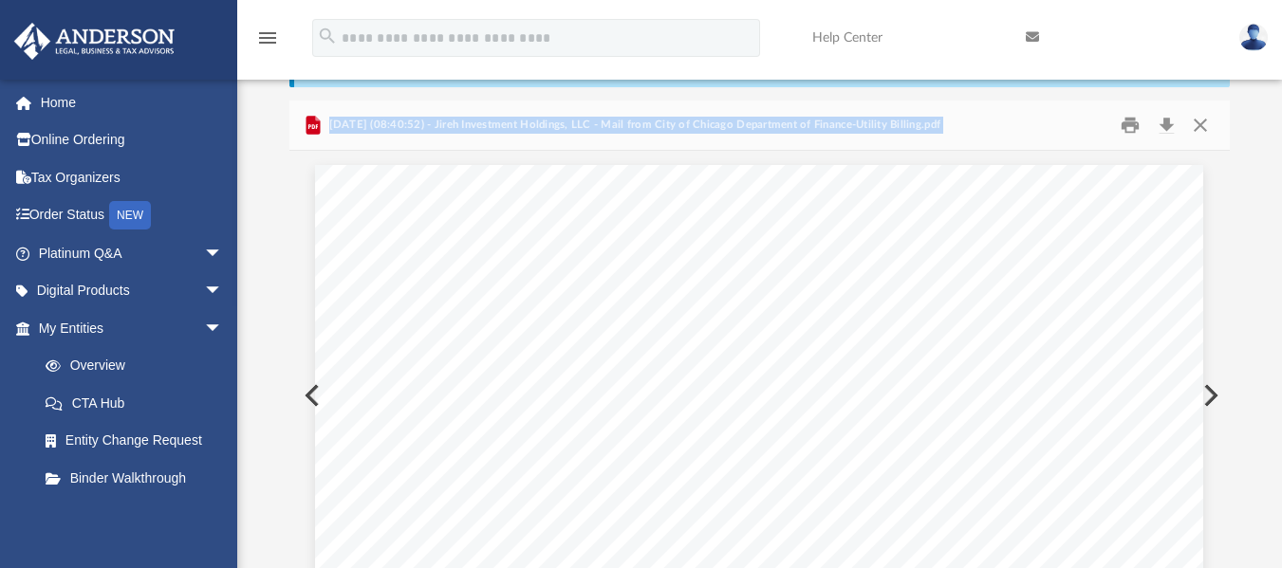
scroll to position [101, 0]
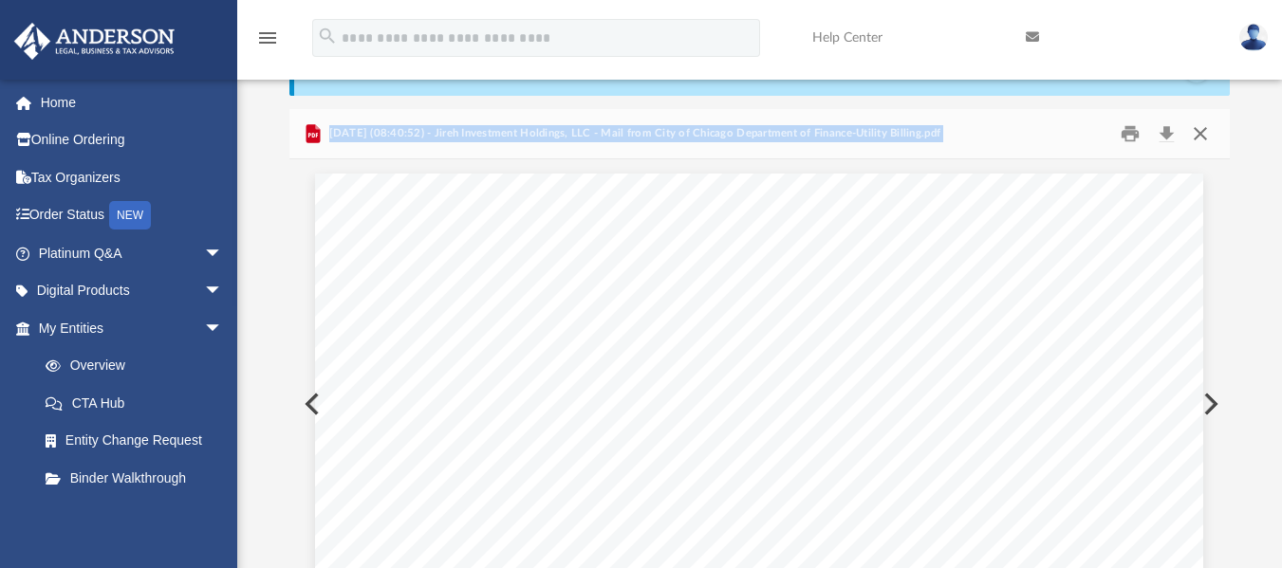
click at [1196, 138] on button "Close" at bounding box center [1200, 133] width 34 height 29
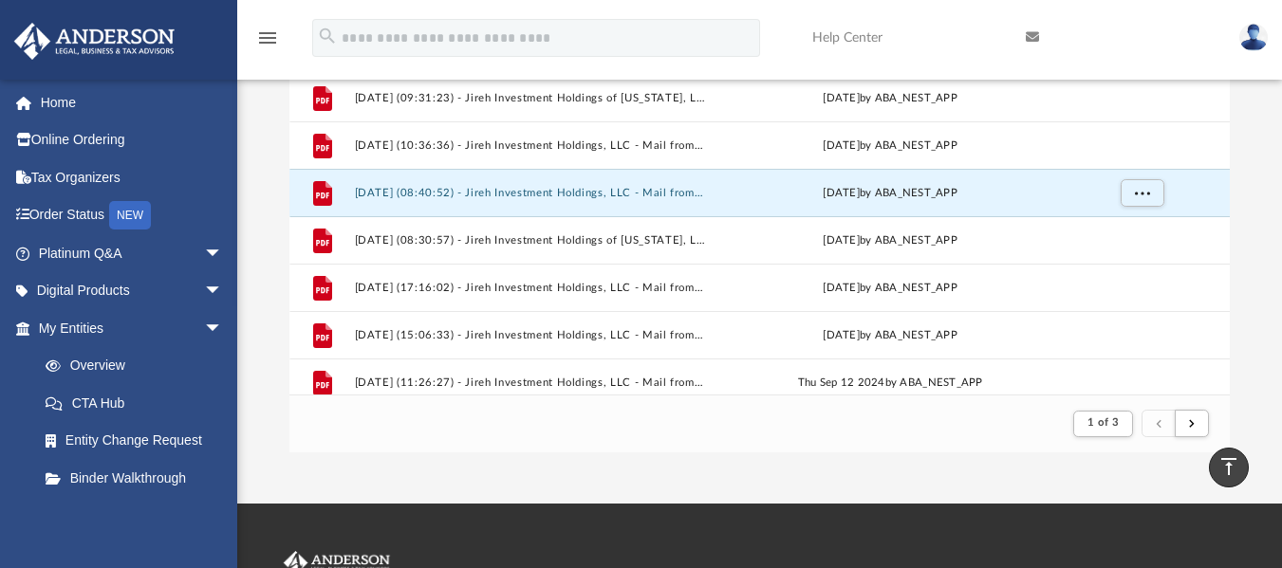
scroll to position [1542, 0]
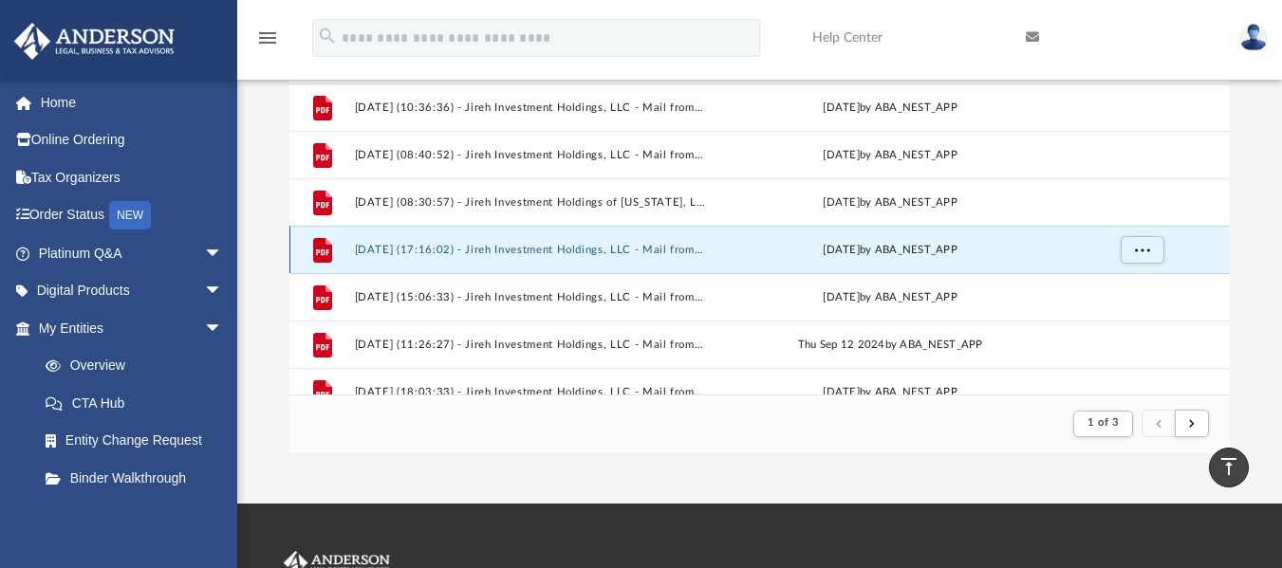
click at [537, 248] on button "[DATE] (17:16:02) - Jireh Investment Holdings, LLC - Mail from BANK OF AMERICA.…" at bounding box center [531, 249] width 352 height 12
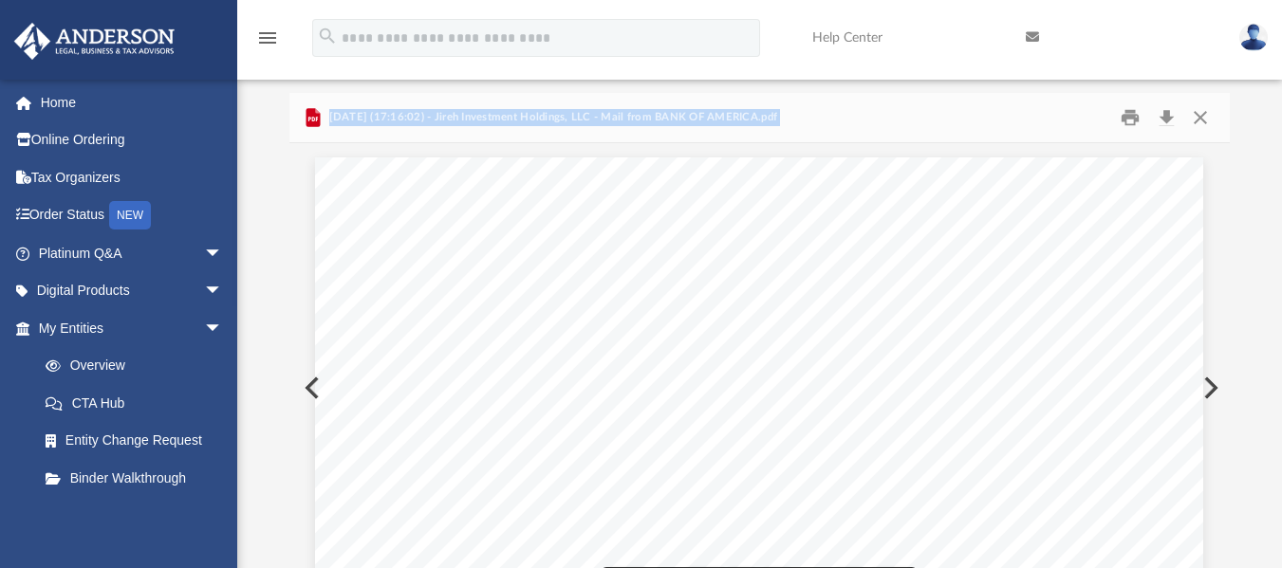
scroll to position [102, 0]
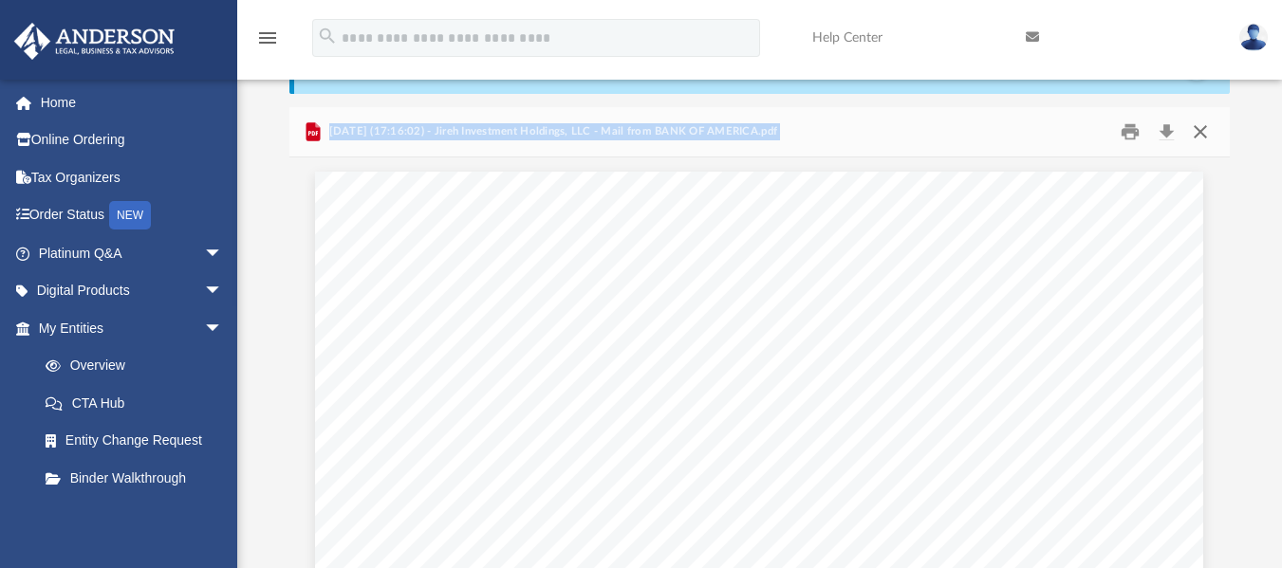
click at [1207, 131] on button "Close" at bounding box center [1200, 131] width 34 height 29
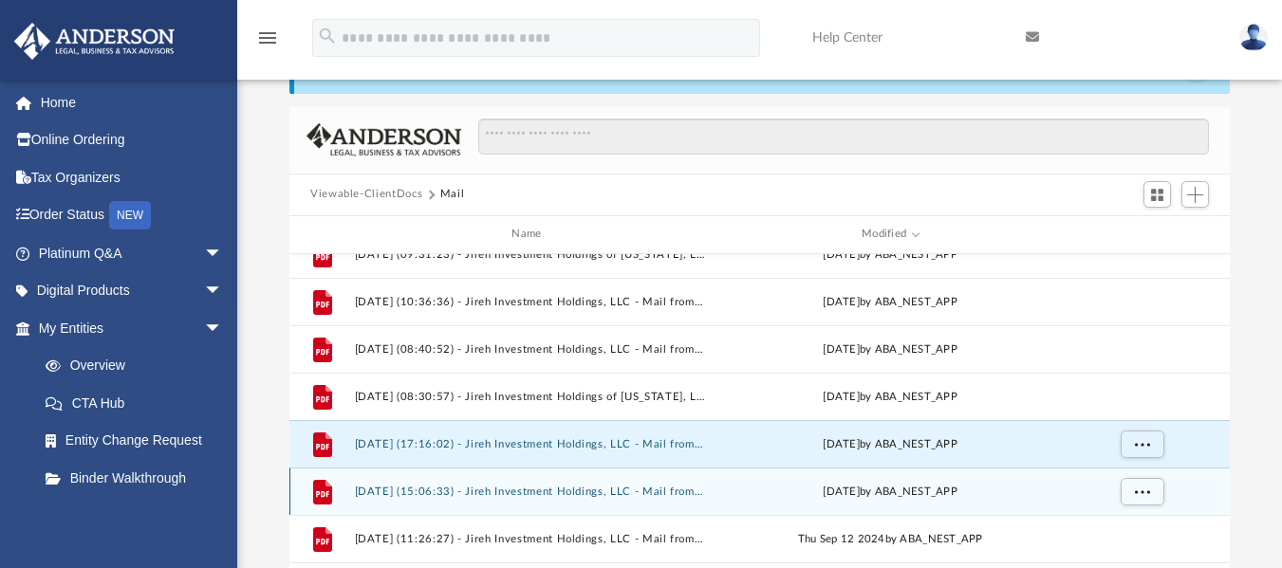
click at [561, 493] on button "[DATE] (15:06:33) - Jireh Investment Holdings, LLC - Mail from [PERSON_NAME] SE…" at bounding box center [531, 491] width 352 height 12
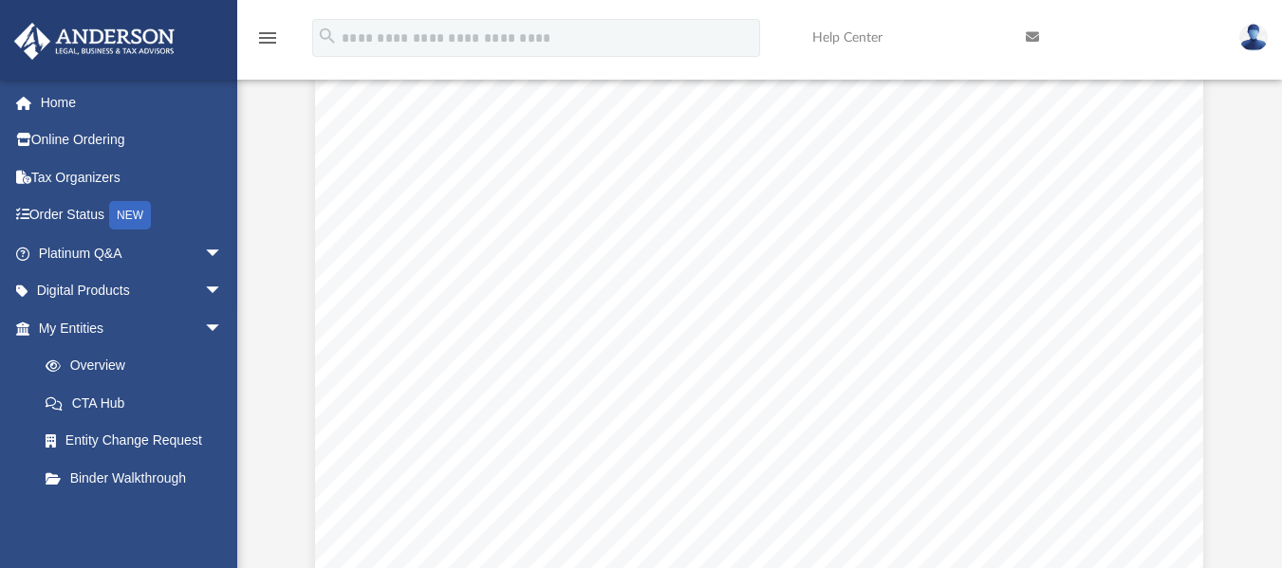
scroll to position [31, 0]
